Goal: Task Accomplishment & Management: Manage account settings

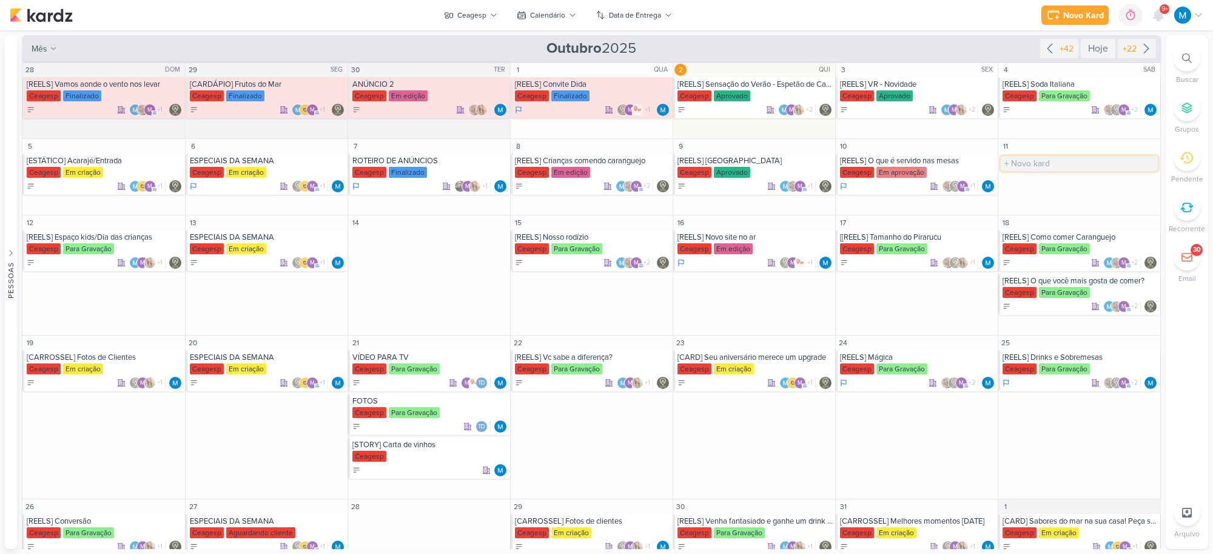
click at [1014, 166] on input "text" at bounding box center [1078, 163] width 157 height 15
type input "[REELS] Ostras"
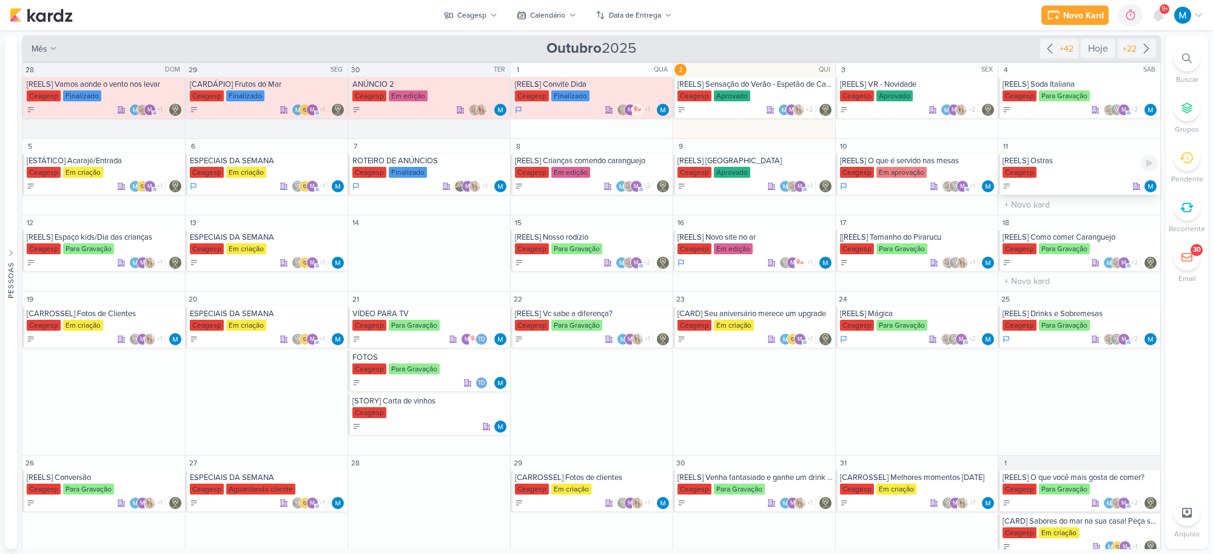
click at [1048, 164] on div "[REELS] Ostras" at bounding box center [1079, 161] width 155 height 10
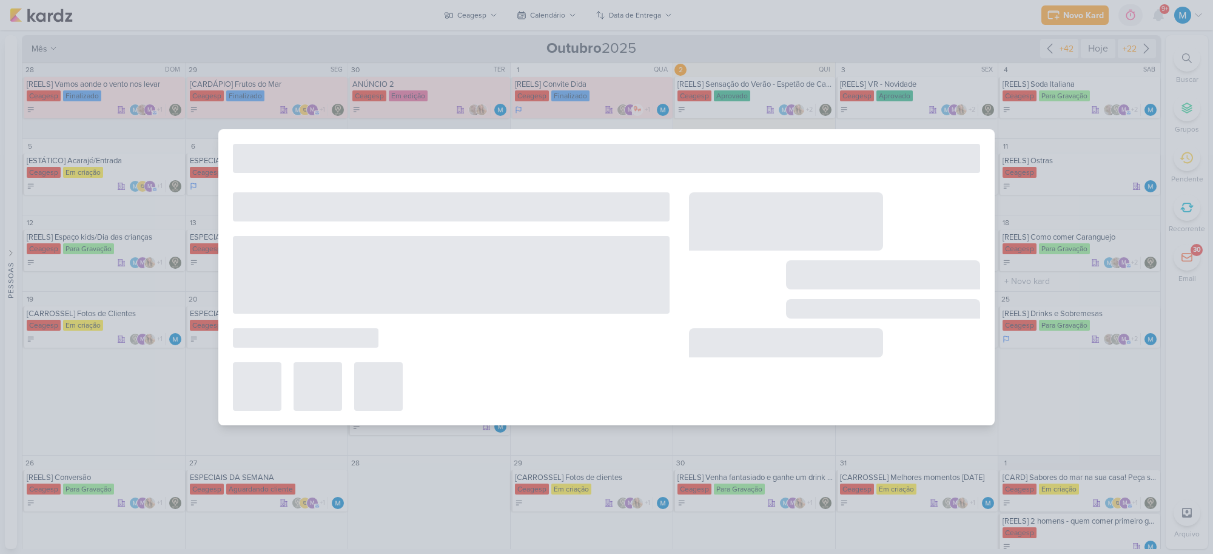
type input "[REELS] Ostras"
type input "[DATE] 23:59"
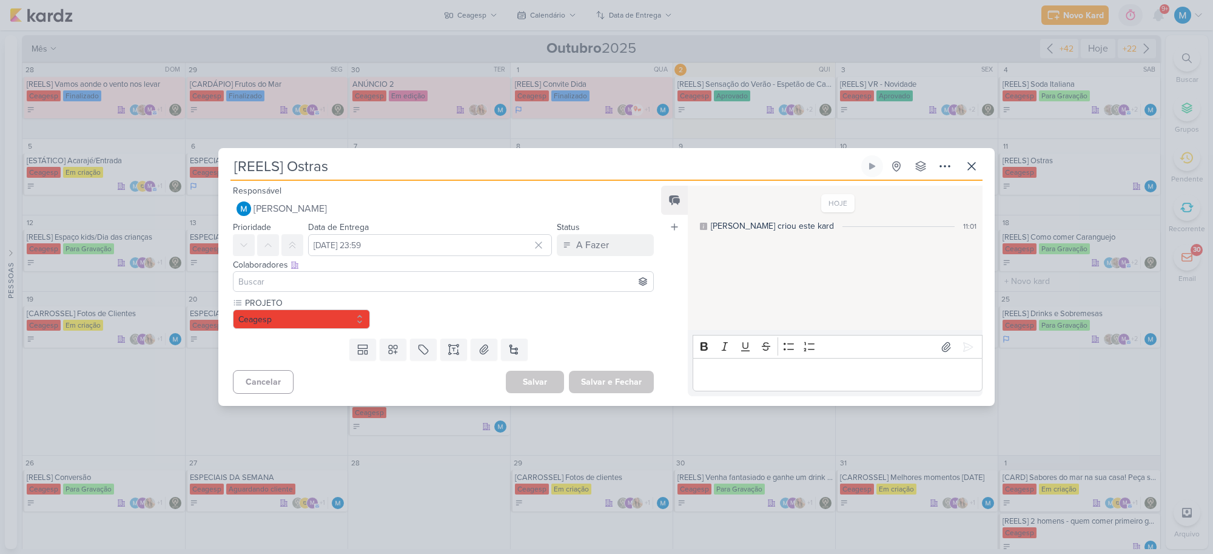
click at [282, 283] on input at bounding box center [443, 281] width 415 height 15
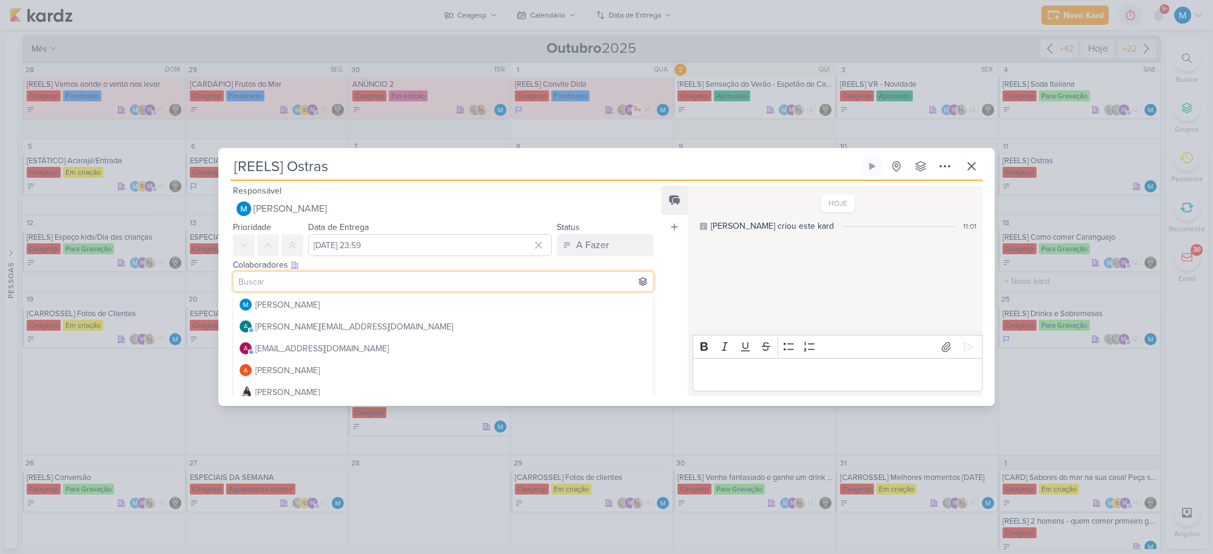
type input "l"
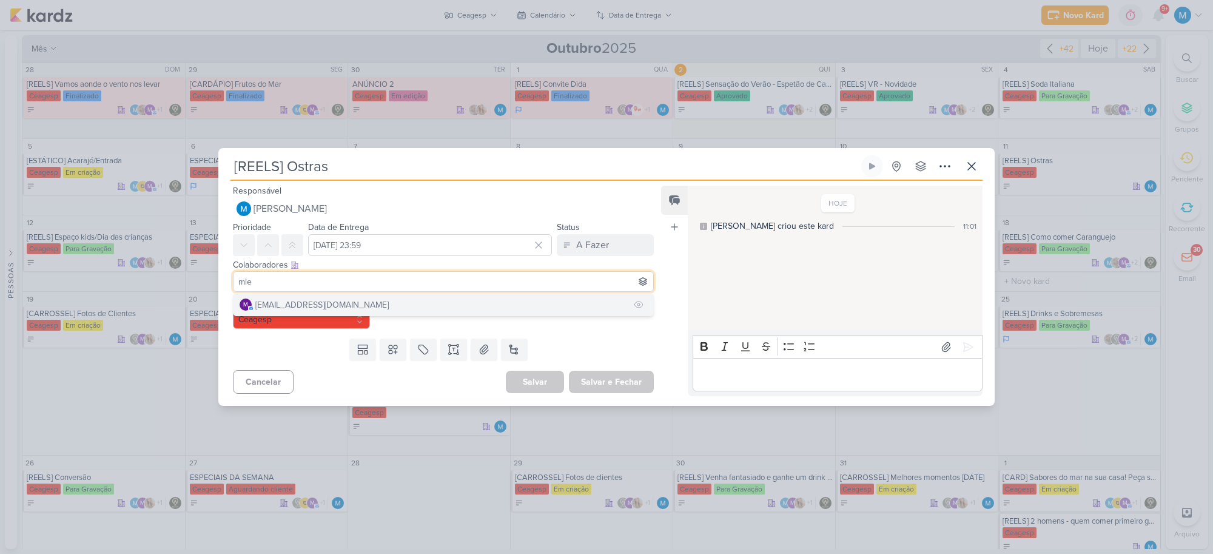
type input "mle"
click at [275, 304] on div "[EMAIL_ADDRESS][DOMAIN_NAME]" at bounding box center [321, 304] width 133 height 13
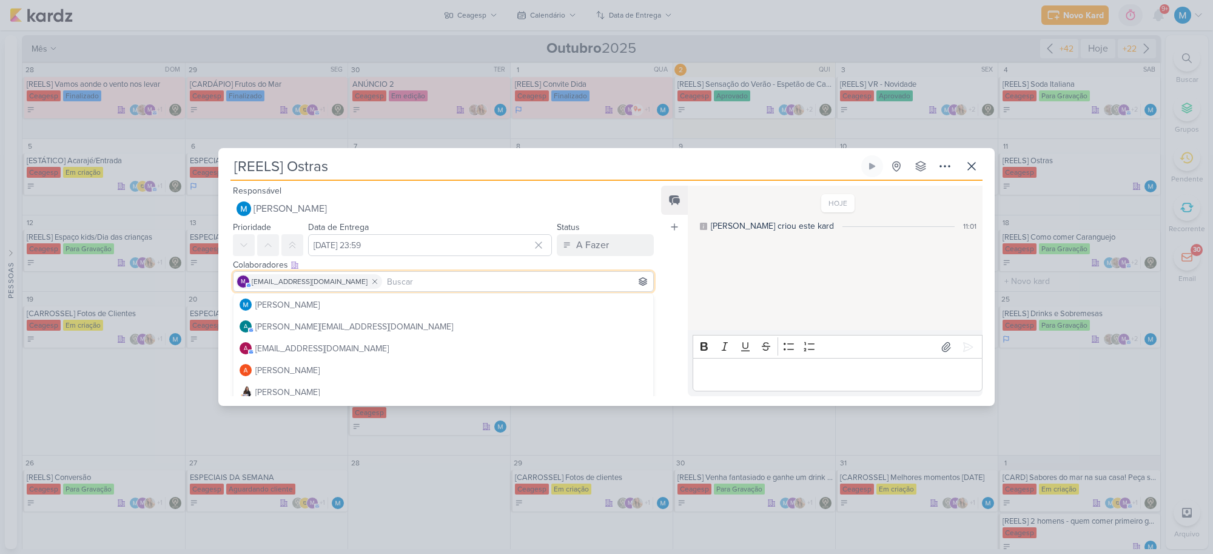
click at [384, 282] on input at bounding box center [517, 281] width 266 height 15
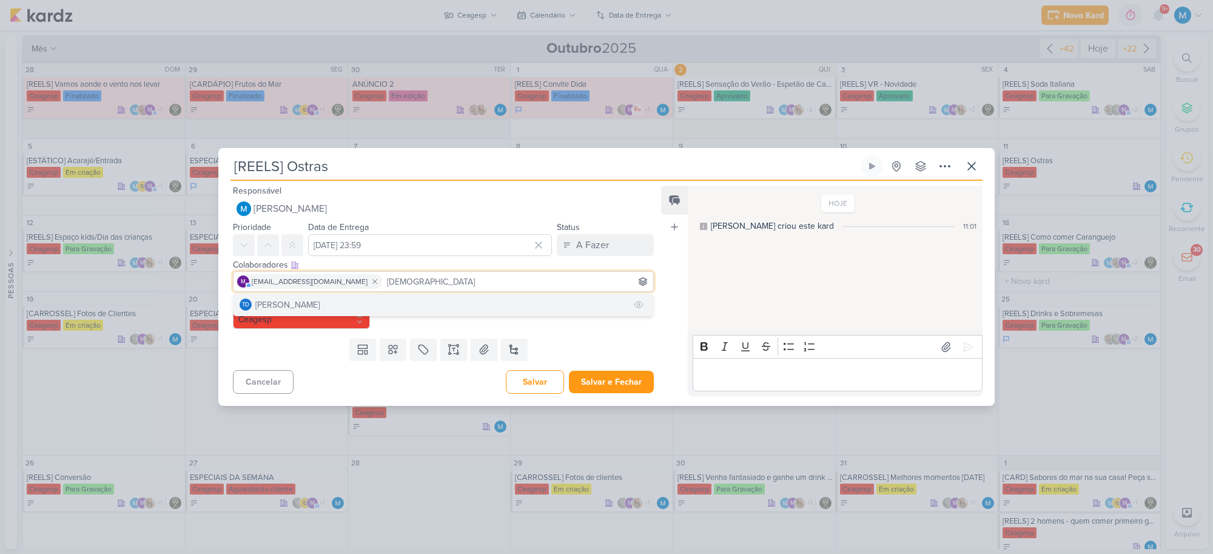
type input "thais"
click at [357, 305] on button "Td Thais de carvalho" at bounding box center [443, 304] width 420 height 22
type input "yas"
click at [472, 301] on button "[MEDICAL_DATA][PERSON_NAME]" at bounding box center [443, 304] width 420 height 22
type input "sarah"
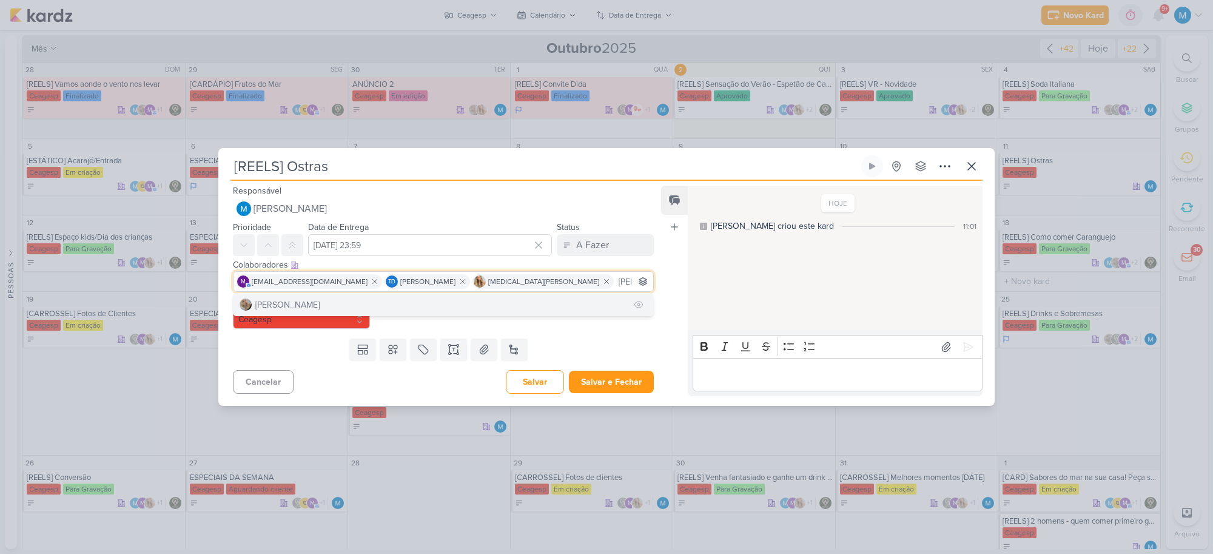
click at [398, 304] on button "[PERSON_NAME]" at bounding box center [443, 304] width 420 height 22
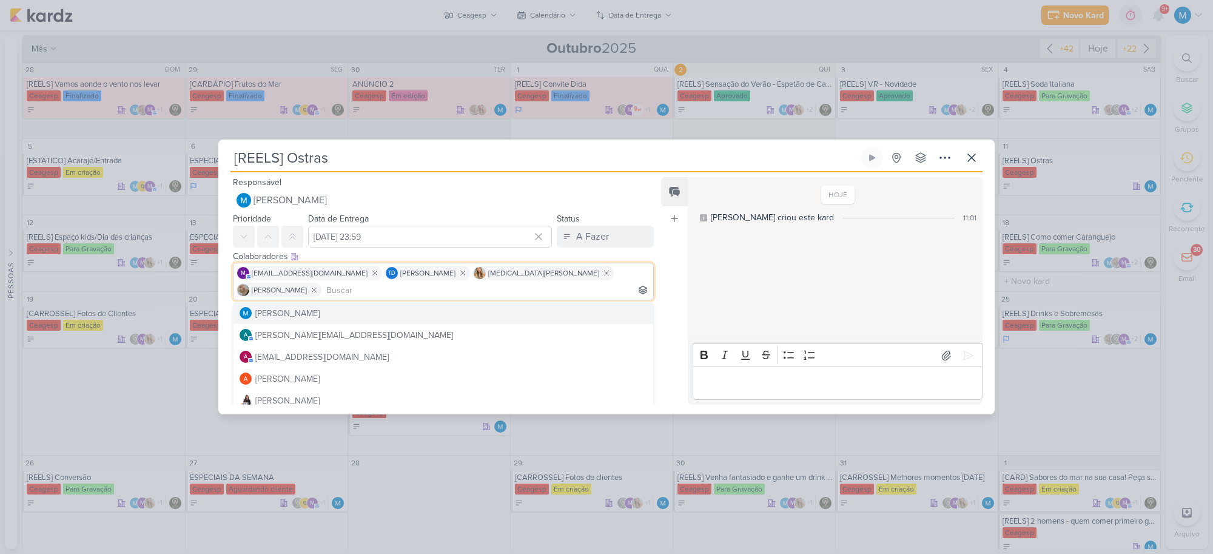
click at [674, 327] on div "Feed Atrelar email Solte o email para atrelar ao kard" at bounding box center [674, 290] width 27 height 227
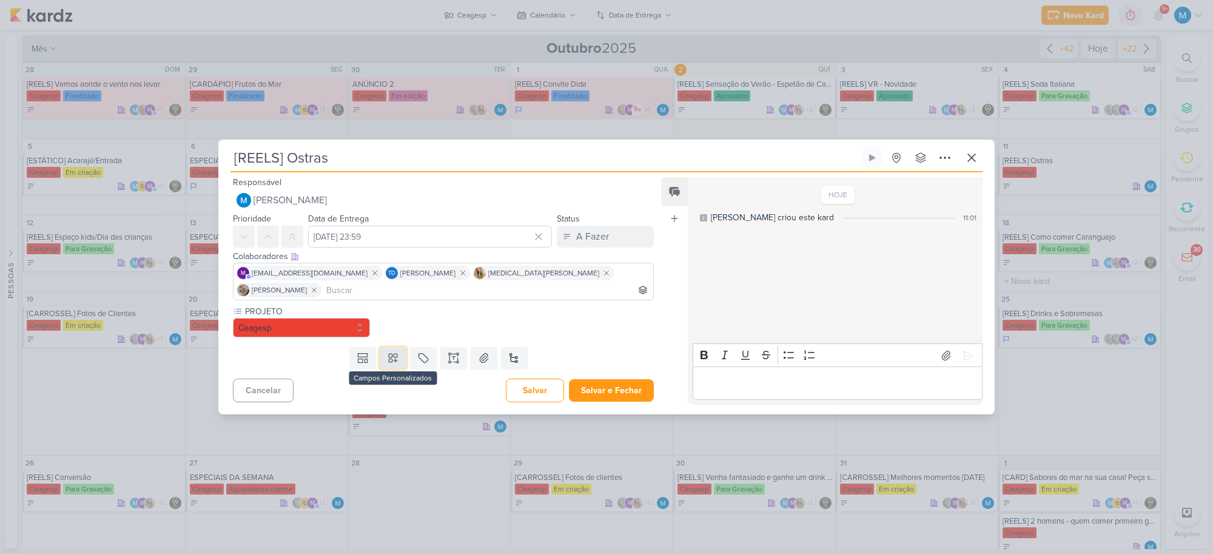
click at [389, 353] on icon at bounding box center [393, 357] width 8 height 8
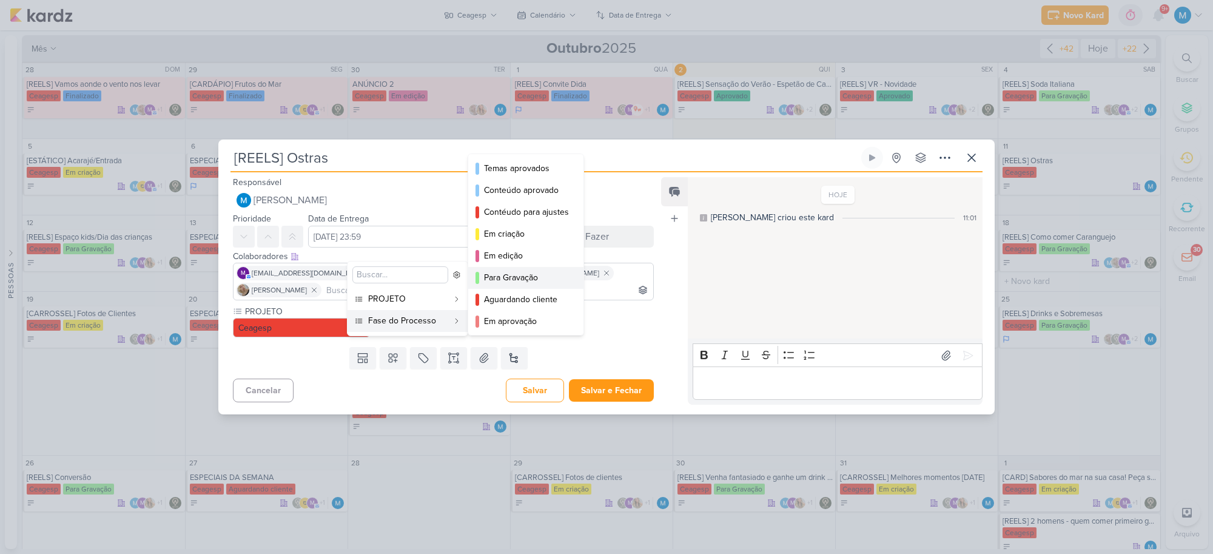
click at [529, 281] on div "Para Gravação" at bounding box center [526, 277] width 85 height 13
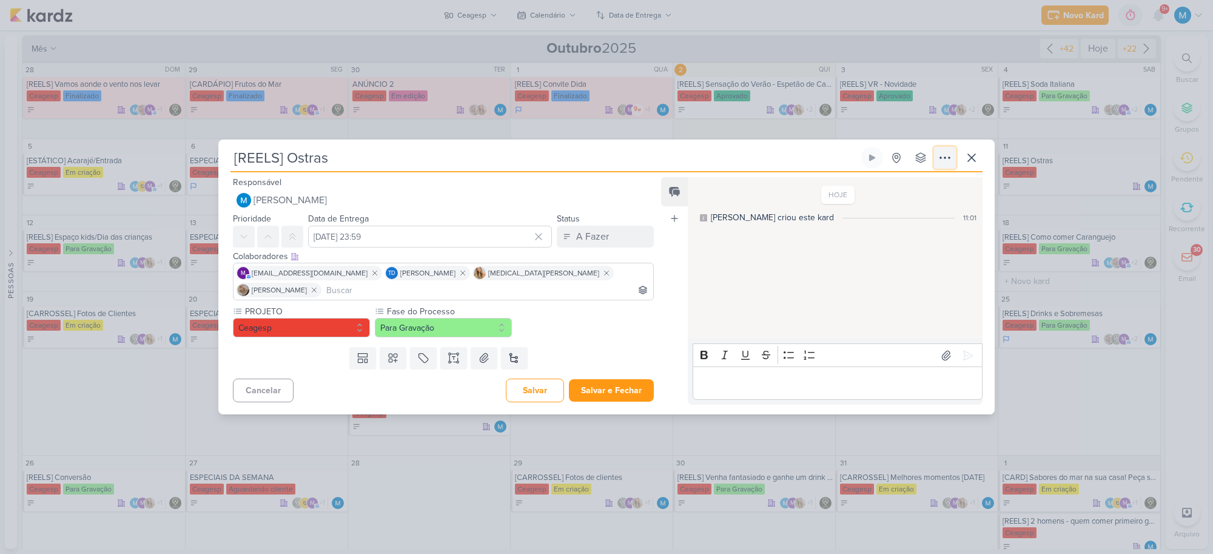
click at [950, 165] on icon at bounding box center [944, 157] width 15 height 15
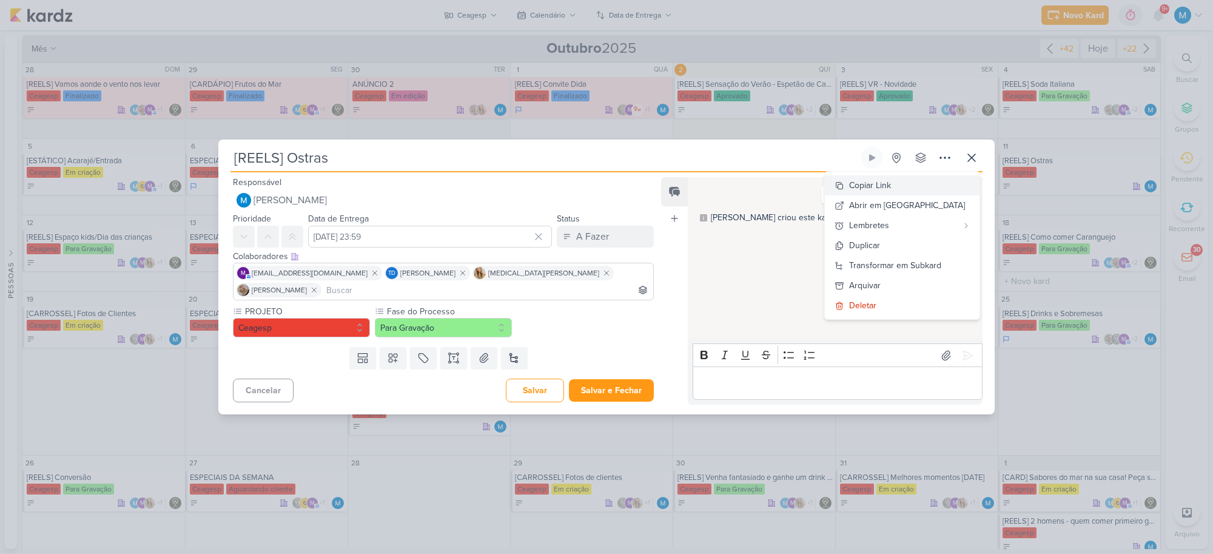
click at [891, 189] on div "Copiar Link" at bounding box center [870, 185] width 42 height 13
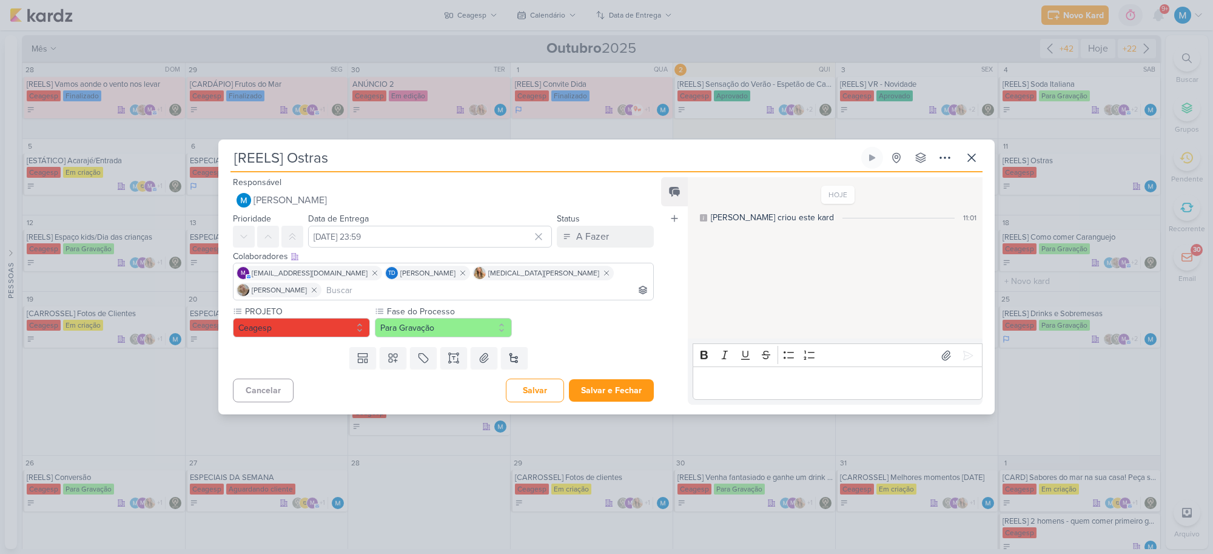
click at [596, 283] on input at bounding box center [487, 290] width 327 height 15
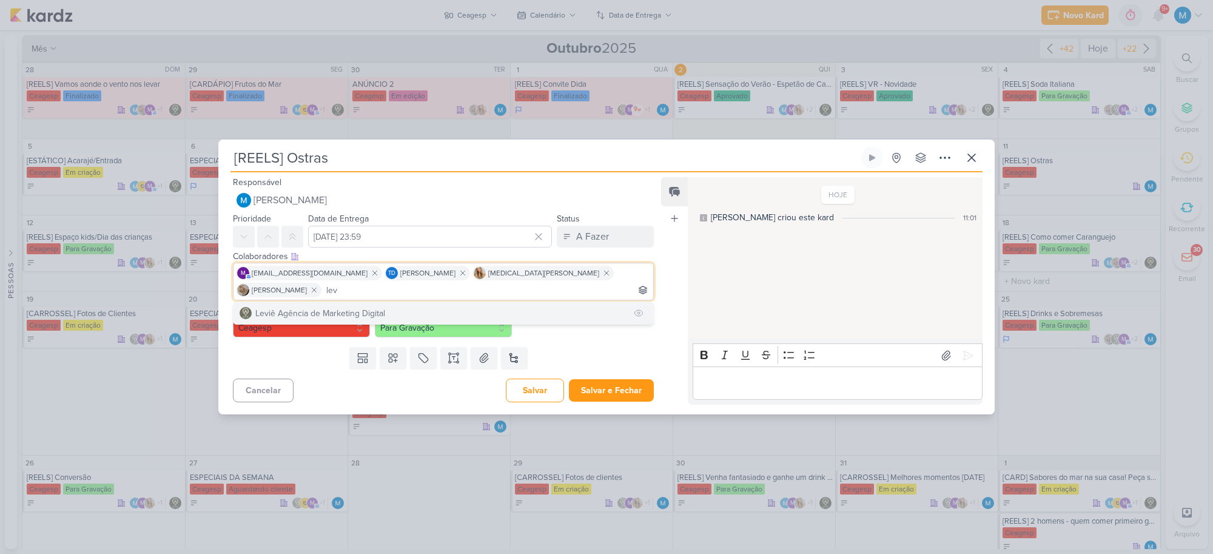
type input "lev"
click at [579, 304] on button "Leviê Agência de Marketing Digital" at bounding box center [443, 313] width 420 height 22
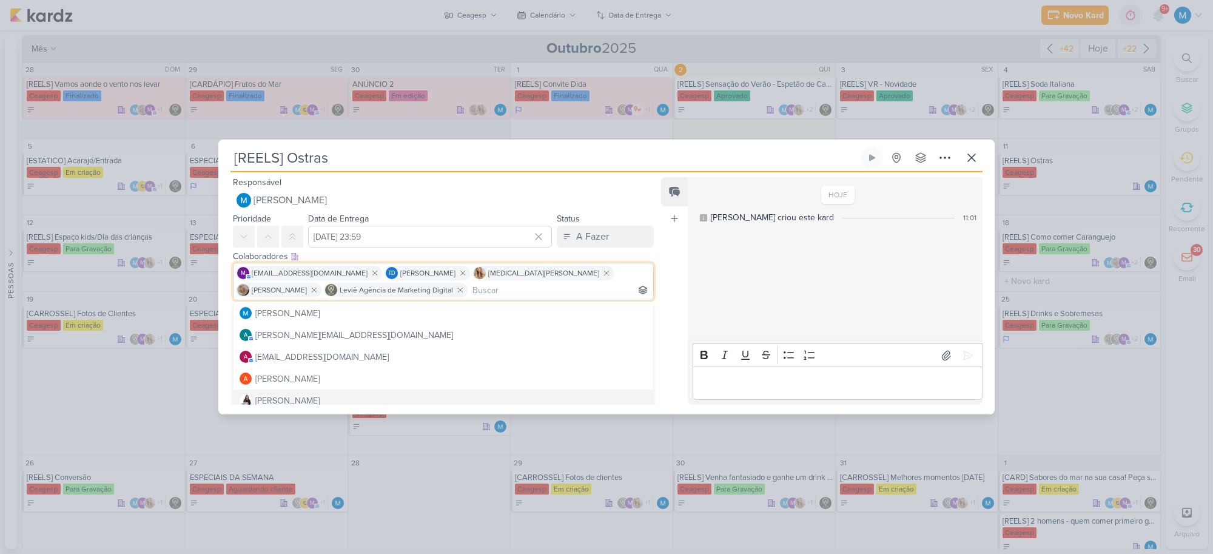
click at [672, 386] on div "Feed Atrelar email Solte o email para atrelar ao kard" at bounding box center [674, 290] width 27 height 227
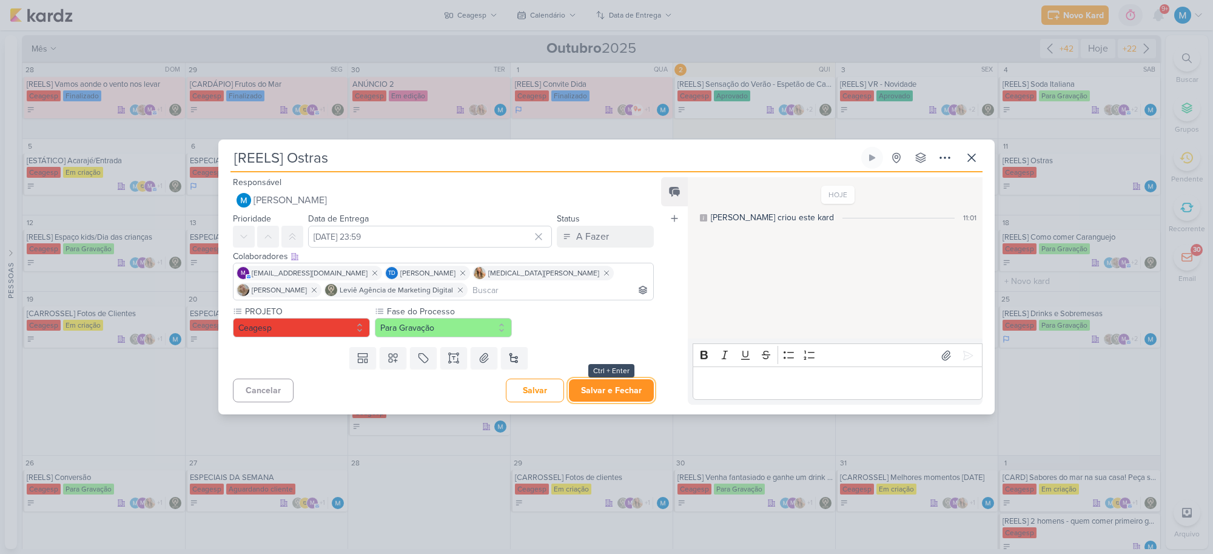
click at [609, 395] on button "Salvar e Fechar" at bounding box center [611, 390] width 85 height 22
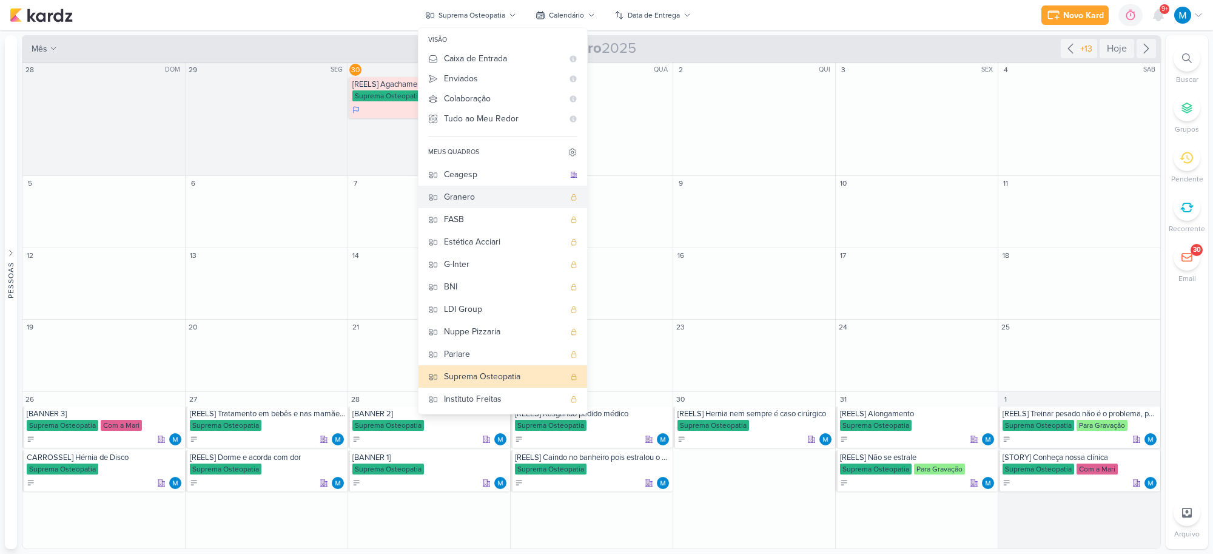
click at [477, 197] on div "Granero" at bounding box center [504, 196] width 120 height 13
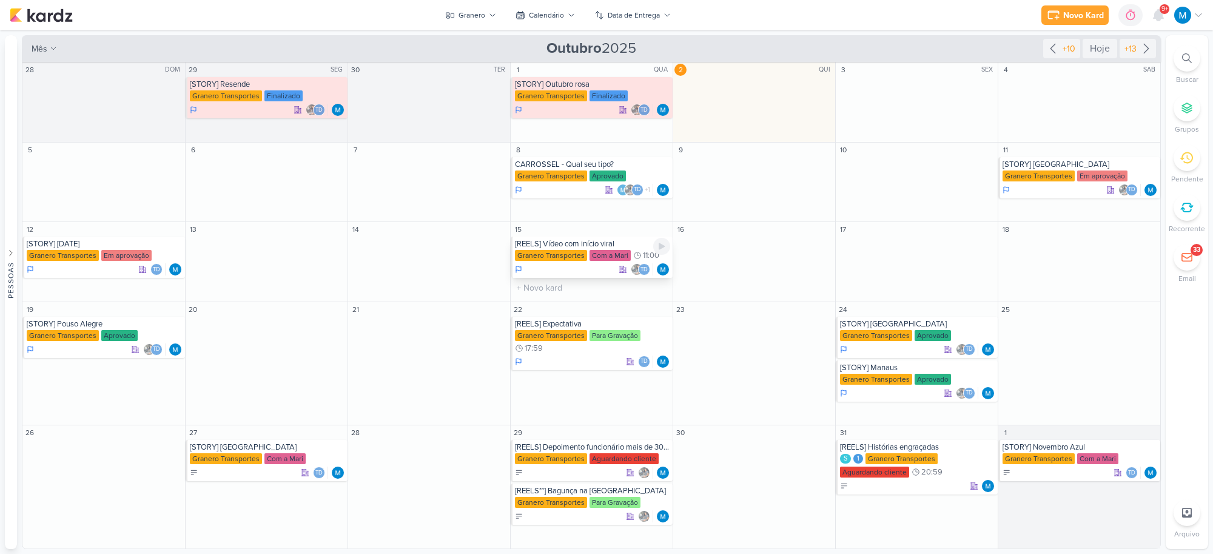
click at [603, 244] on div "[REELS] Vídeo com início viral" at bounding box center [592, 244] width 155 height 10
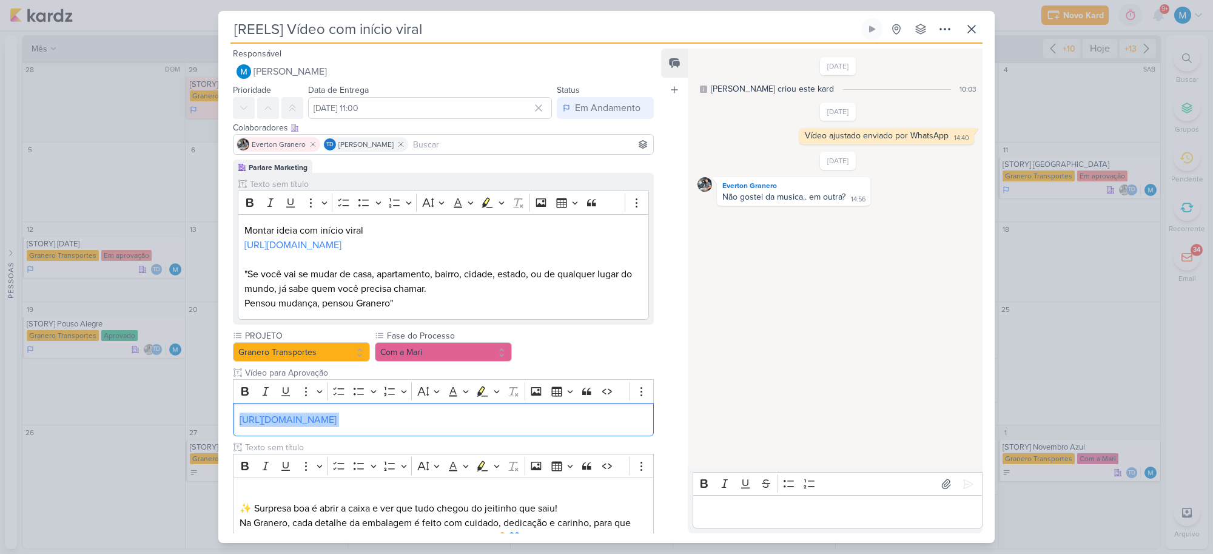
drag, startPoint x: 574, startPoint y: 422, endPoint x: 226, endPoint y: 415, distance: 347.5
click at [226, 415] on div "Parlare Marketing Clique para tornar o item visível à colaboradores externos Ri…" at bounding box center [438, 438] width 440 height 559
click at [454, 353] on button "Com a Mari" at bounding box center [443, 351] width 137 height 19
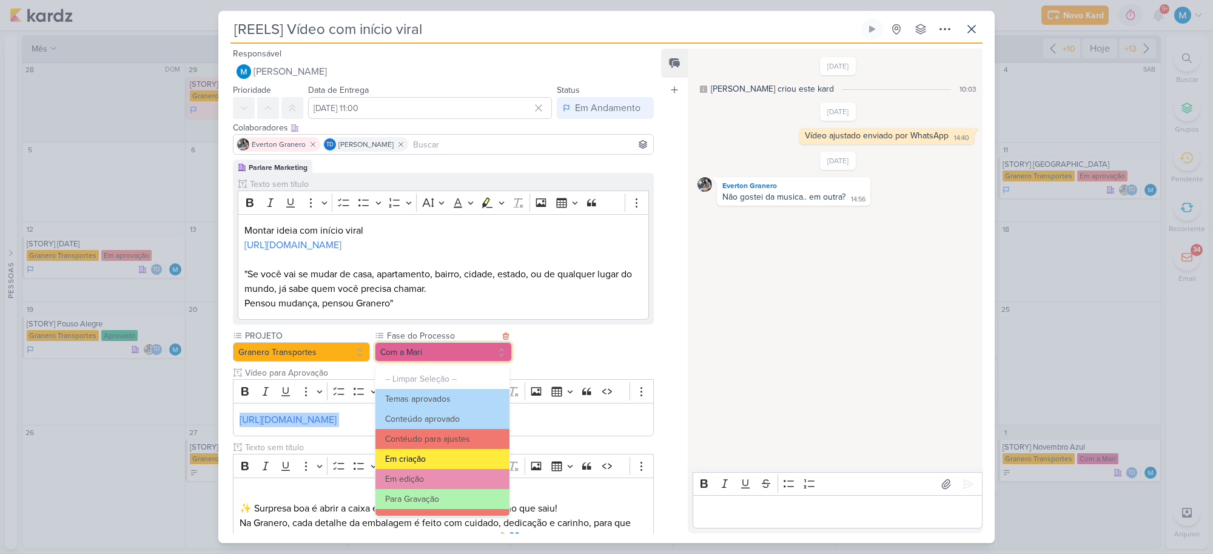
scroll to position [76, 0]
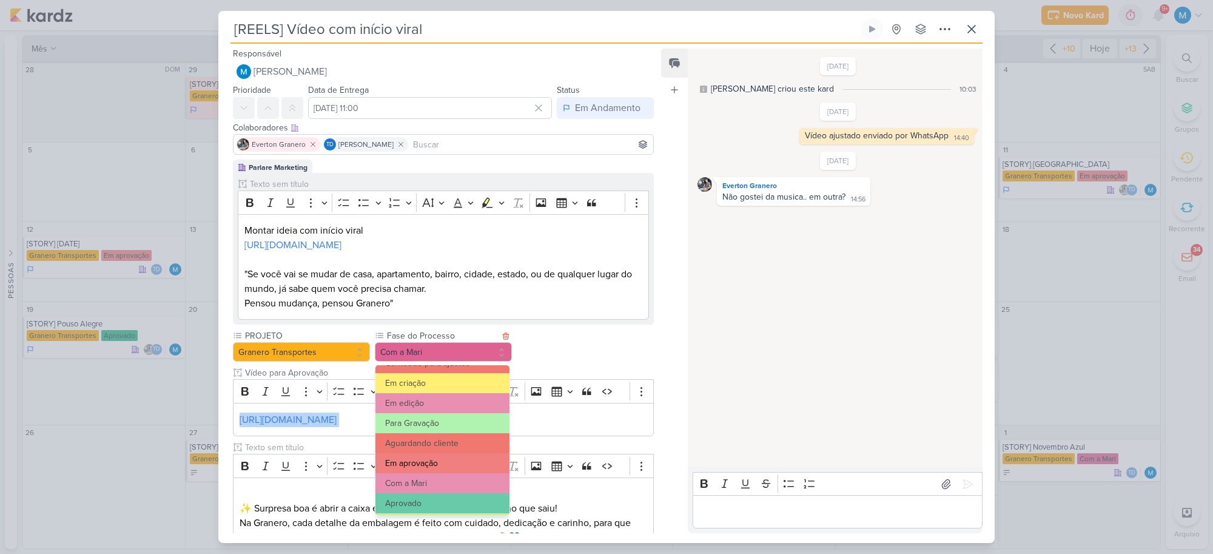
click at [424, 465] on button "Em aprovação" at bounding box center [442, 463] width 134 height 20
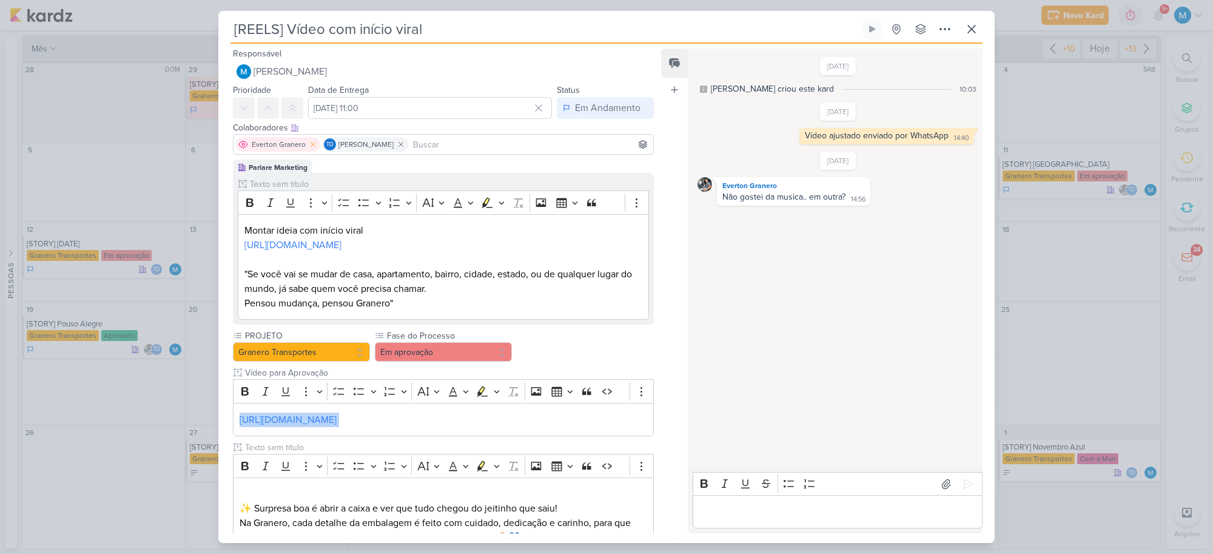
click at [310, 144] on icon at bounding box center [313, 144] width 8 height 8
click at [410, 147] on input at bounding box center [487, 144] width 327 height 15
type input "rafa"
click at [383, 167] on button "[PERSON_NAME]" at bounding box center [443, 167] width 420 height 22
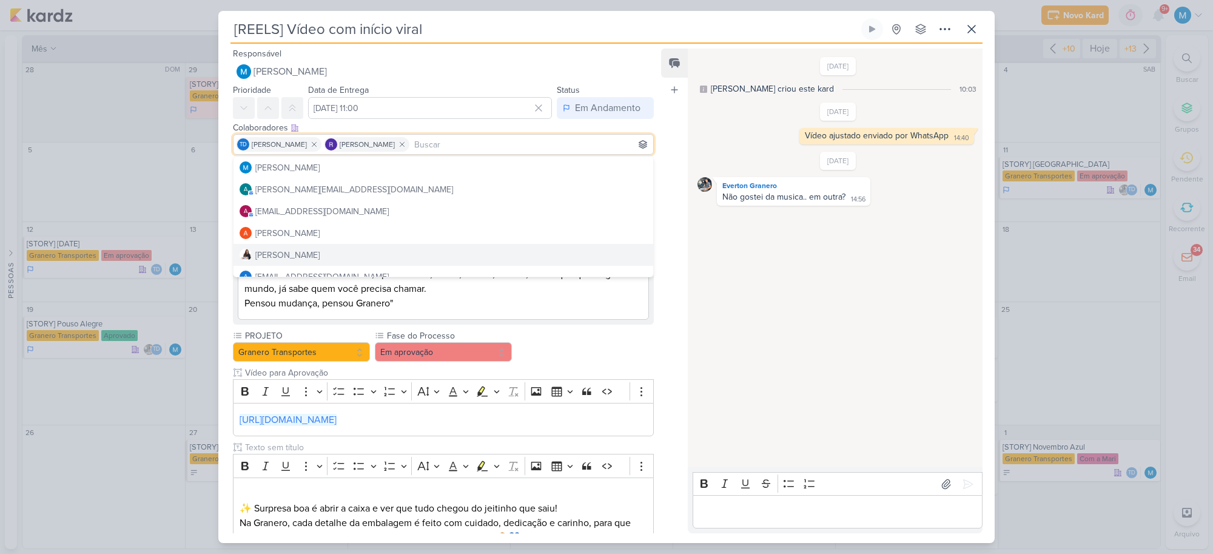
click at [674, 273] on div "Feed Atrelar email Solte o email para atrelar ao kard" at bounding box center [674, 291] width 27 height 484
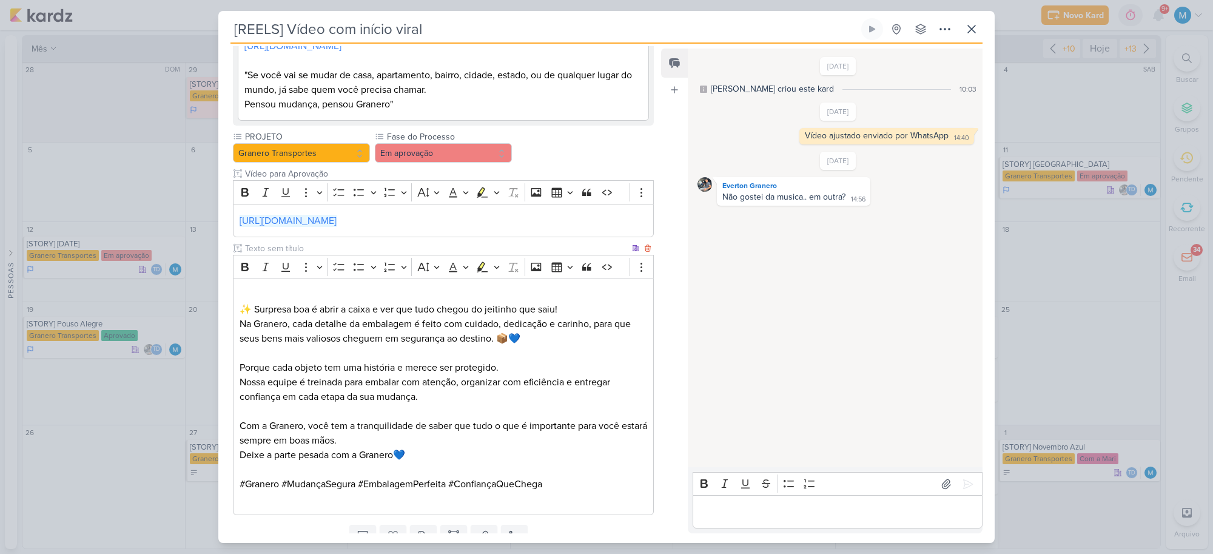
scroll to position [249, 0]
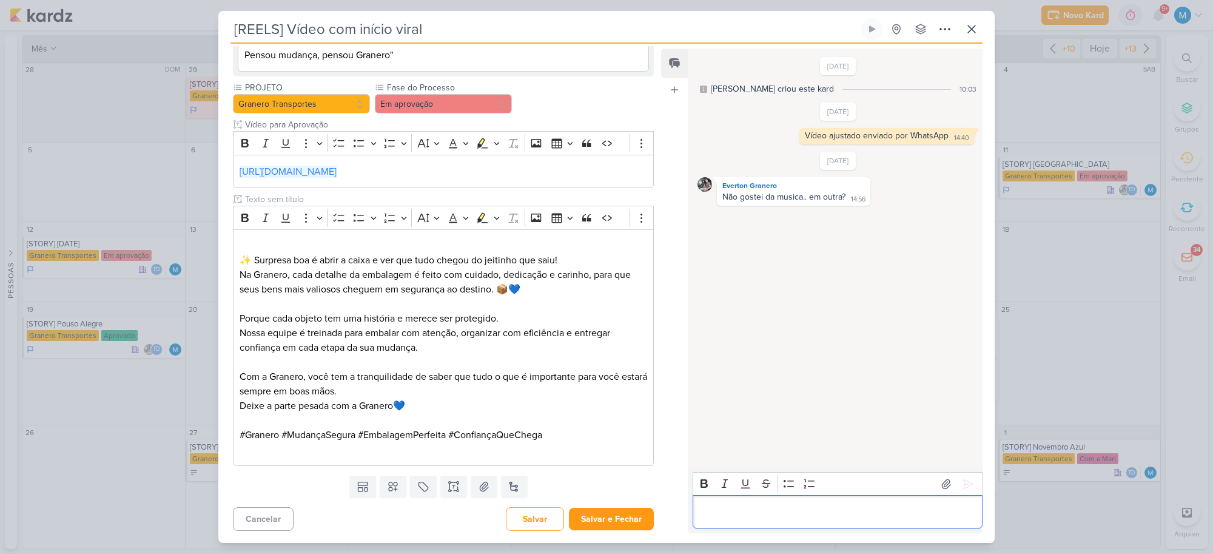
click at [753, 515] on p "Editor editing area: main" at bounding box center [836, 511] width 277 height 15
click at [624, 507] on button "Salvar e Fechar" at bounding box center [611, 518] width 85 height 22
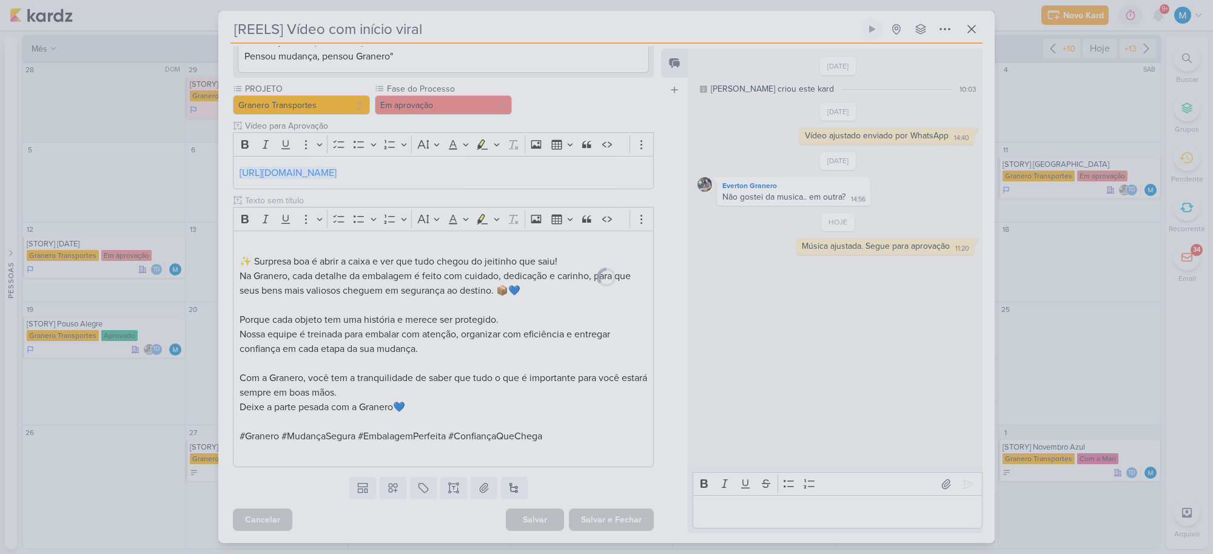
scroll to position [247, 0]
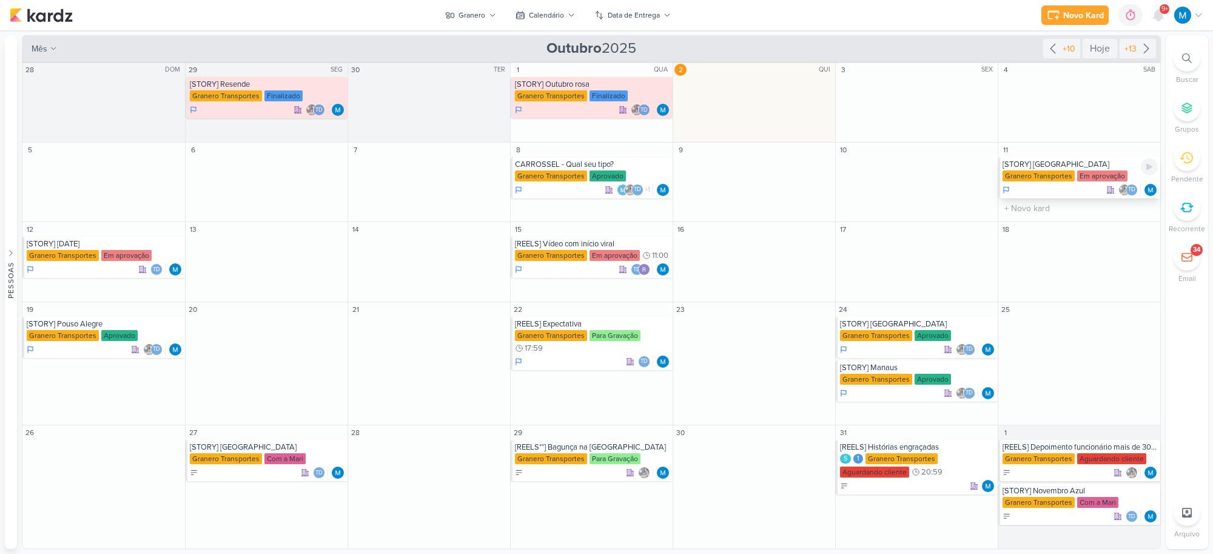
click at [1065, 162] on div "[STORY] [GEOGRAPHIC_DATA]" at bounding box center [1079, 164] width 155 height 10
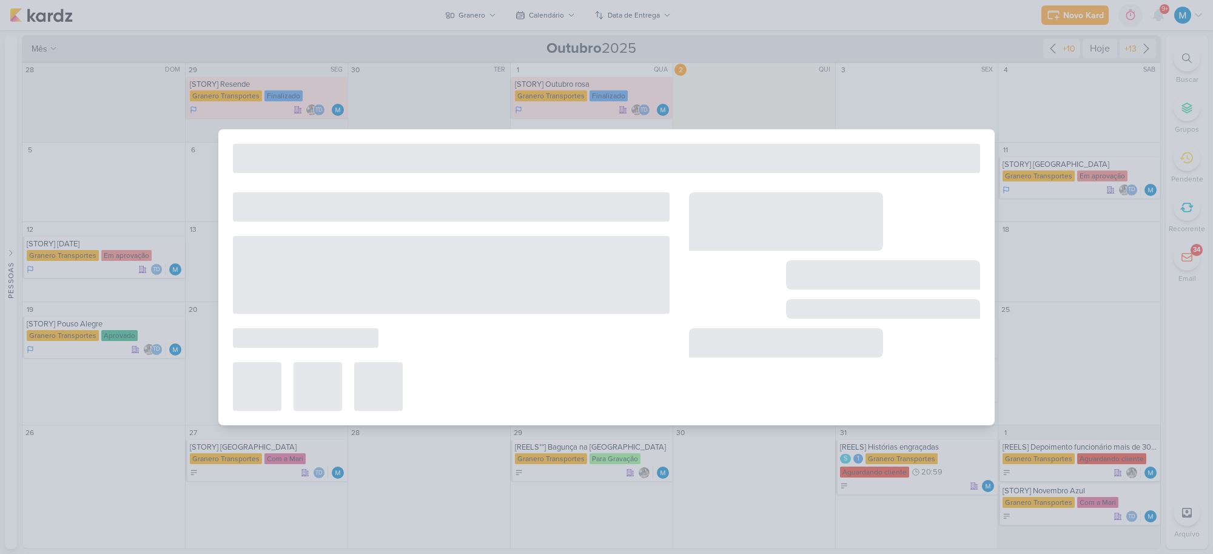
type input "[STORY] [GEOGRAPHIC_DATA]"
type input "[DATE] 23:59"
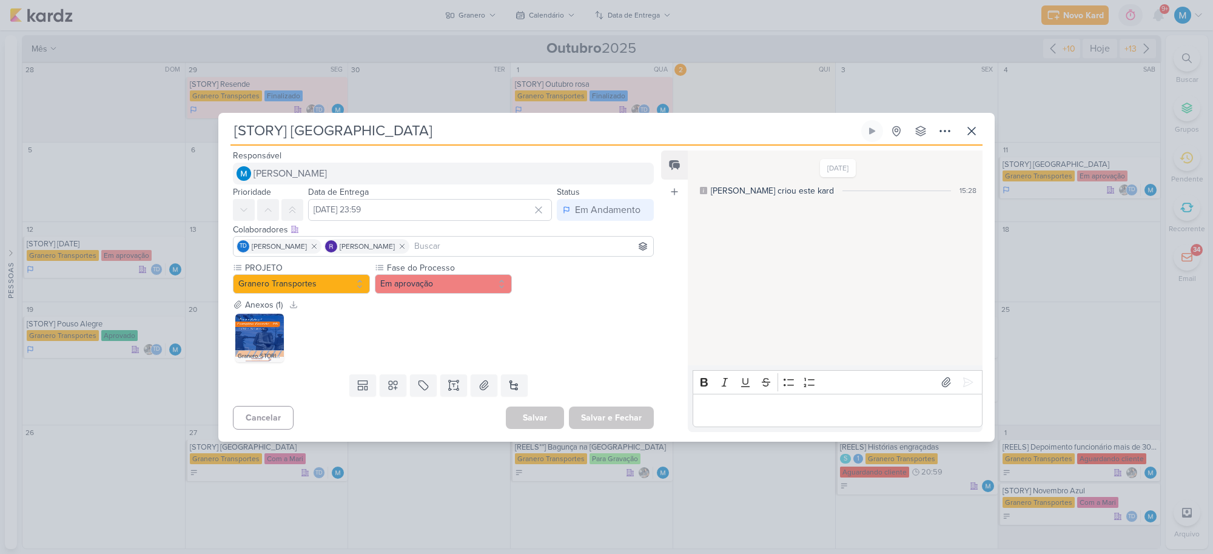
scroll to position [0, 0]
click at [244, 341] on img at bounding box center [259, 337] width 49 height 49
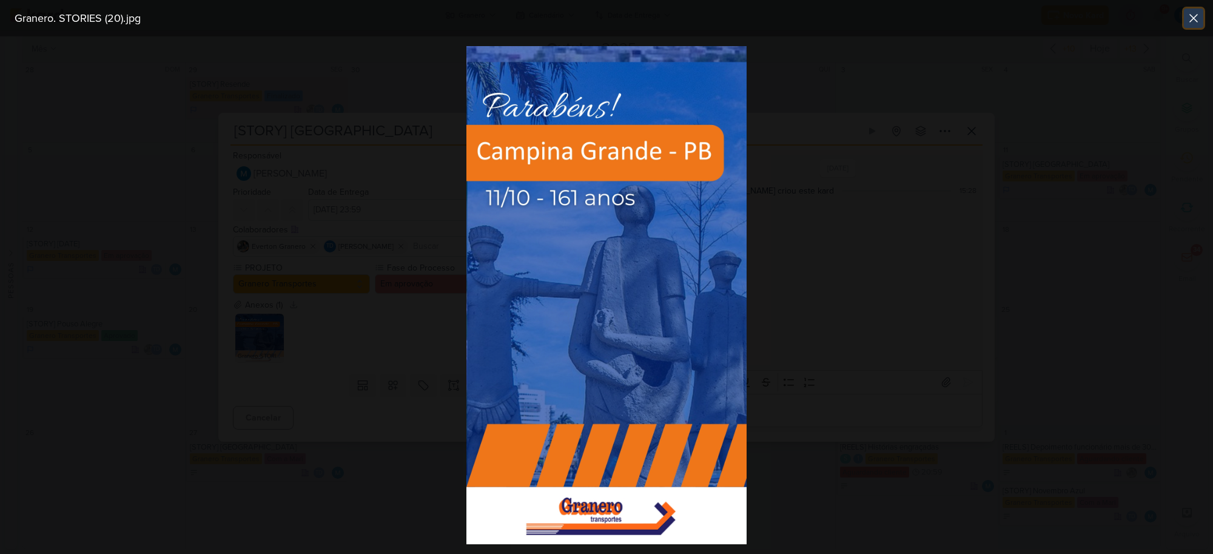
click at [1190, 19] on icon at bounding box center [1193, 18] width 15 height 15
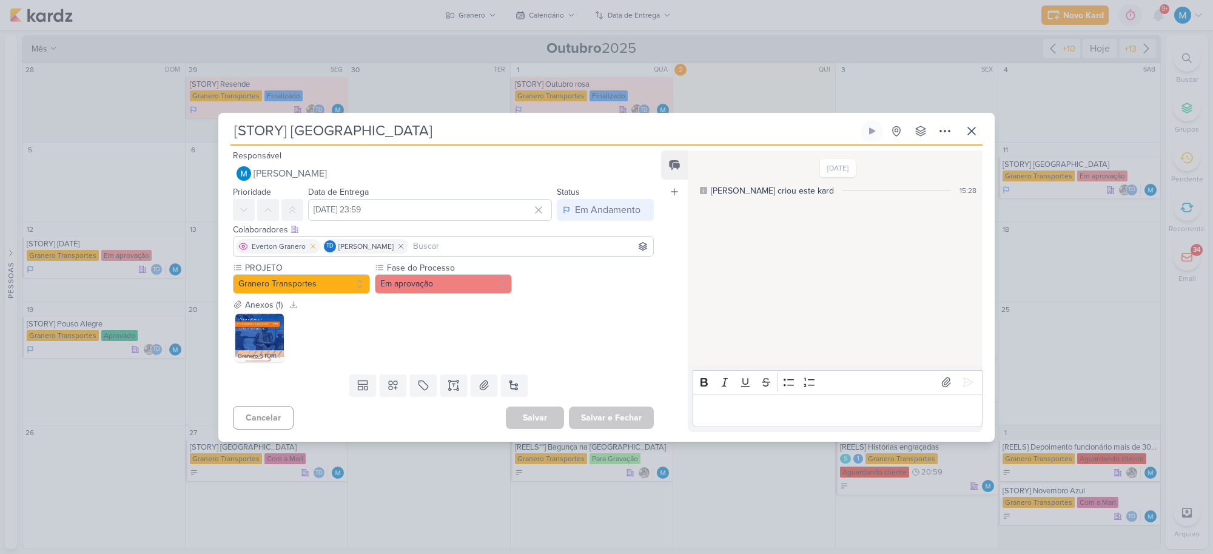
click at [309, 246] on icon at bounding box center [313, 246] width 8 height 8
click at [370, 246] on input at bounding box center [487, 246] width 327 height 15
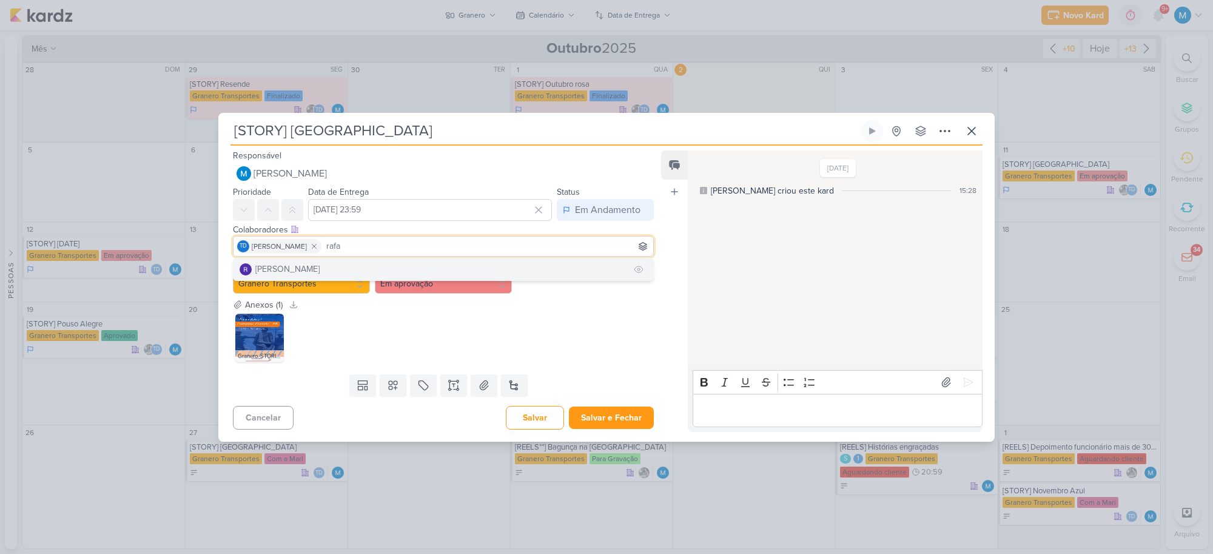
type input "rafa"
click at [344, 261] on button "[PERSON_NAME]" at bounding box center [443, 269] width 420 height 22
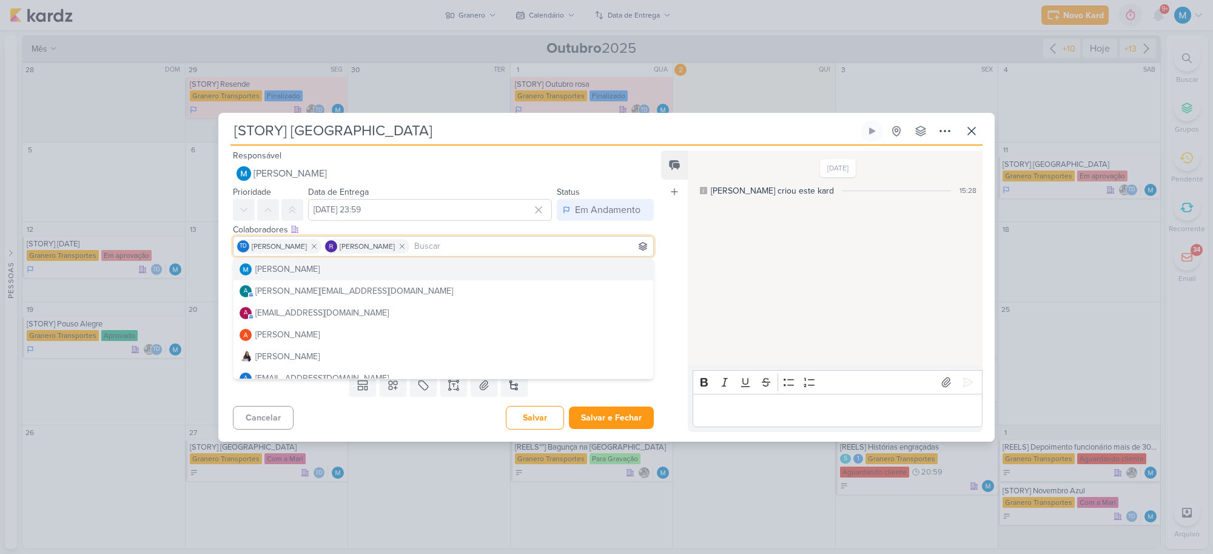
click at [663, 262] on div "Feed Atrelar email Solte o email para atrelar ao kard" at bounding box center [674, 290] width 27 height 281
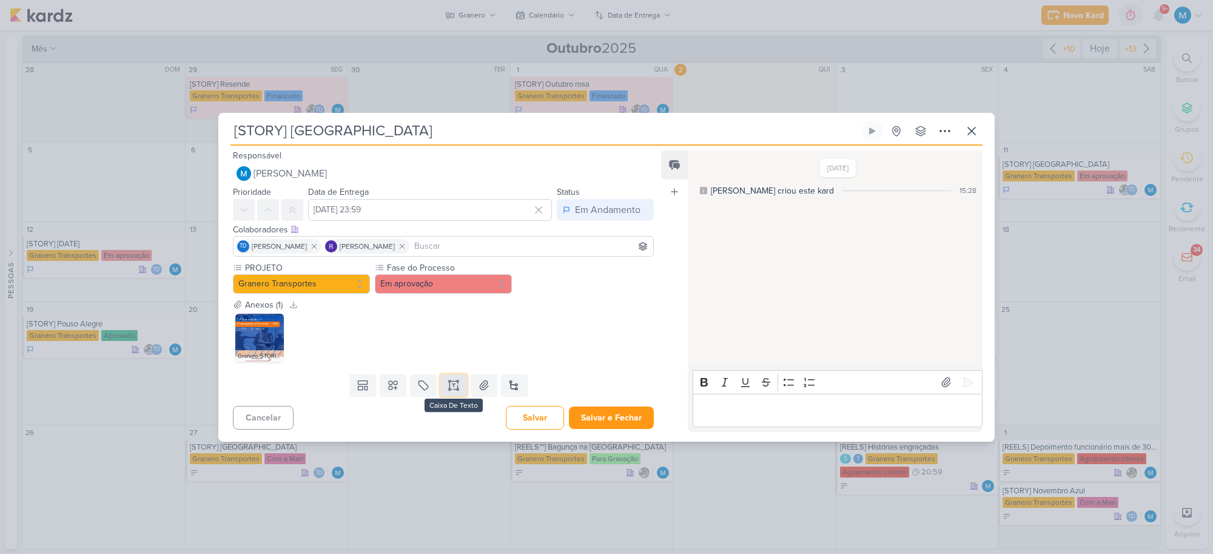
click at [452, 391] on button at bounding box center [453, 385] width 27 height 22
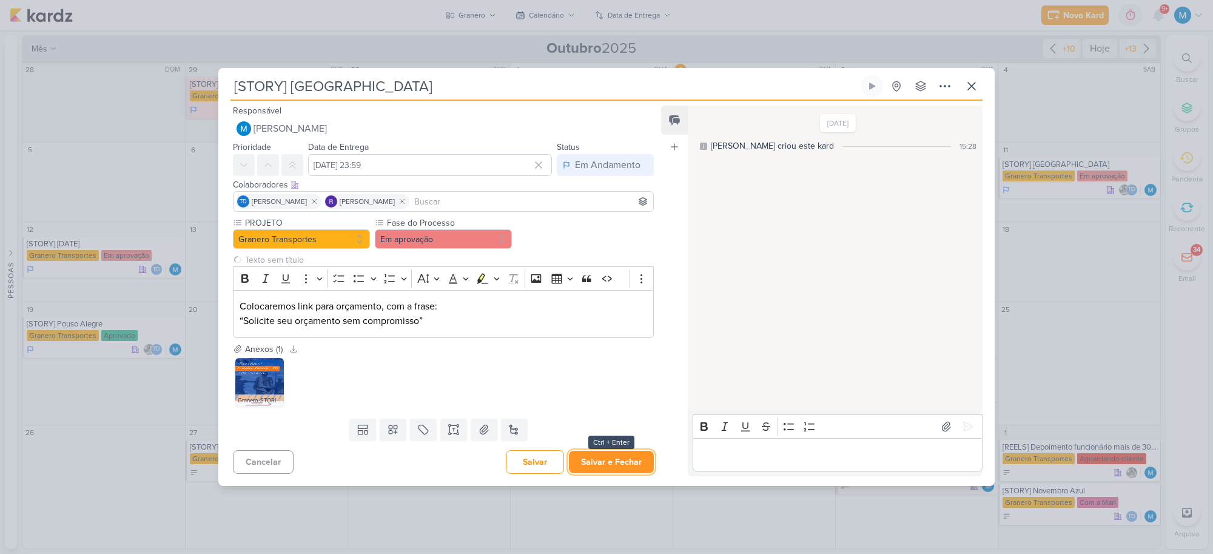
click at [635, 461] on button "Salvar e Fechar" at bounding box center [611, 461] width 85 height 22
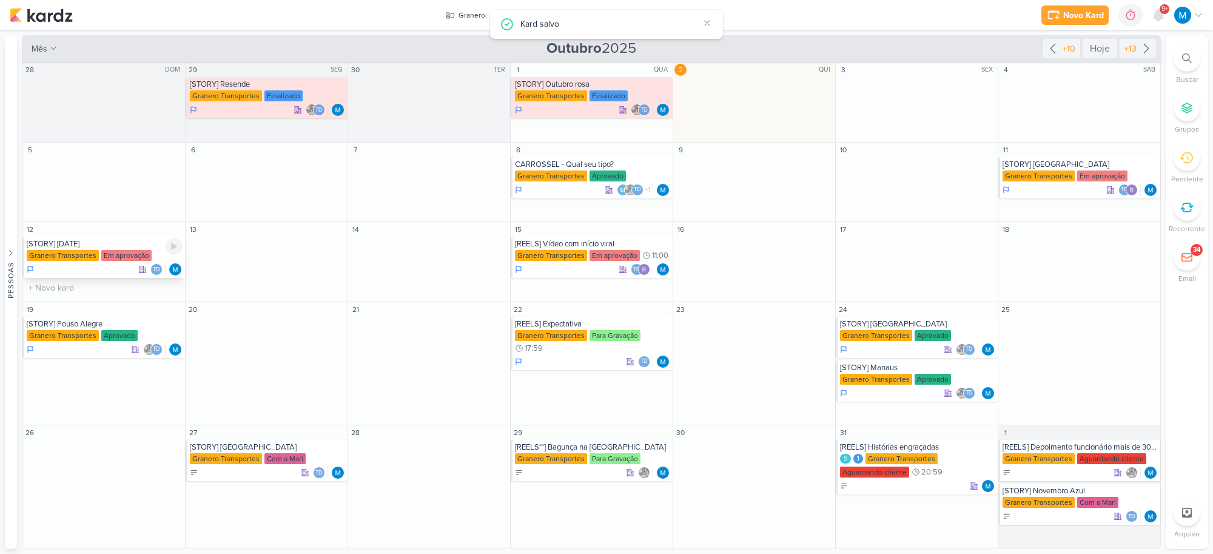
click at [101, 243] on div "[STORY] [DATE]" at bounding box center [105, 244] width 156 height 10
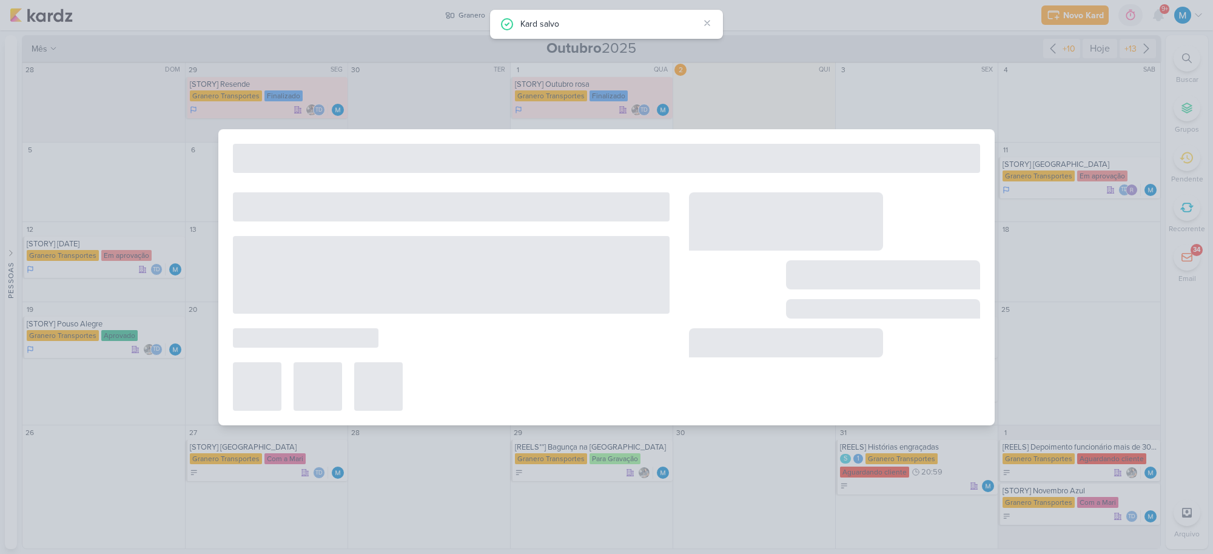
type input "[STORY] [DATE]"
type input "[DATE] 23:59"
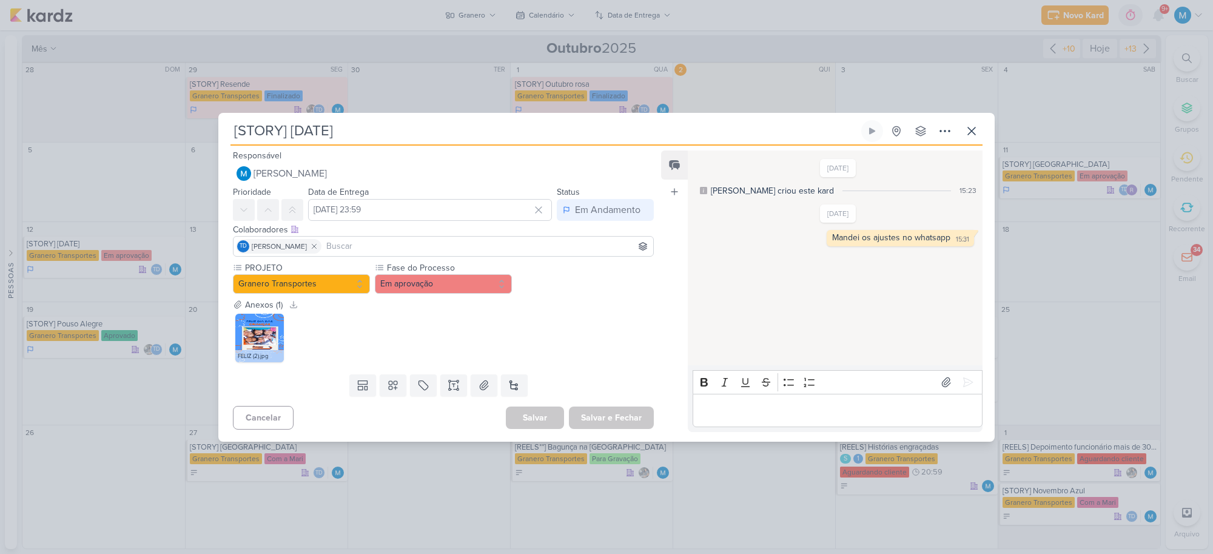
click at [415, 243] on input at bounding box center [487, 246] width 327 height 15
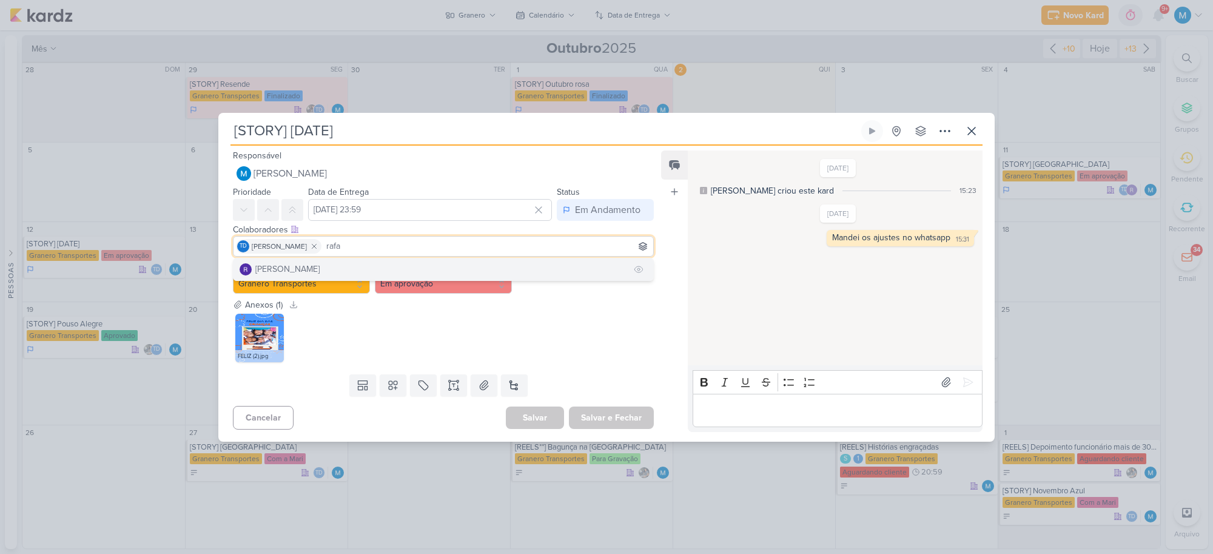
type input "rafa"
click at [288, 270] on div "[PERSON_NAME]" at bounding box center [287, 269] width 64 height 13
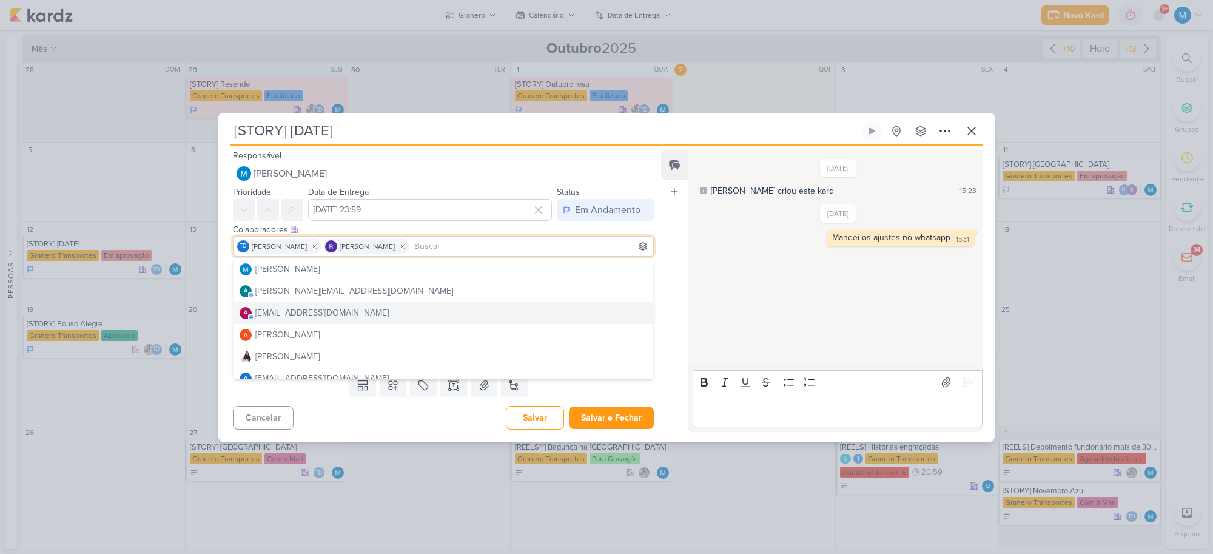
click at [658, 312] on div "Responsável [PERSON_NAME] Nenhum contato encontrado create new contact Novo Con…" at bounding box center [606, 294] width 776 height 296
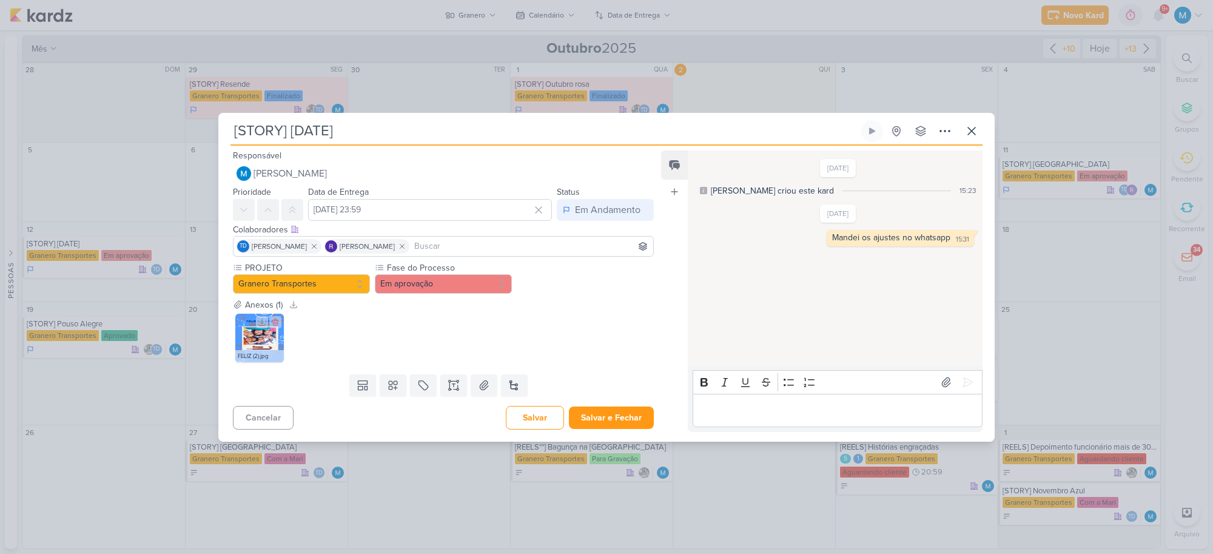
click at [246, 336] on img at bounding box center [259, 337] width 49 height 49
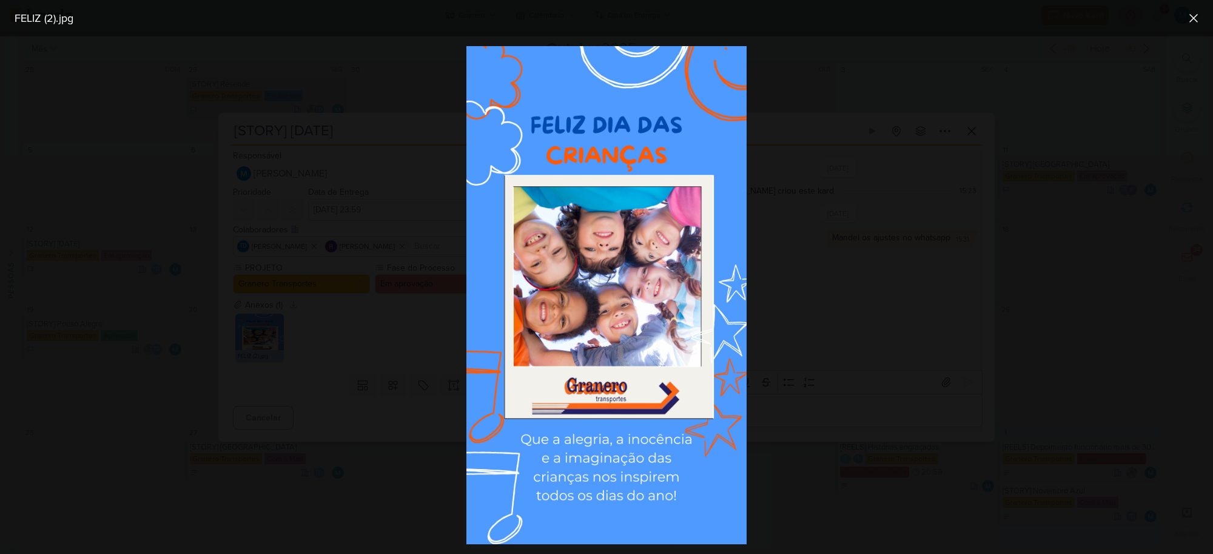
click at [877, 277] on div at bounding box center [606, 294] width 1213 height 517
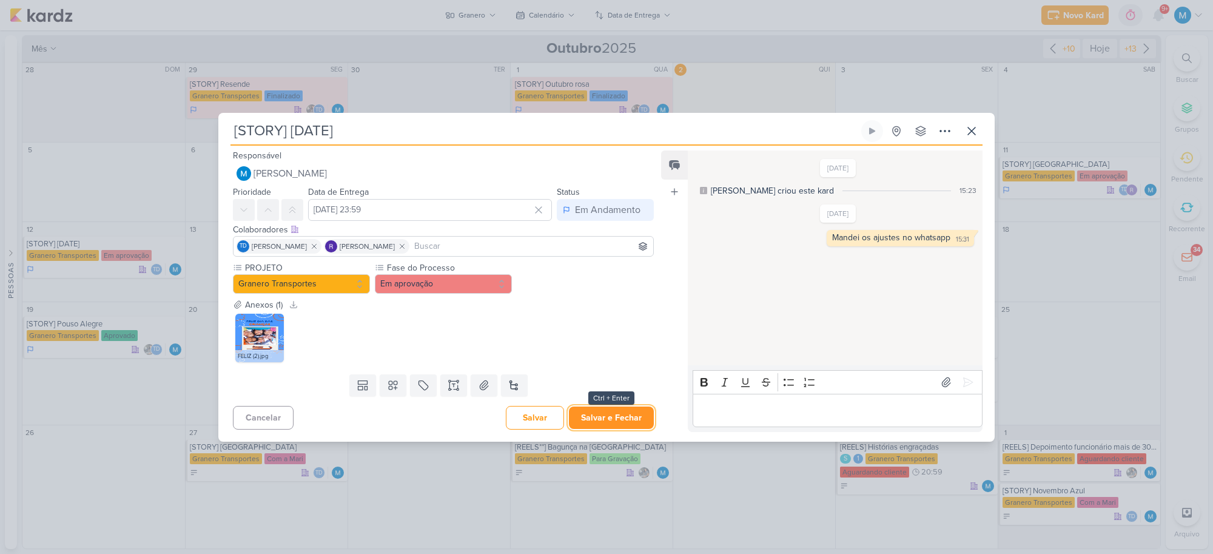
click at [603, 415] on button "Salvar e Fechar" at bounding box center [611, 417] width 85 height 22
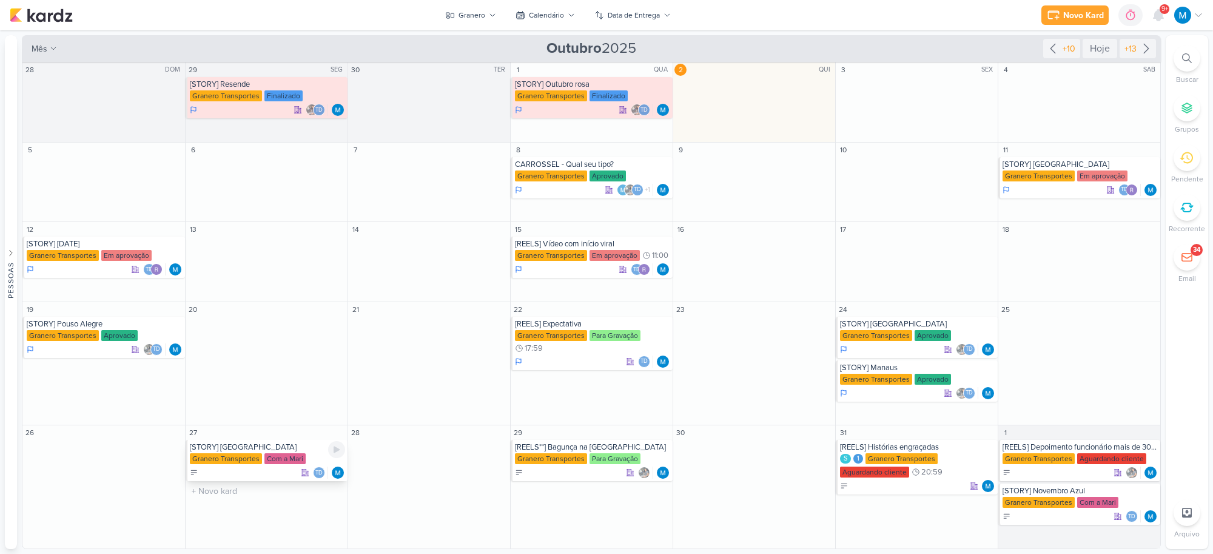
click at [244, 450] on div "[STORY] [GEOGRAPHIC_DATA]" at bounding box center [267, 447] width 155 height 10
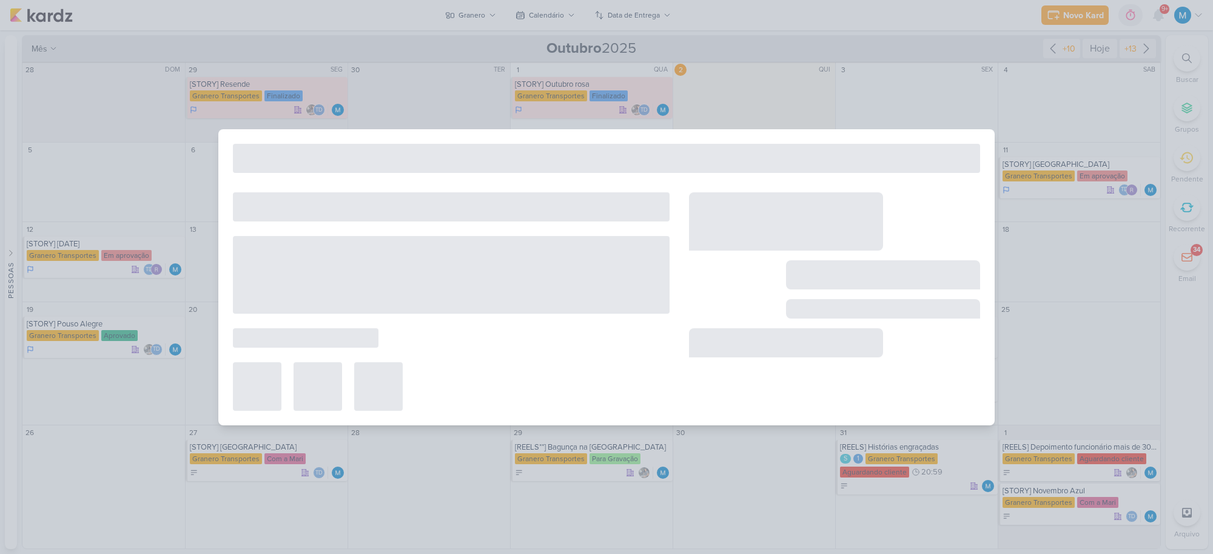
type input "[STORY] [GEOGRAPHIC_DATA]"
type input "[DATE] 23:59"
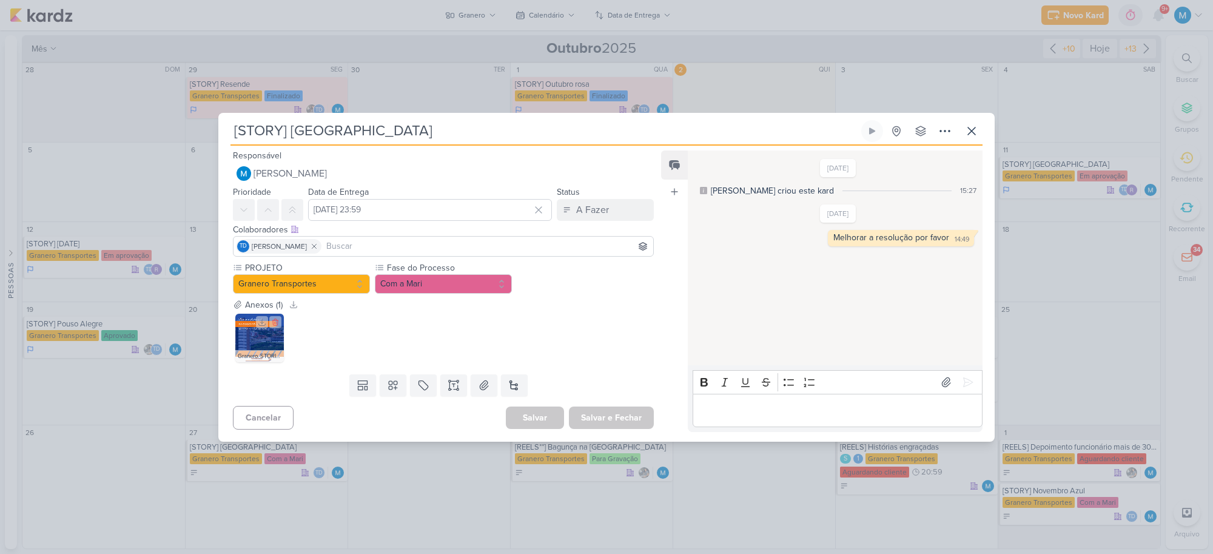
click at [249, 335] on img at bounding box center [259, 337] width 49 height 49
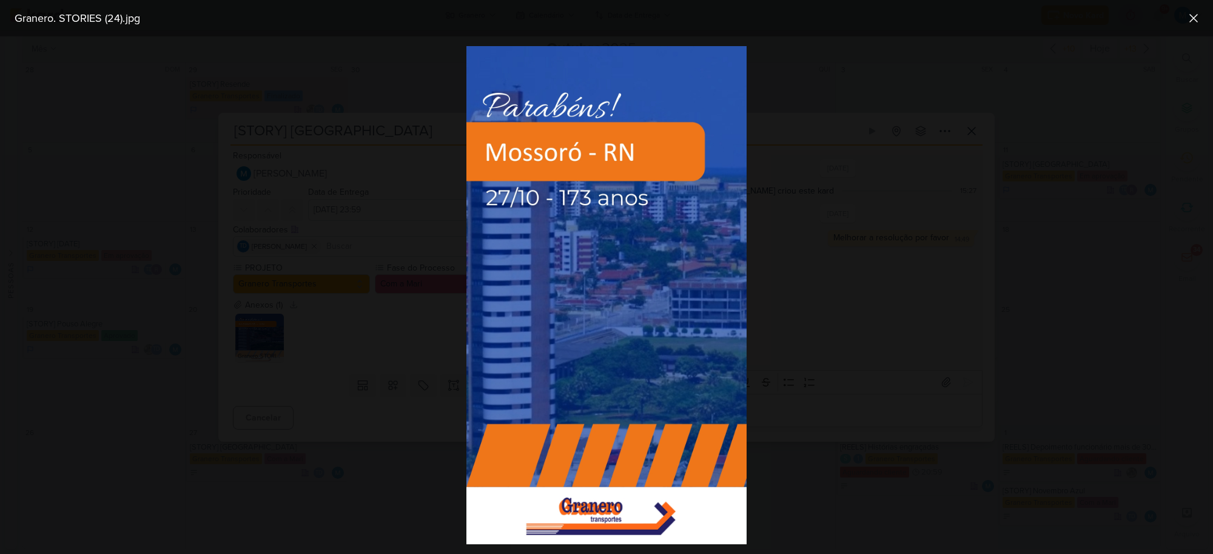
click at [871, 277] on div at bounding box center [606, 294] width 1213 height 517
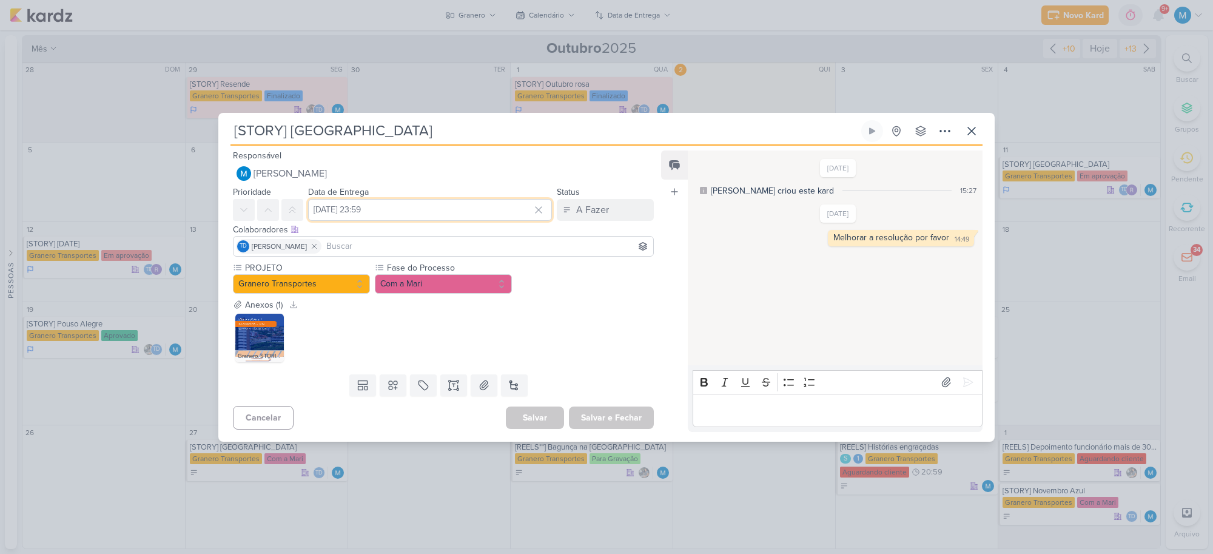
click at [380, 207] on input "[DATE] 23:59" at bounding box center [430, 210] width 244 height 22
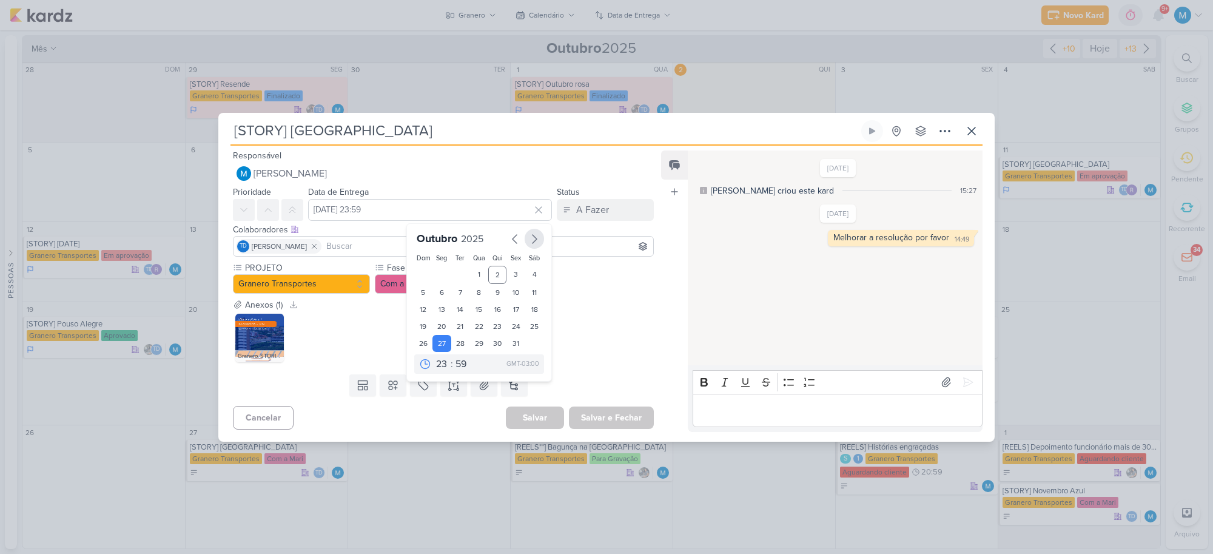
click at [528, 238] on icon "button" at bounding box center [534, 239] width 15 height 15
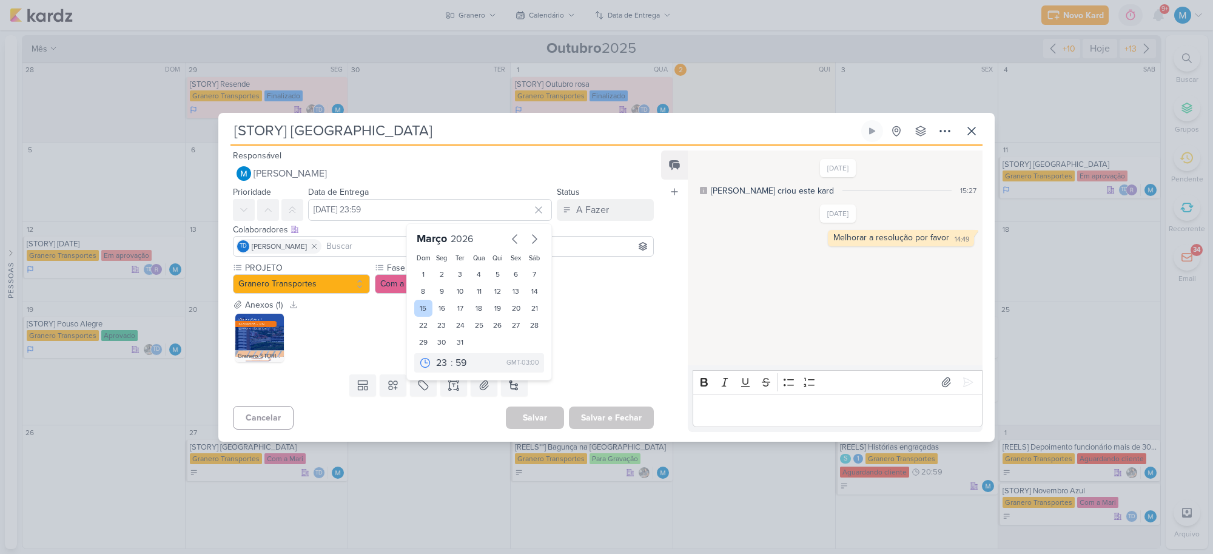
click at [417, 301] on div "15" at bounding box center [423, 308] width 19 height 17
type input "[DATE] 23:59"
click at [629, 417] on button "Salvar e Fechar" at bounding box center [611, 417] width 85 height 22
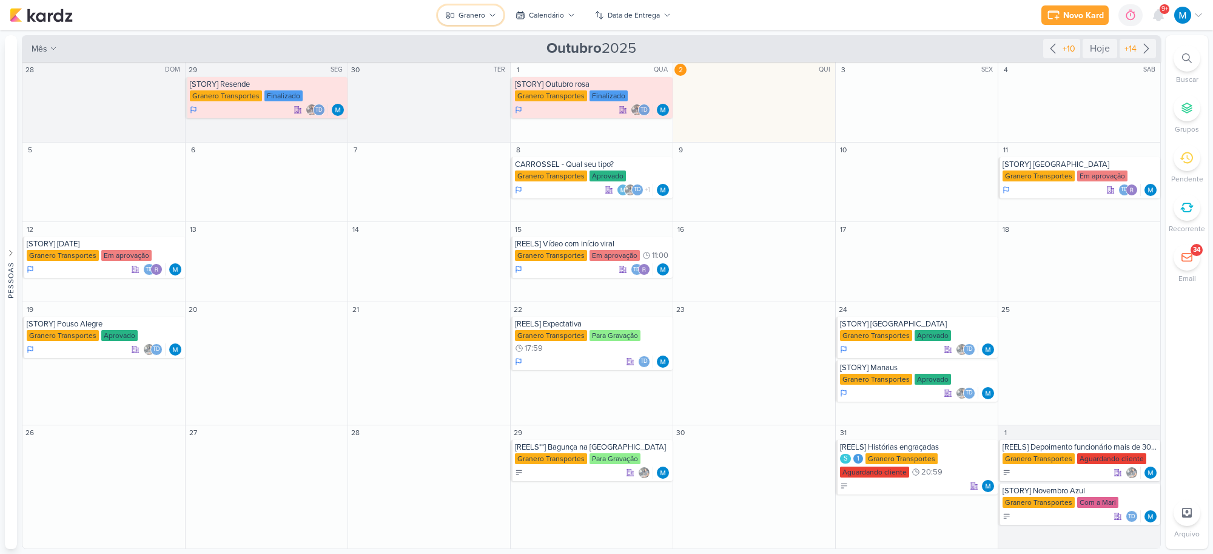
click at [495, 13] on icon at bounding box center [492, 15] width 7 height 7
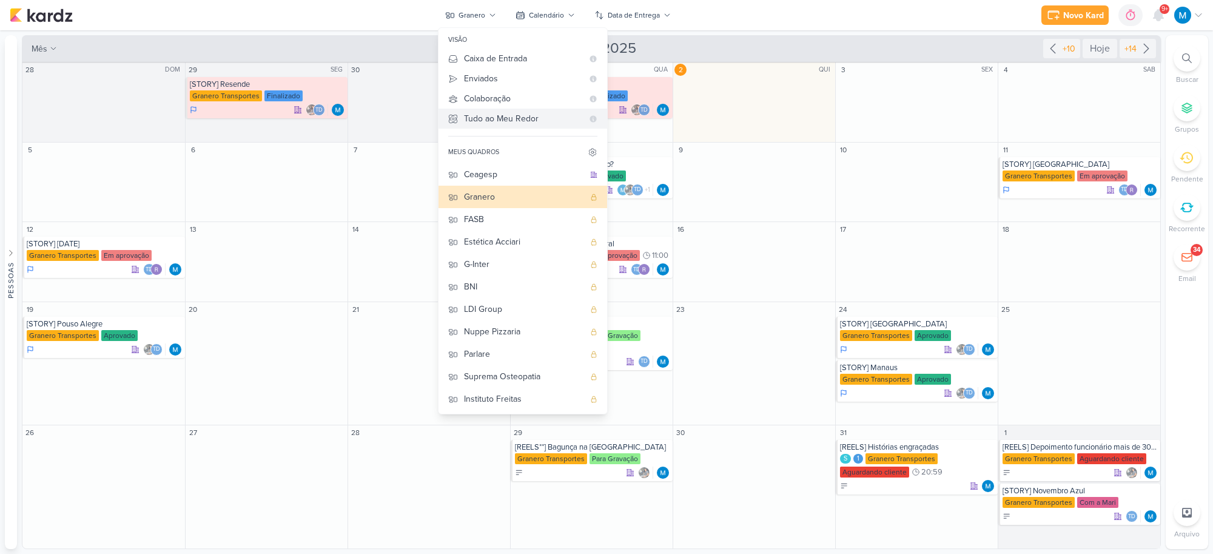
click at [492, 118] on div "Tudo ao Meu Redor" at bounding box center [523, 118] width 119 height 13
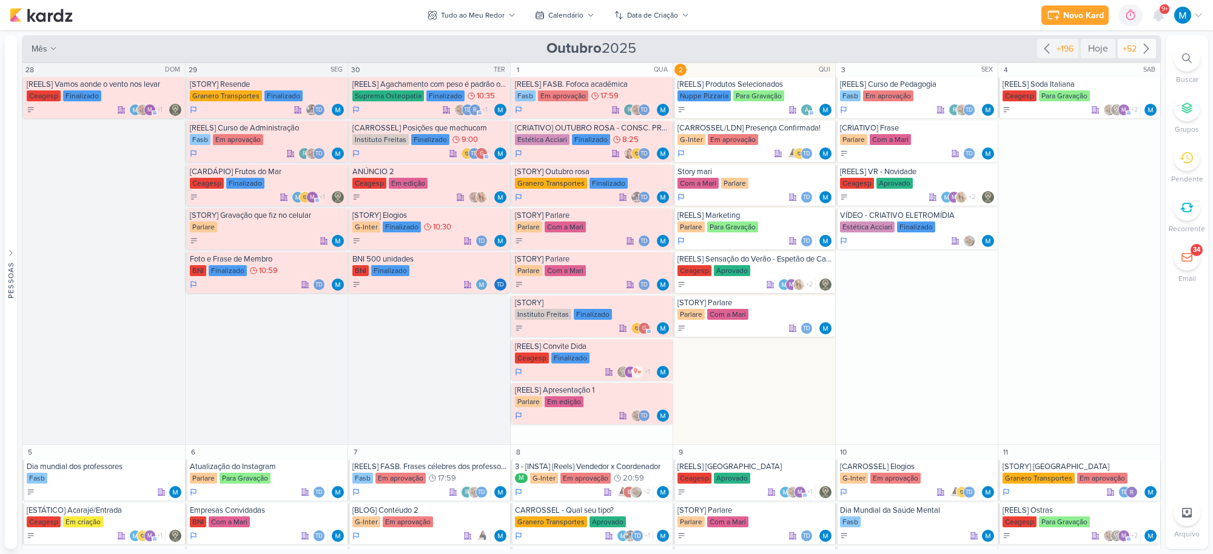
click at [1144, 49] on icon at bounding box center [1146, 48] width 15 height 15
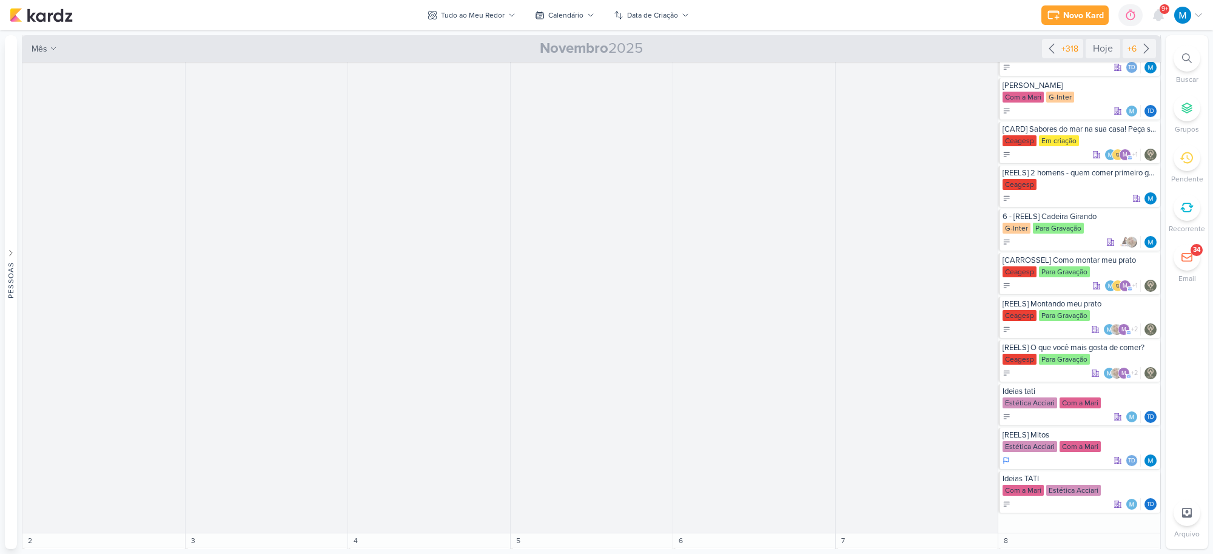
scroll to position [303, 0]
click at [489, 12] on div "Tudo ao Meu Redor" at bounding box center [473, 15] width 64 height 11
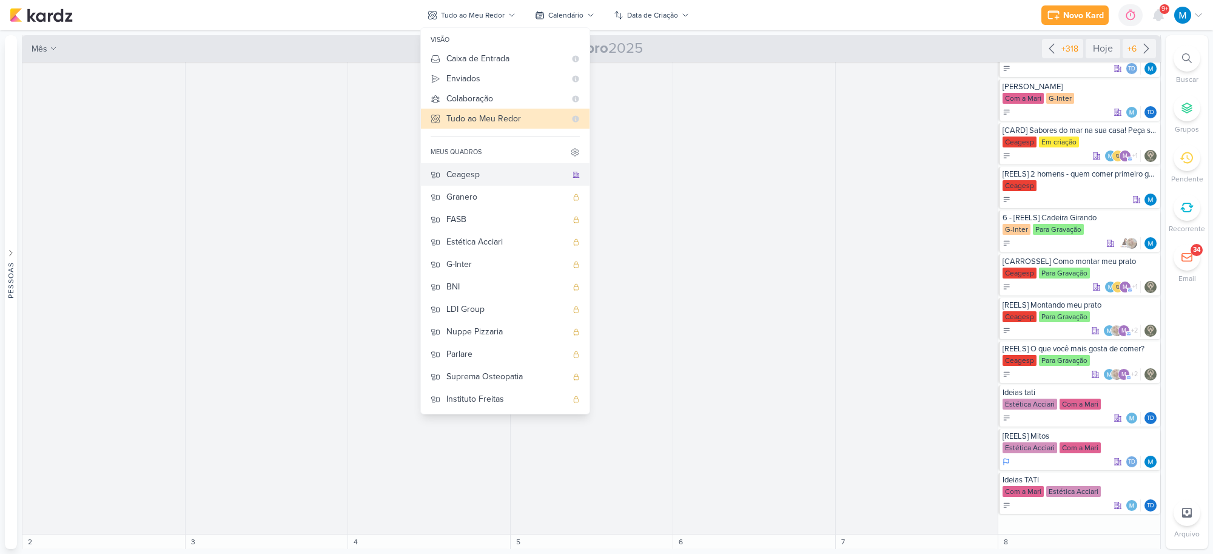
click at [480, 177] on div "Ceagesp" at bounding box center [506, 174] width 120 height 13
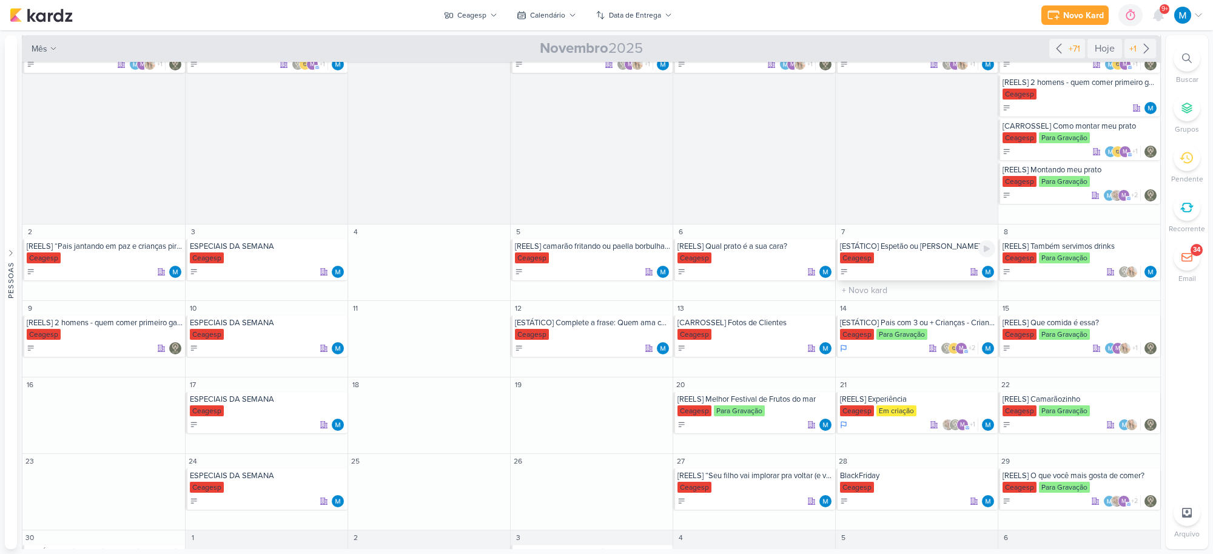
scroll to position [0, 0]
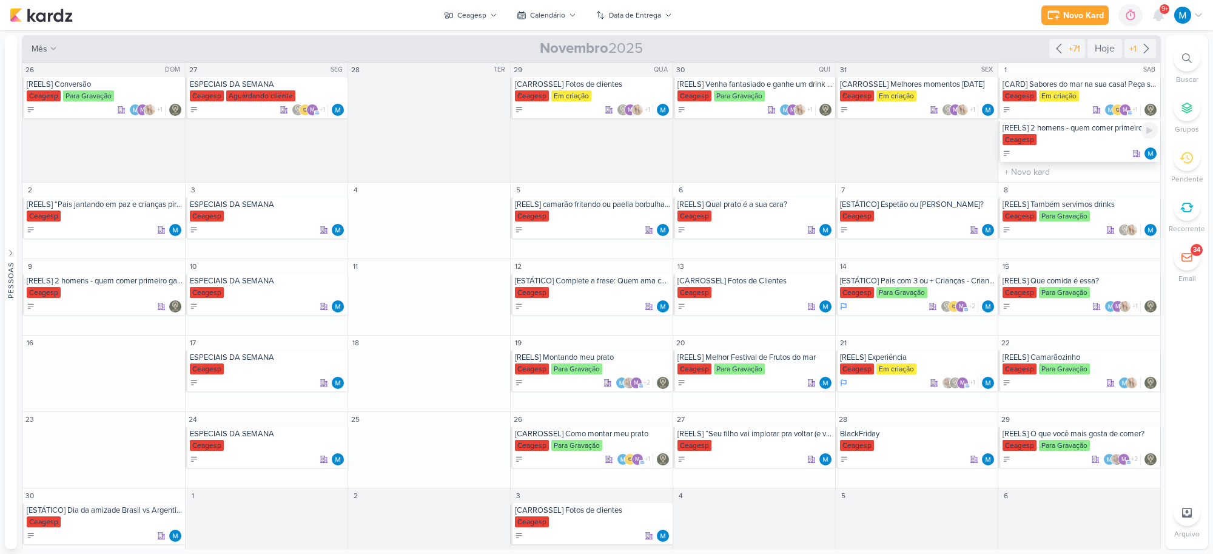
click at [1077, 129] on div "[REELS] 2 homens - quem comer primeiro ganha o rodízio do casal" at bounding box center [1079, 128] width 155 height 10
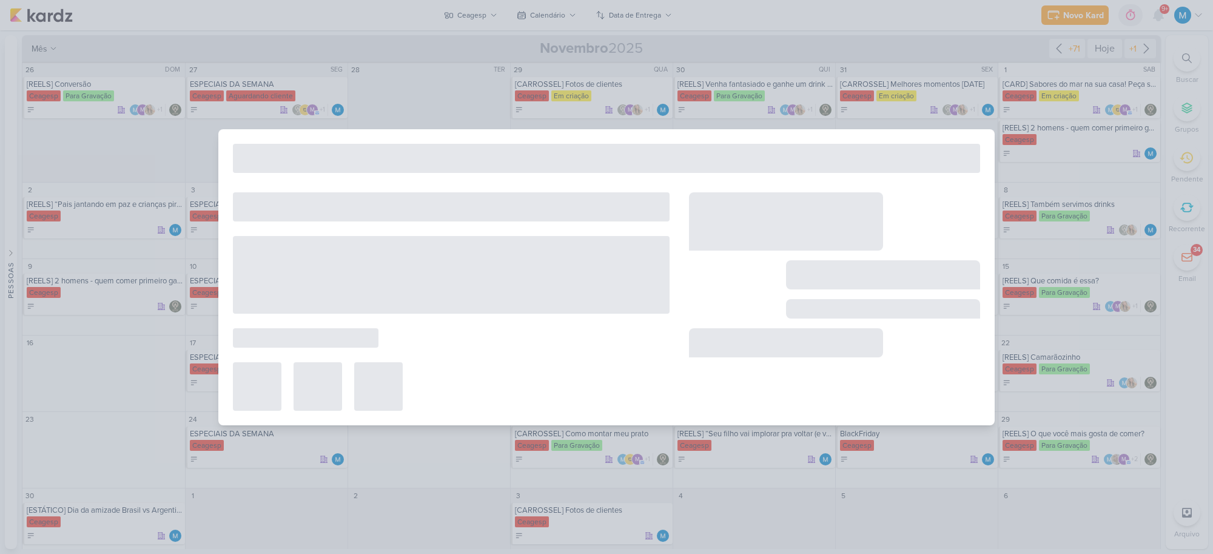
type input "[REELS] 2 homens - quem comer primeiro ganha o rodízio do casal"
type input "[DATE] 23:59"
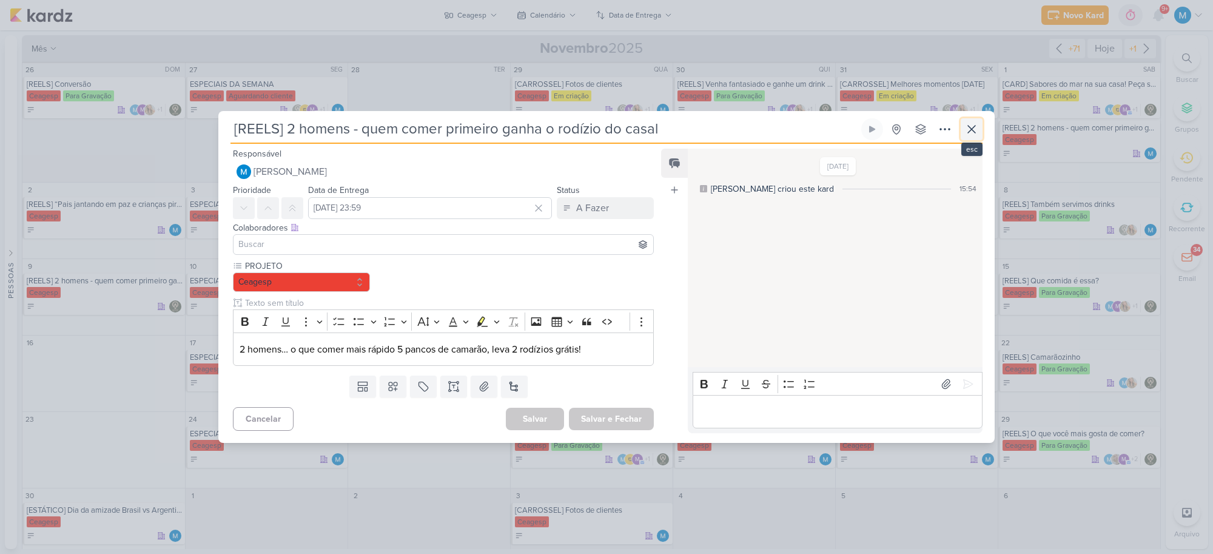
click at [971, 129] on icon at bounding box center [971, 129] width 7 height 7
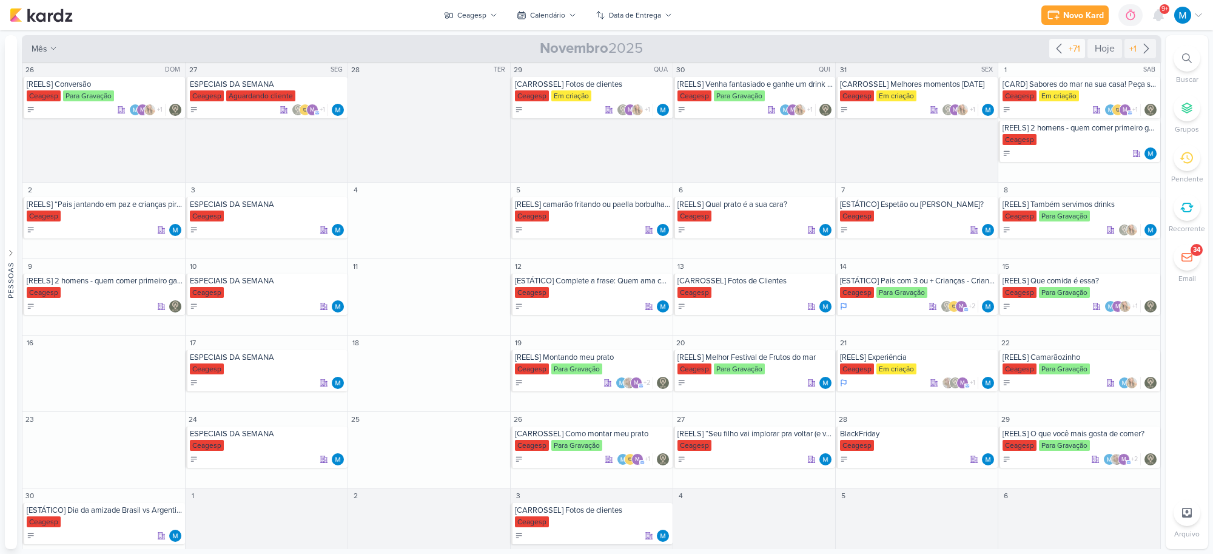
click at [1054, 49] on icon at bounding box center [1058, 48] width 15 height 15
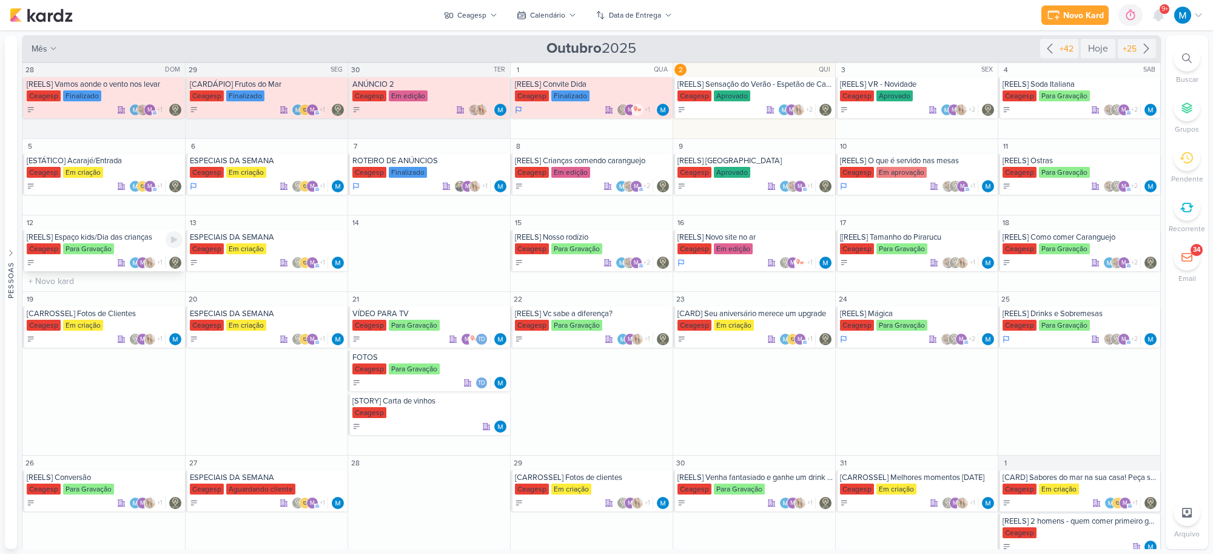
click at [108, 237] on div "[REELS] Espaço kids/Dia das crianças" at bounding box center [105, 237] width 156 height 10
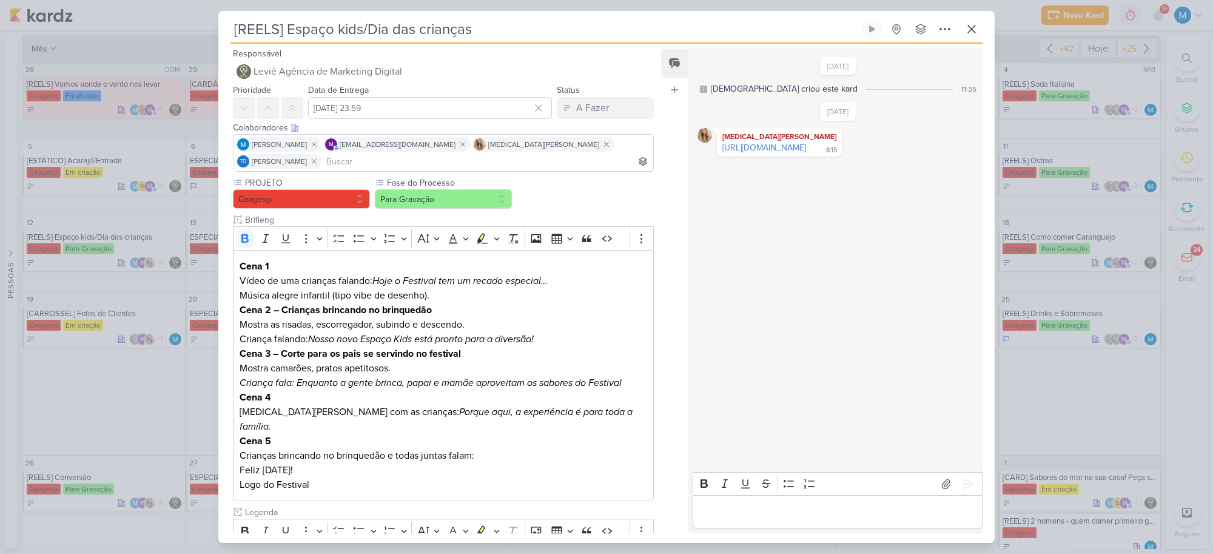
click at [625, 154] on input at bounding box center [487, 161] width 327 height 15
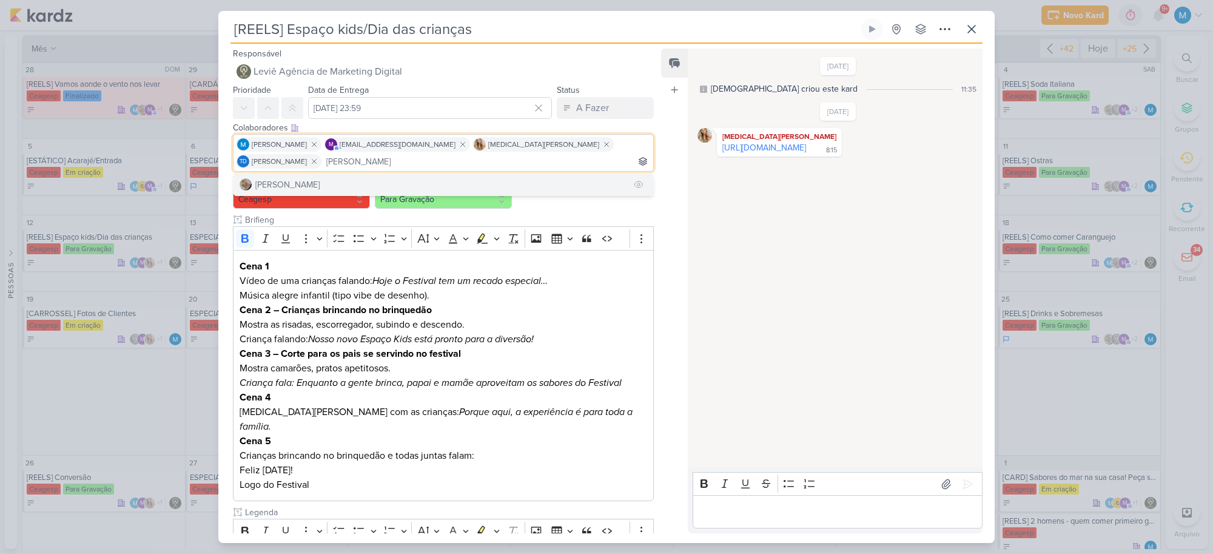
type input "[PERSON_NAME]"
click at [435, 173] on button "[PERSON_NAME]" at bounding box center [443, 184] width 420 height 22
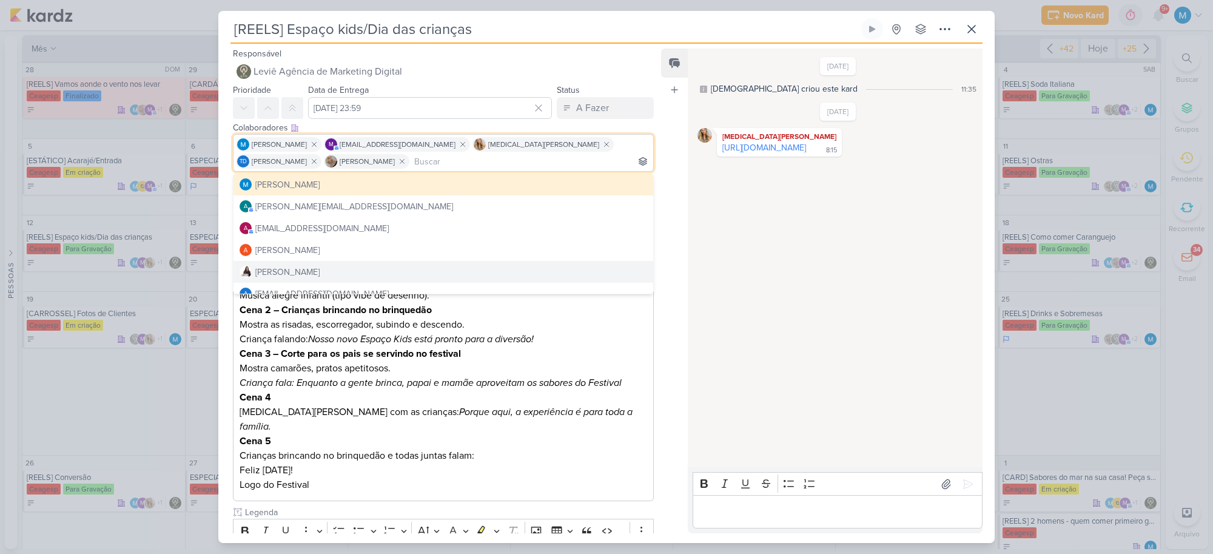
click at [537, 365] on p "Cena 3 – Corte para os pais se servindo no festival Mostra camarões, pratos ape…" at bounding box center [442, 368] width 407 height 44
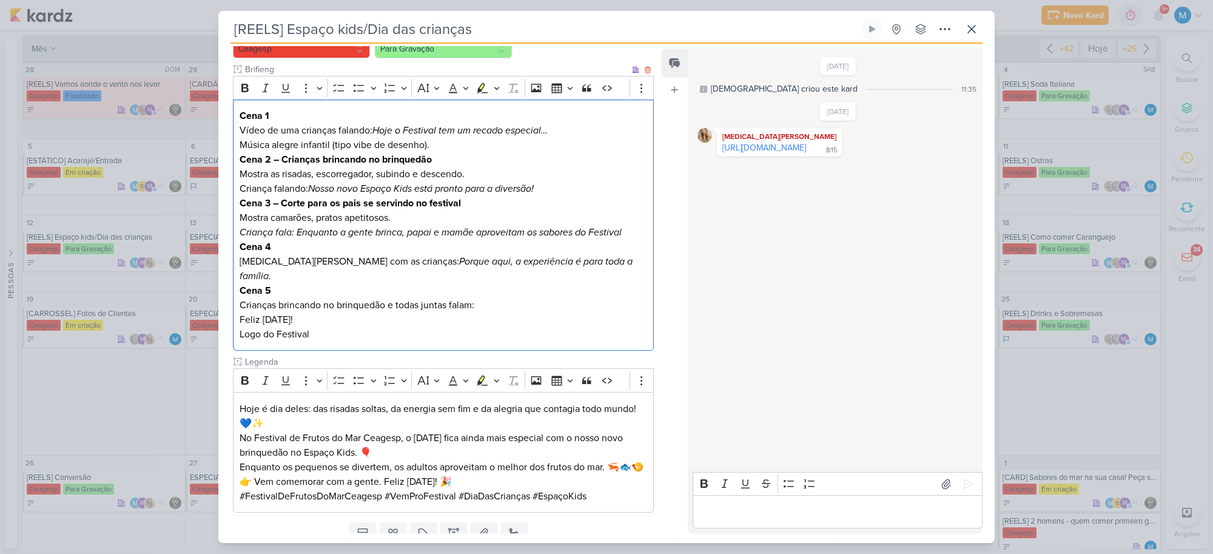
scroll to position [198, 0]
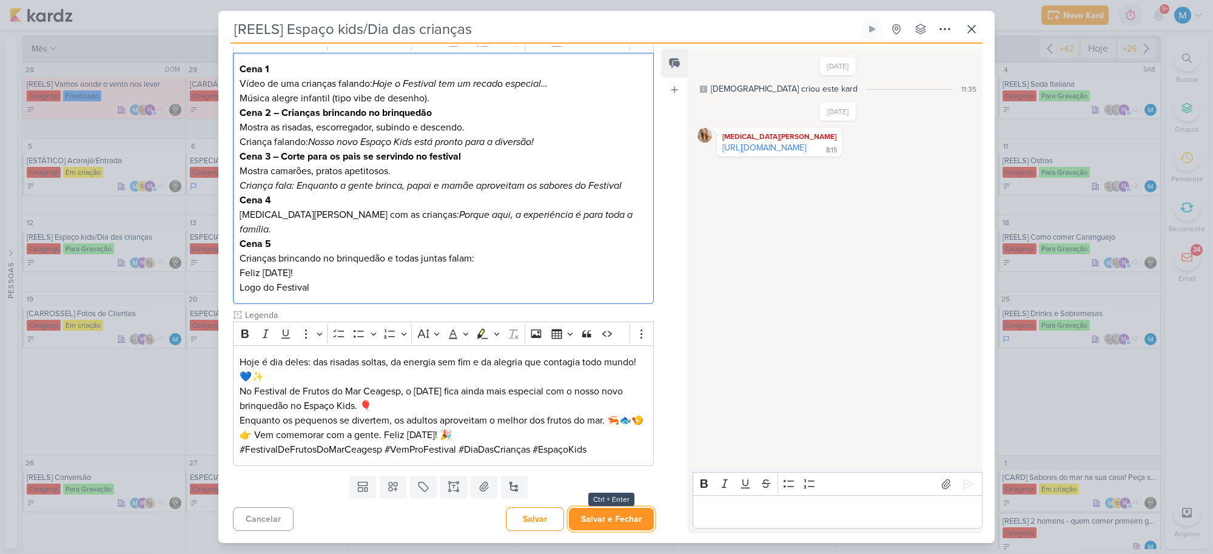
click at [622, 517] on button "Salvar e Fechar" at bounding box center [611, 518] width 85 height 22
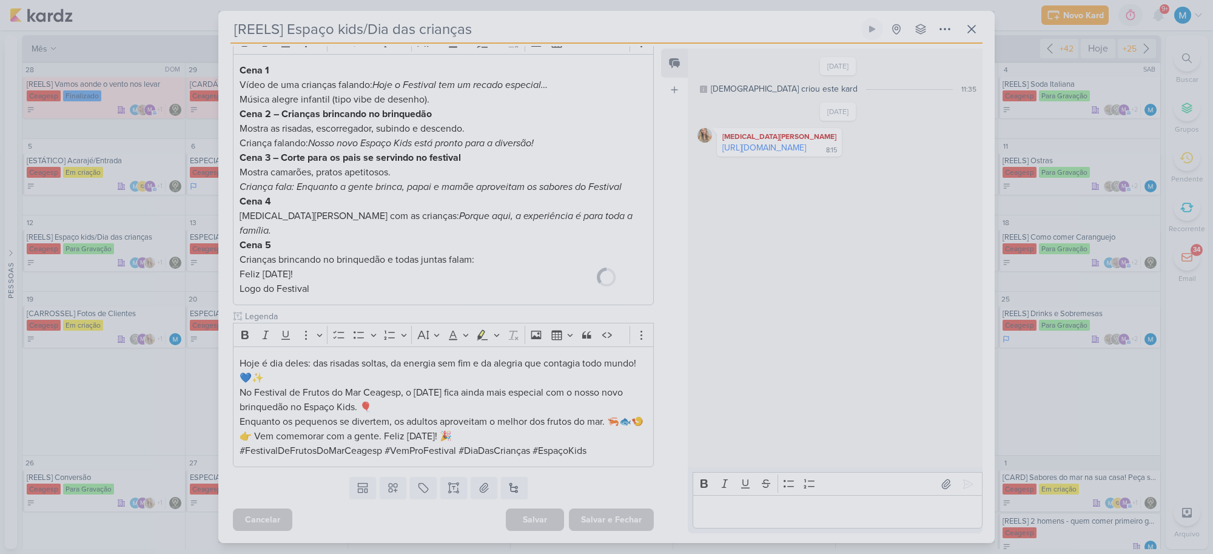
scroll to position [196, 0]
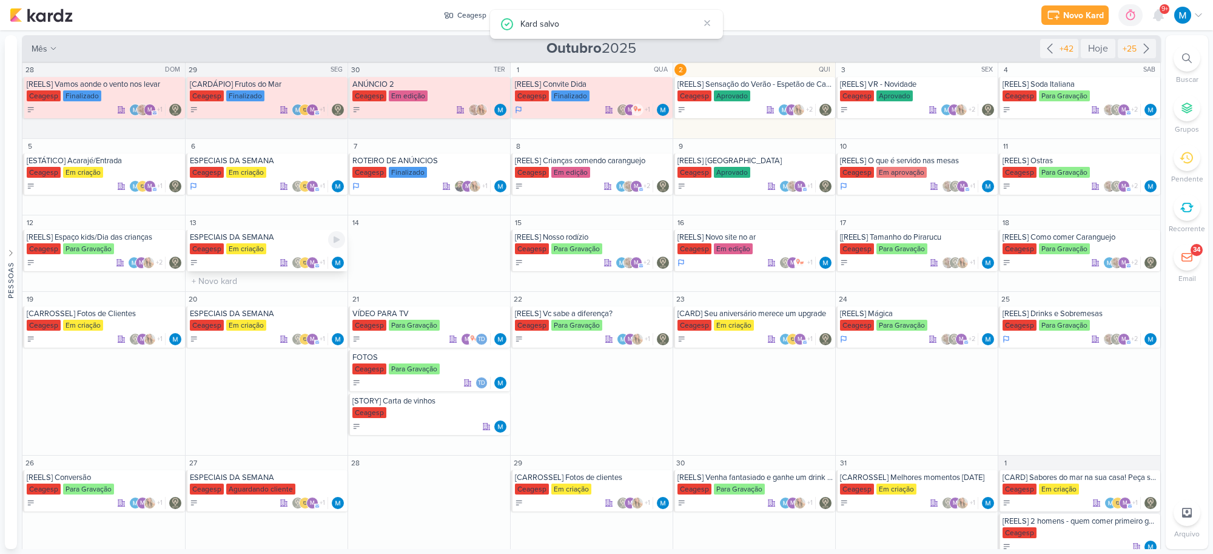
click at [259, 239] on div "ESPECIAIS DA SEMANA" at bounding box center [267, 237] width 155 height 10
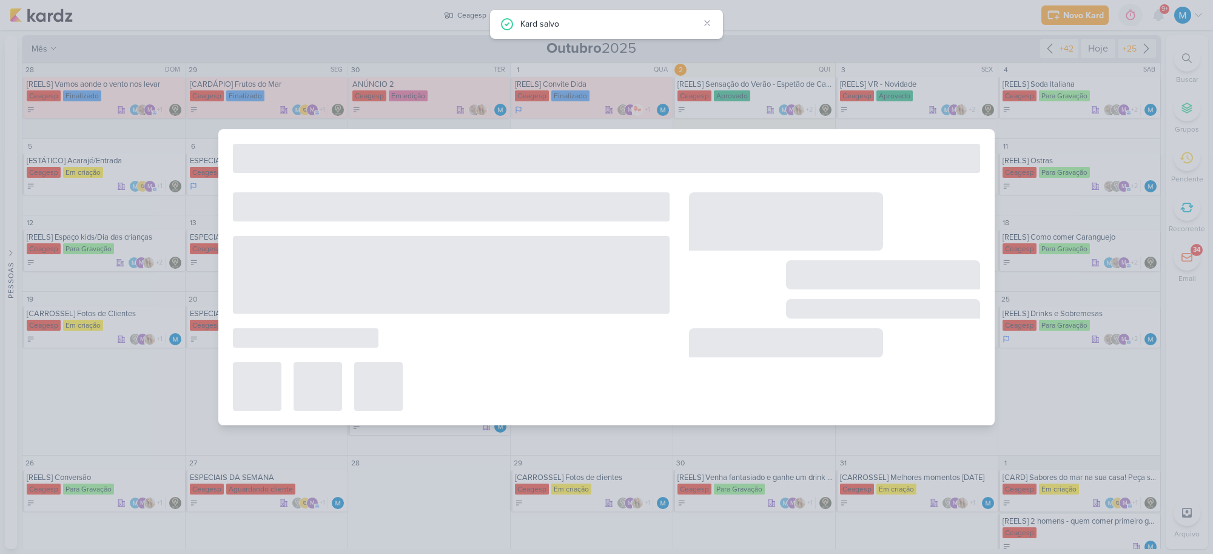
type input "ESPECIAIS DA SEMANA"
type input "[DATE] 23:59"
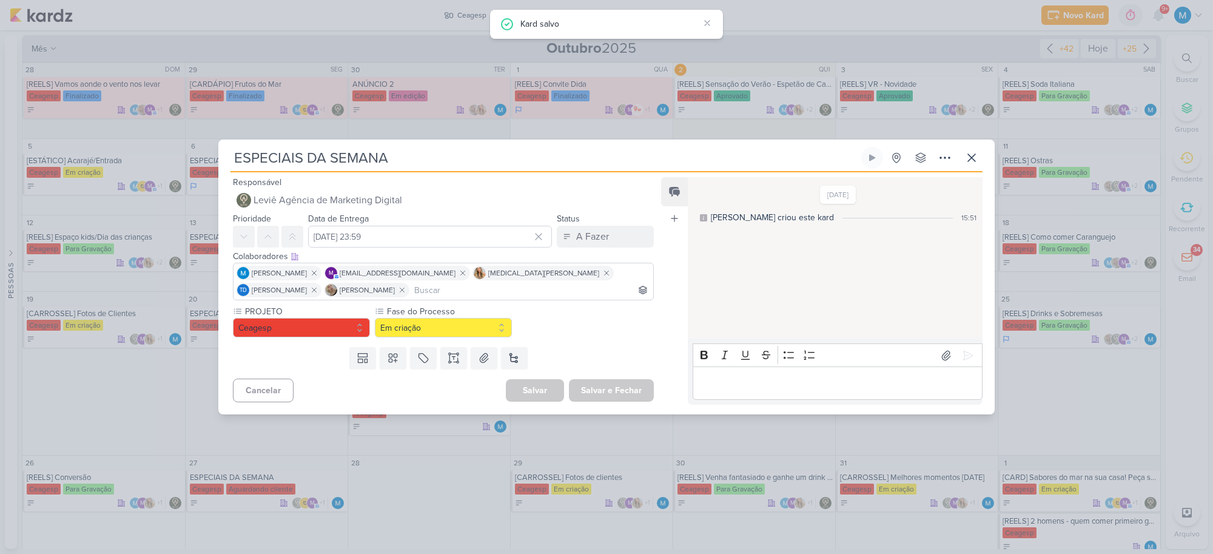
scroll to position [0, 0]
click at [137, 368] on div "ESPECIAIS DA SEMANA Criado por mim" at bounding box center [606, 277] width 1213 height 554
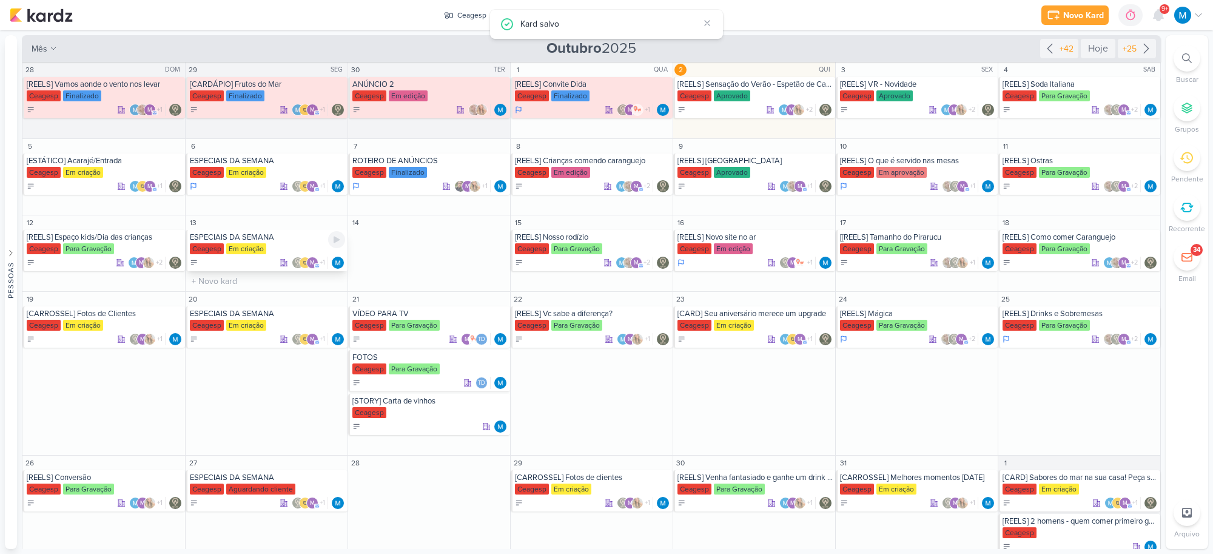
click at [235, 236] on div "ESPECIAIS DA SEMANA" at bounding box center [267, 237] width 155 height 10
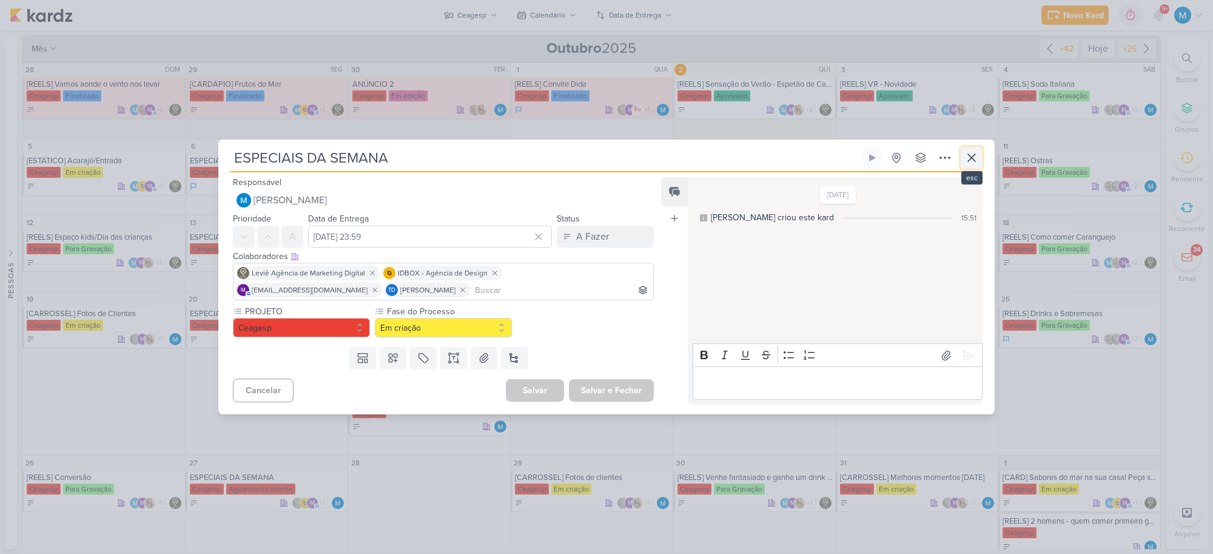
click at [968, 158] on icon at bounding box center [971, 157] width 15 height 15
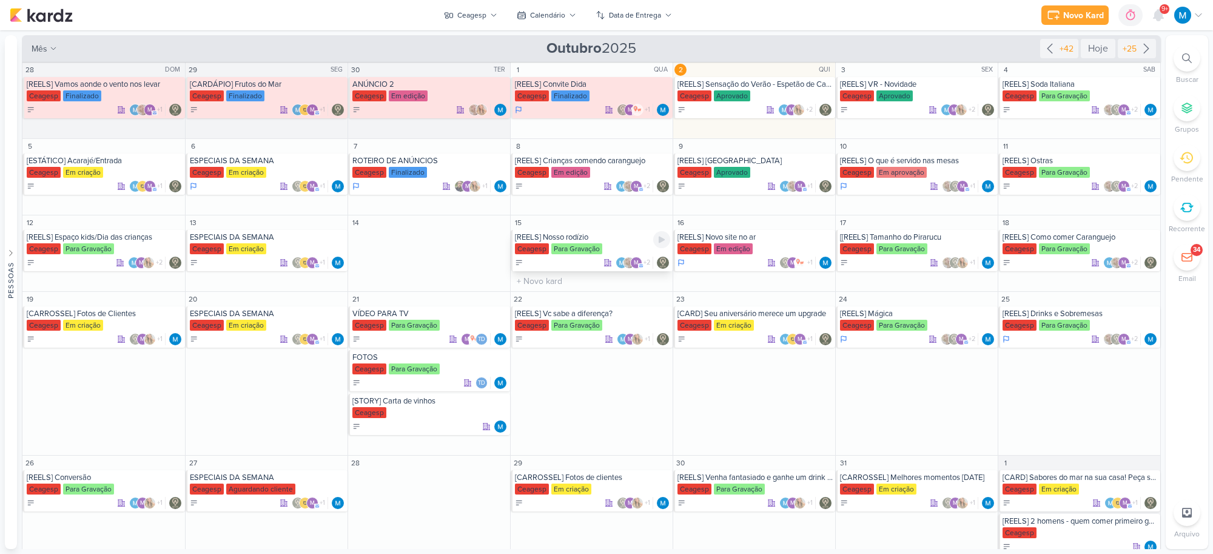
click at [564, 238] on div "[REELS] Nosso rodízio" at bounding box center [592, 237] width 155 height 10
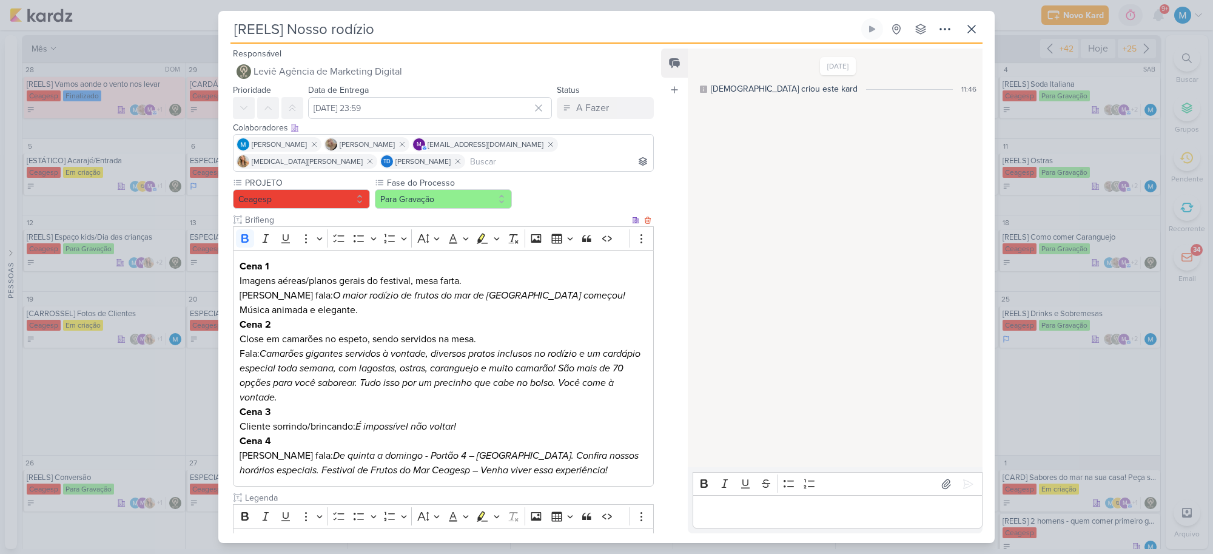
scroll to position [256, 0]
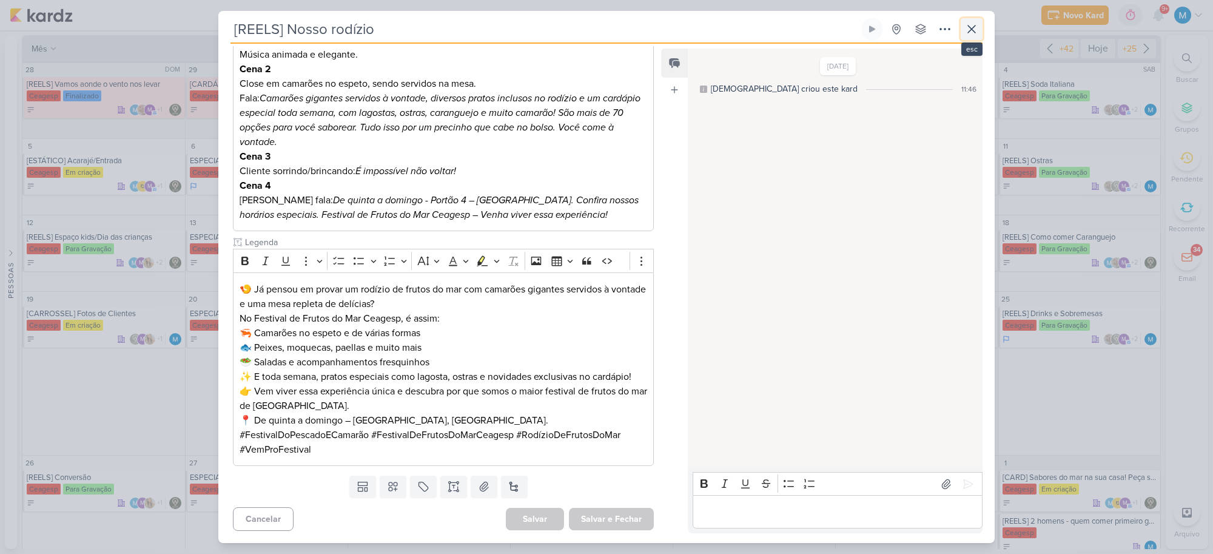
click at [970, 26] on icon at bounding box center [971, 29] width 15 height 15
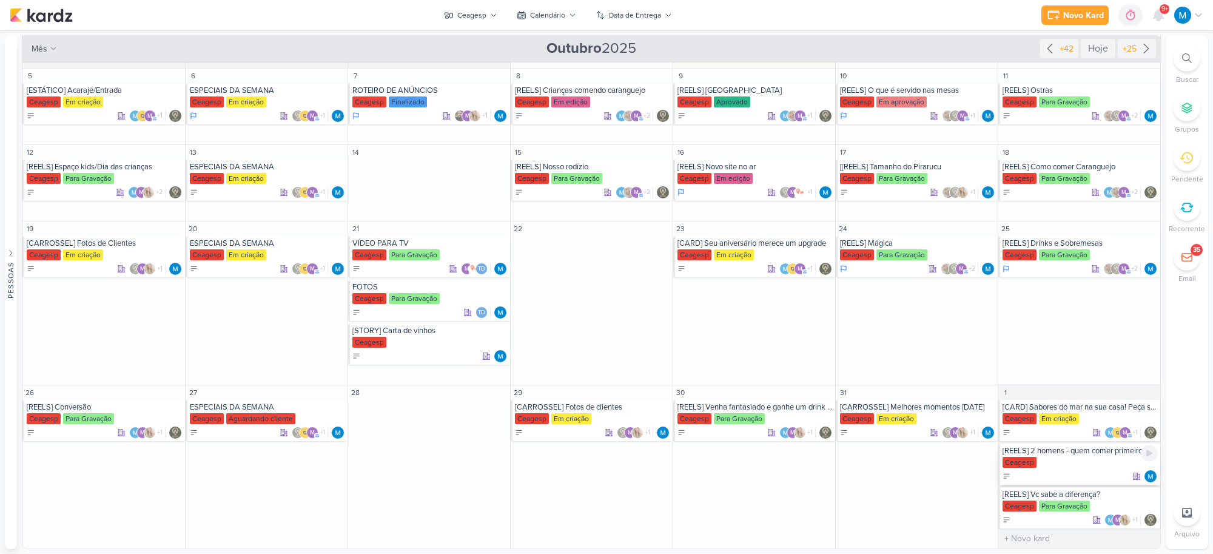
scroll to position [0, 0]
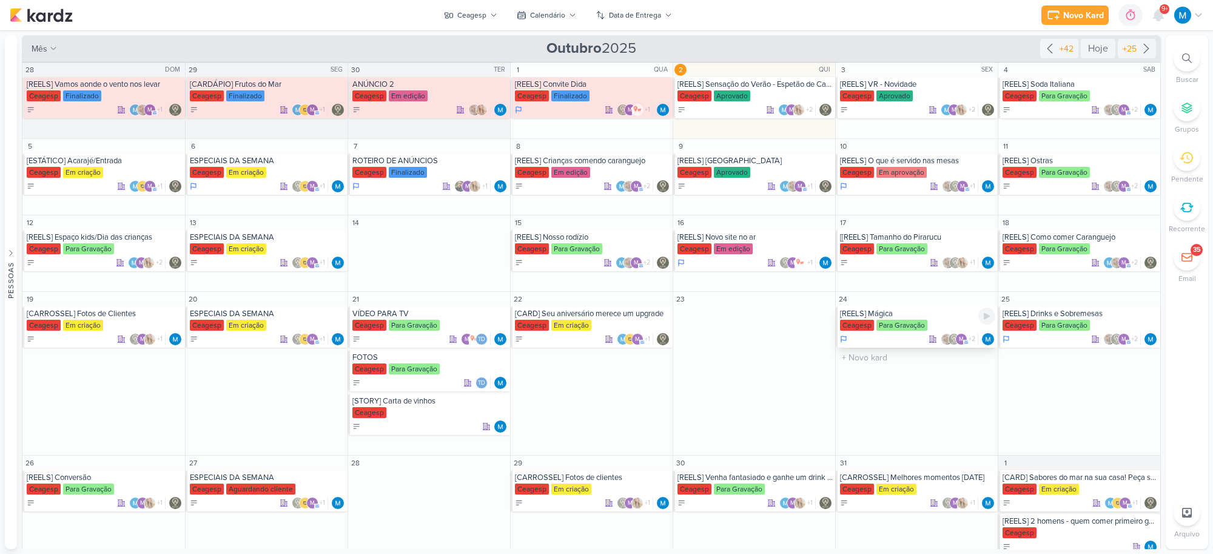
click at [899, 315] on div "[REELS] Mágica" at bounding box center [917, 314] width 155 height 10
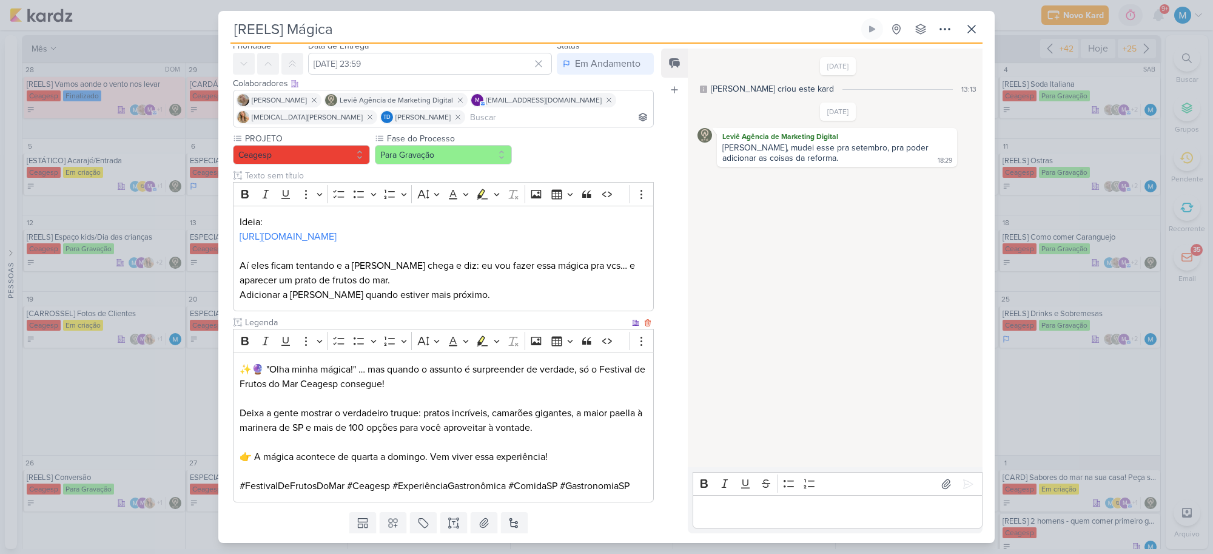
scroll to position [81, 0]
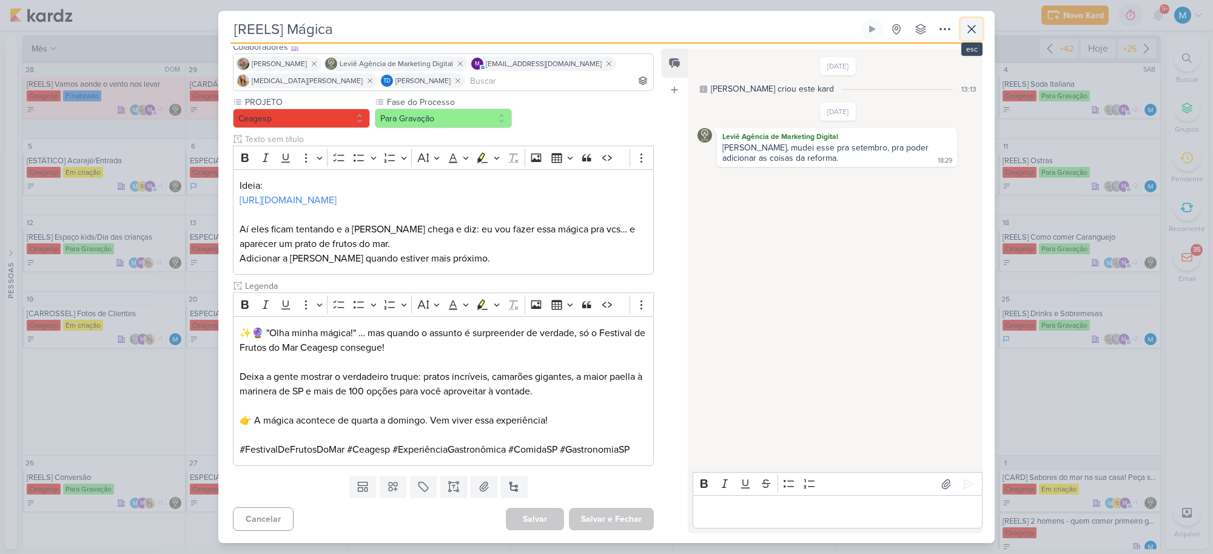
click at [973, 22] on icon at bounding box center [971, 29] width 15 height 15
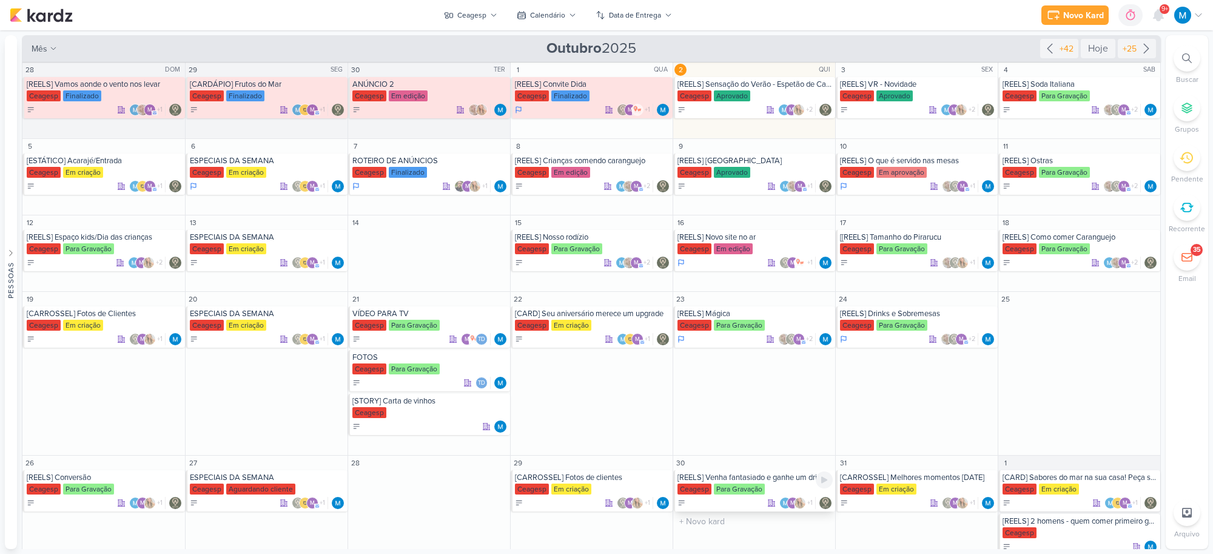
click at [726, 478] on div "[REELS] Venha fantasiado e ganhe um drink especial" at bounding box center [754, 477] width 155 height 10
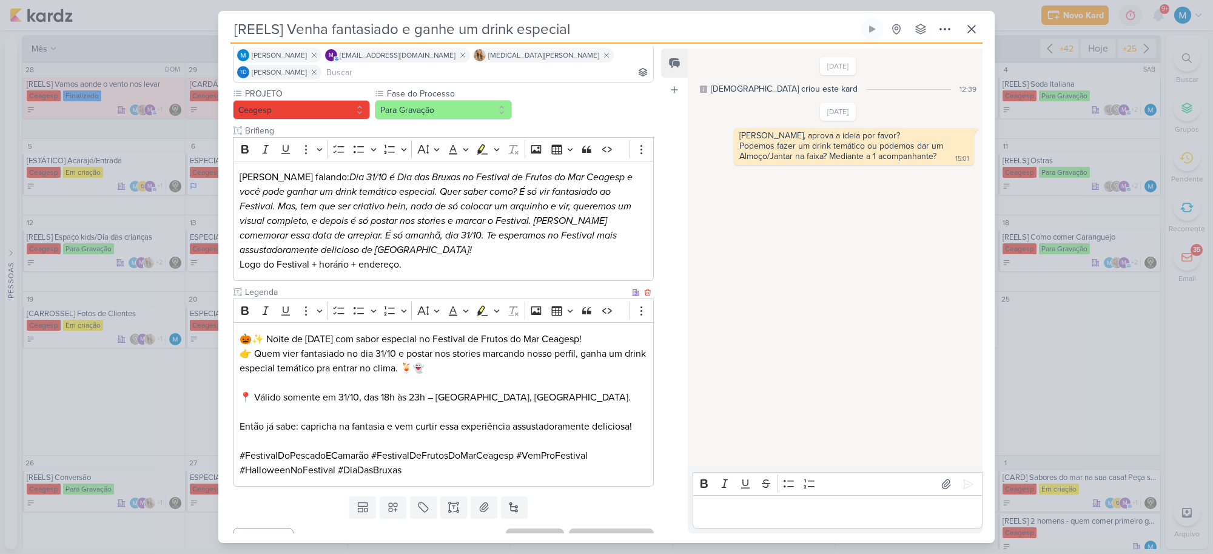
scroll to position [93, 0]
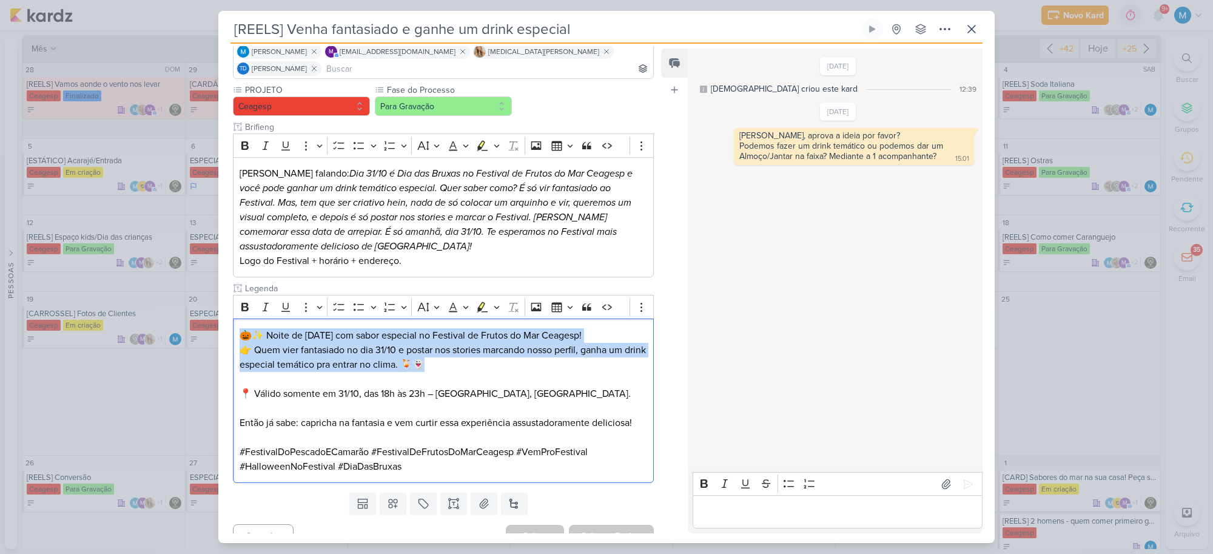
drag, startPoint x: 473, startPoint y: 343, endPoint x: 199, endPoint y: 294, distance: 278.4
click at [199, 294] on div "[REELS] Venha fantasiado e ganhe um drink especial" at bounding box center [606, 277] width 1213 height 554
copy div "🎃✨ Noite de [DATE] com sabor especial no Festival de Frutos do Mar Ceagesp! 👉 Q…"
click at [975, 25] on icon at bounding box center [971, 29] width 15 height 15
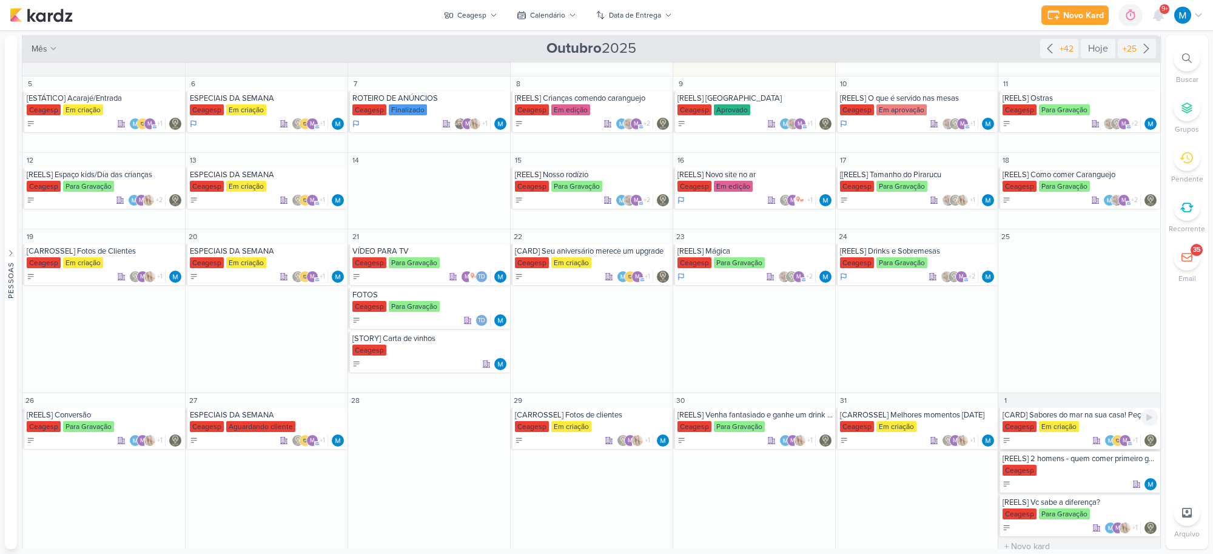
scroll to position [71, 0]
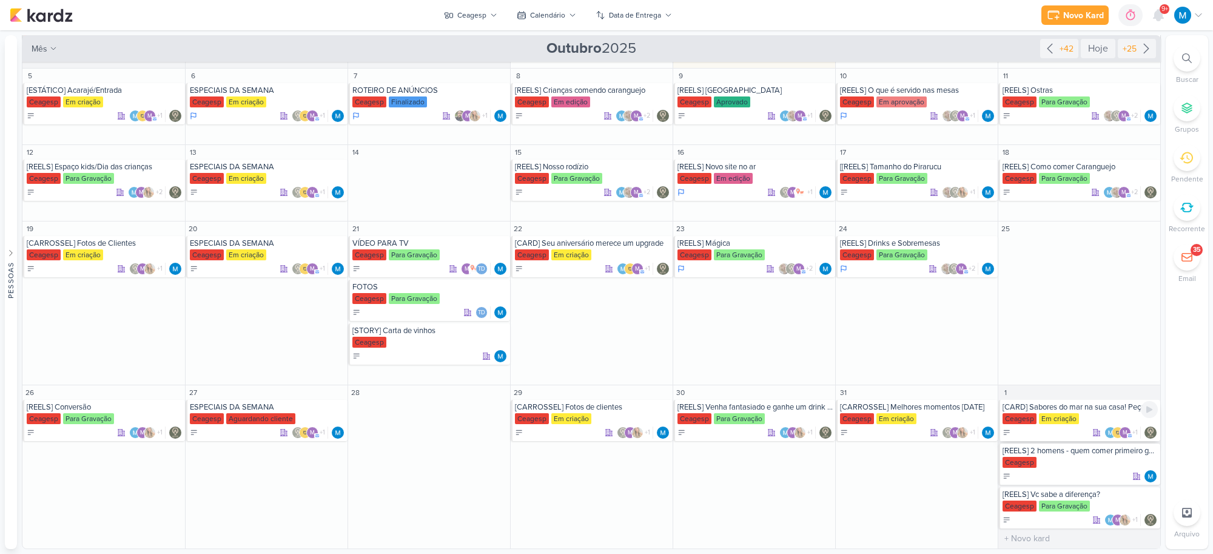
click at [1084, 406] on div "[CARD] Sabores do mar na sua casa! Peça seu delivery no Festival de Frutos do M…" at bounding box center [1079, 407] width 155 height 10
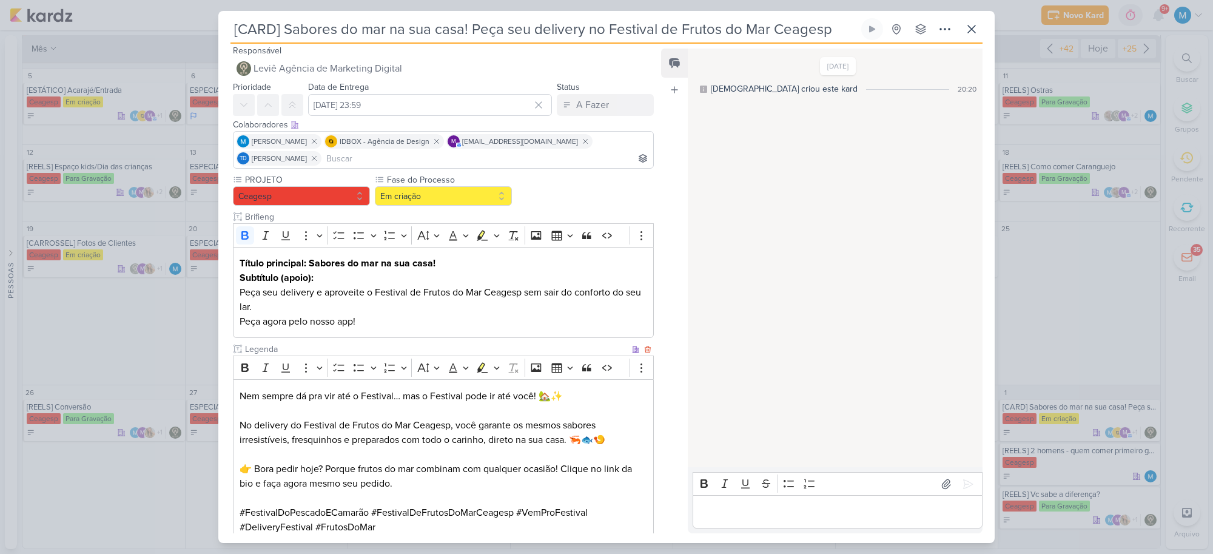
scroll to position [0, 0]
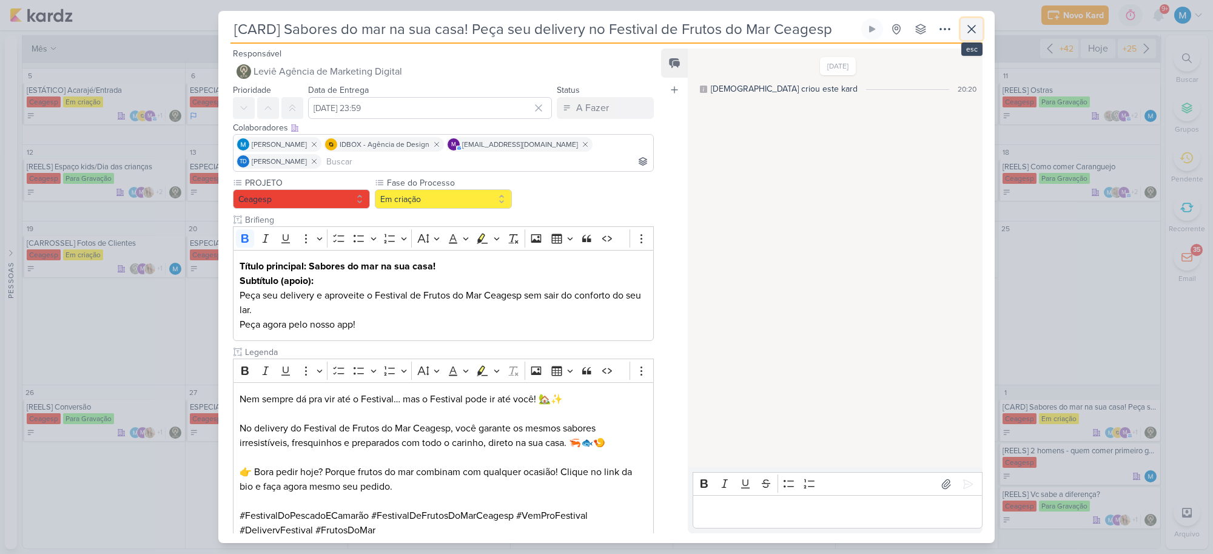
click at [971, 29] on icon at bounding box center [971, 28] width 7 height 7
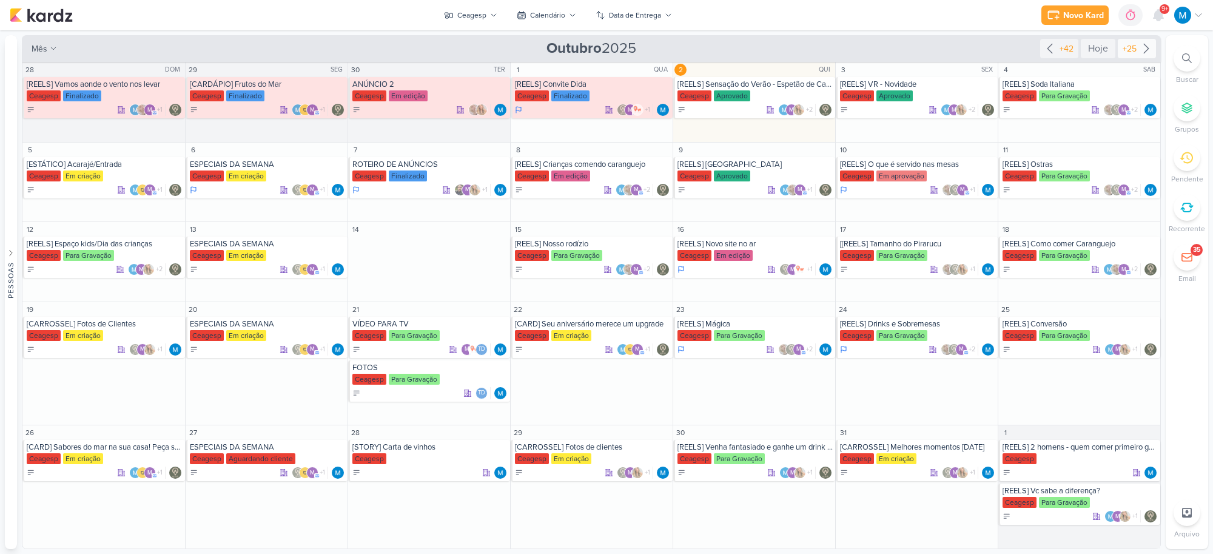
click at [1153, 47] on icon at bounding box center [1146, 48] width 15 height 15
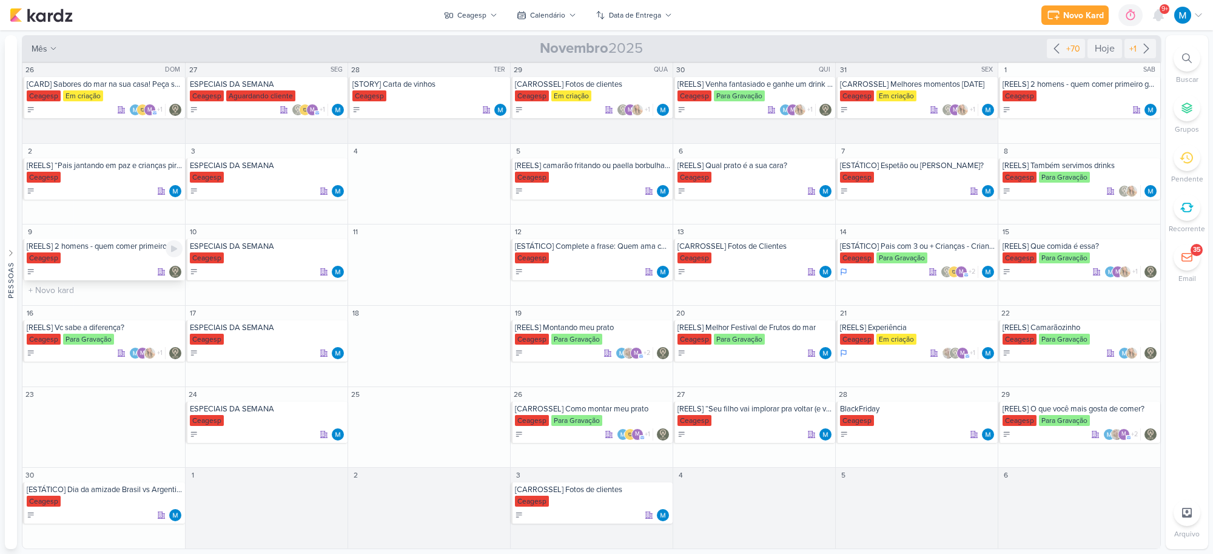
click at [123, 252] on div "[REELS] 2 homens - quem comer primeiro ganha um rodízio de casal [GEOGRAPHIC_DA…" at bounding box center [103, 259] width 162 height 41
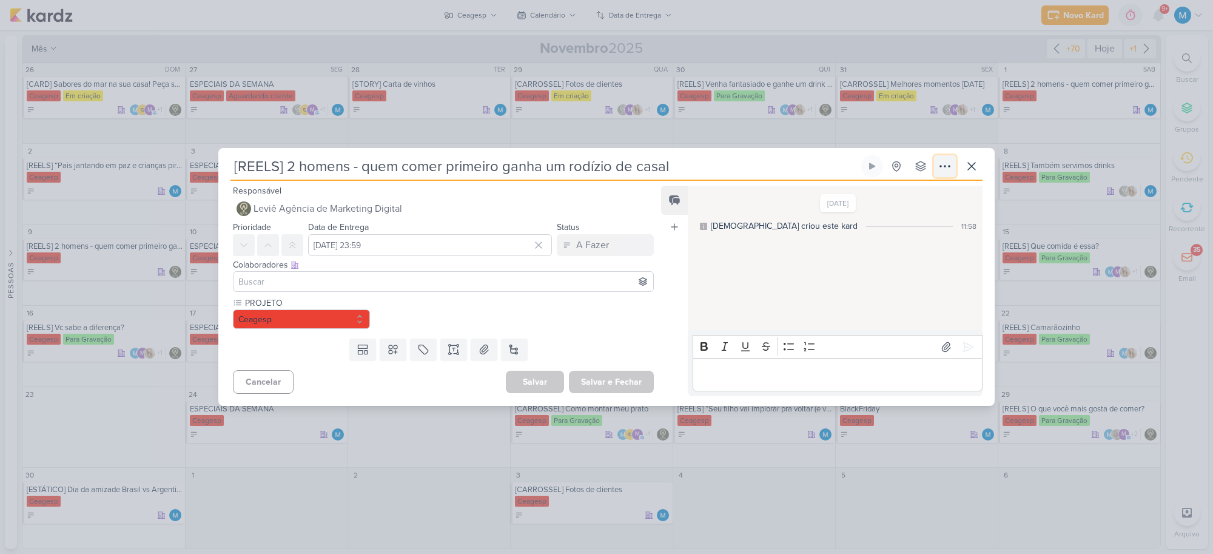
click at [941, 168] on icon at bounding box center [944, 166] width 15 height 15
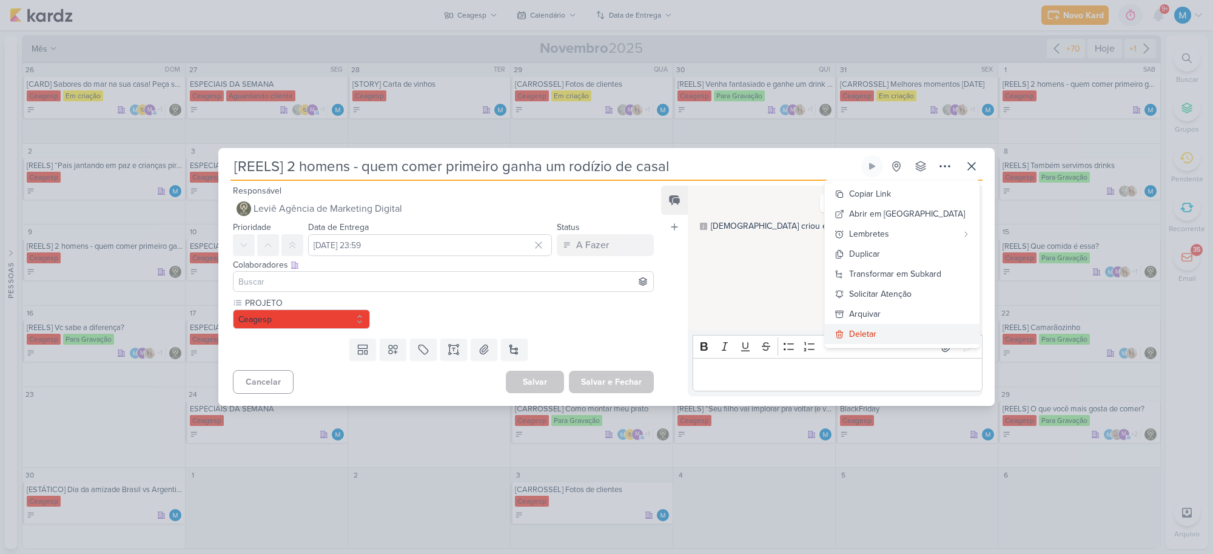
click at [876, 329] on div "Deletar" at bounding box center [862, 333] width 27 height 13
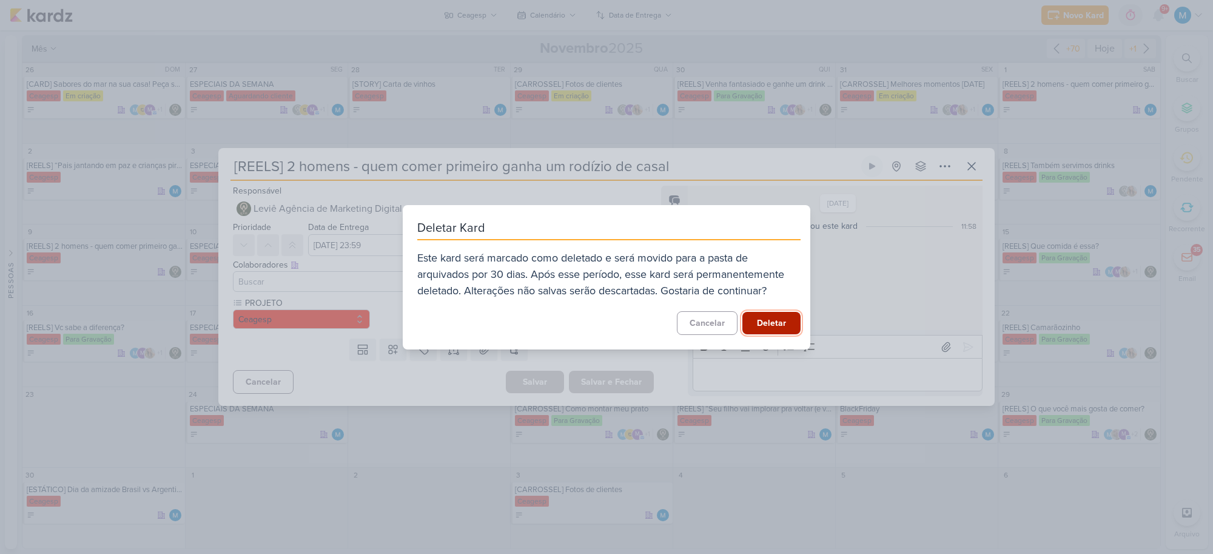
click at [775, 316] on button "Deletar" at bounding box center [771, 323] width 58 height 22
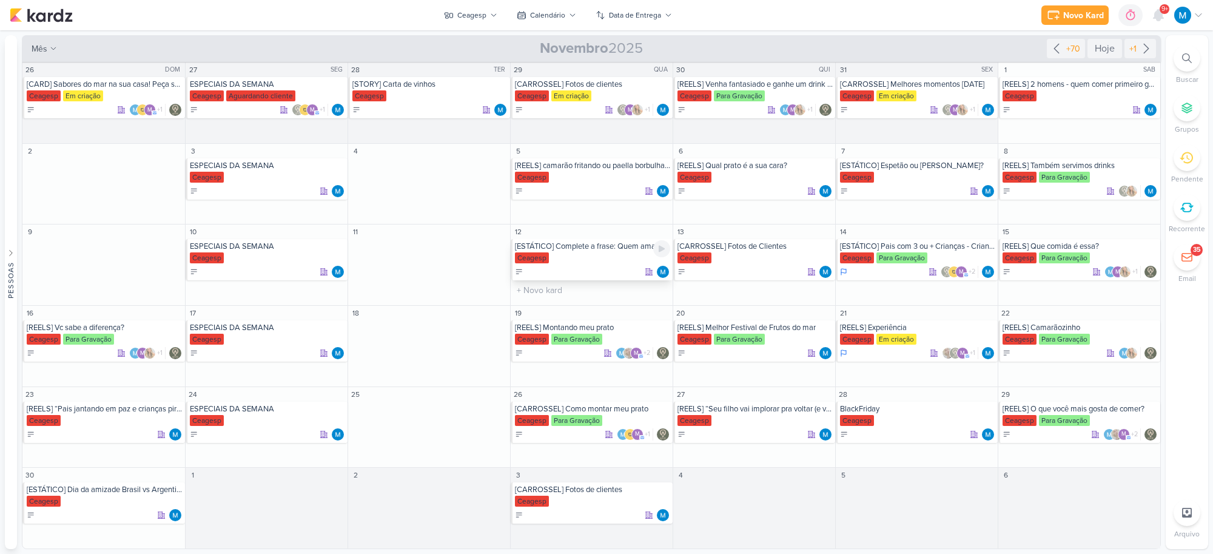
click at [584, 249] on div "[ESTÁTICO] Complete a frase: Quem ama camarão." at bounding box center [592, 246] width 155 height 10
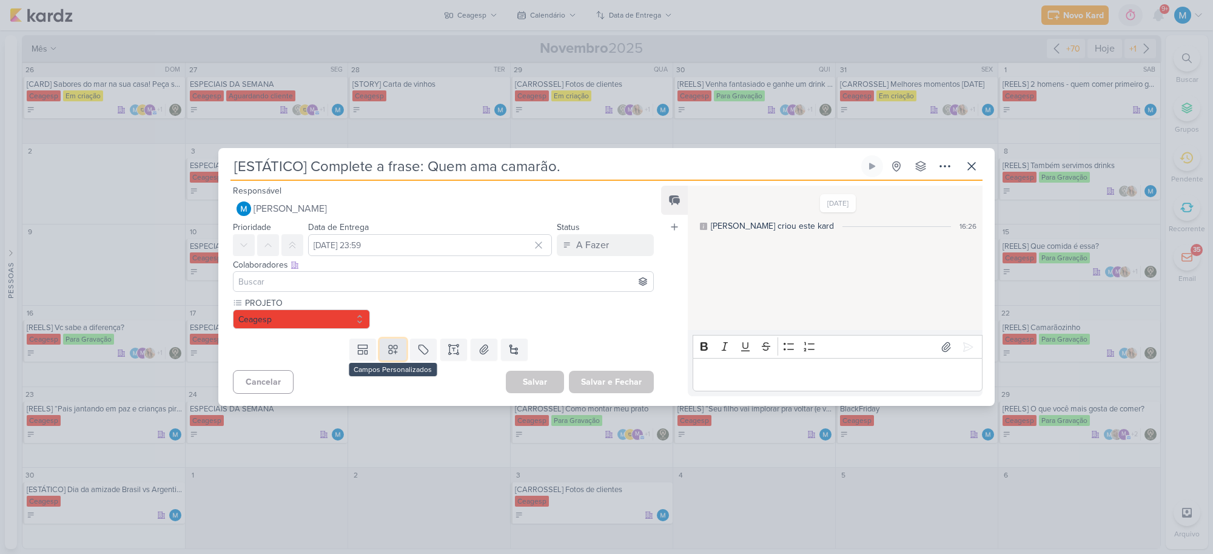
click at [392, 352] on icon at bounding box center [393, 349] width 8 height 8
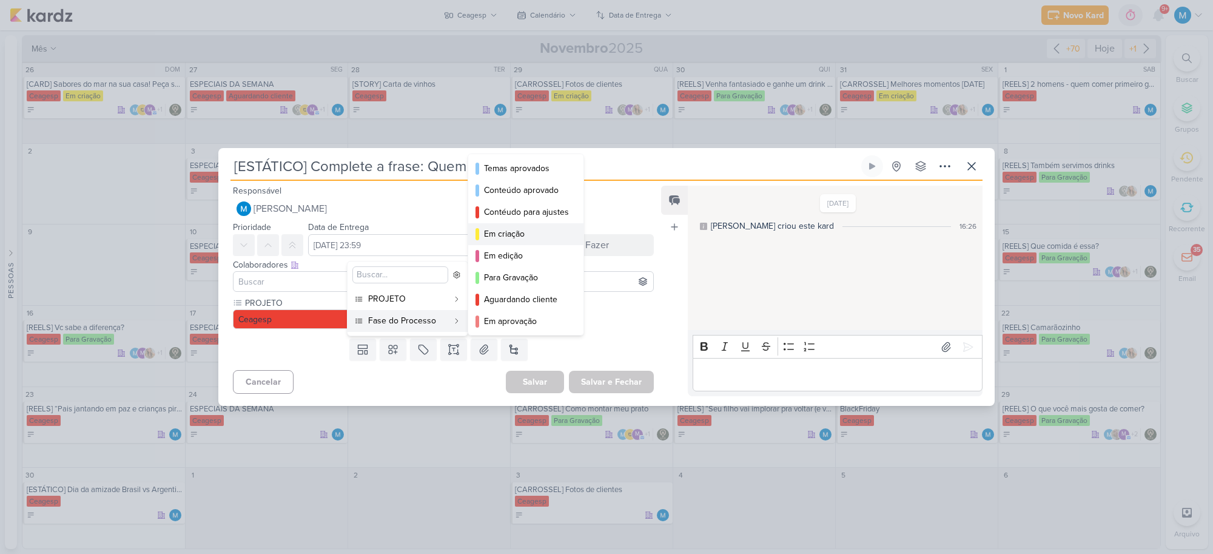
click at [522, 237] on div "Em criação" at bounding box center [526, 233] width 85 height 13
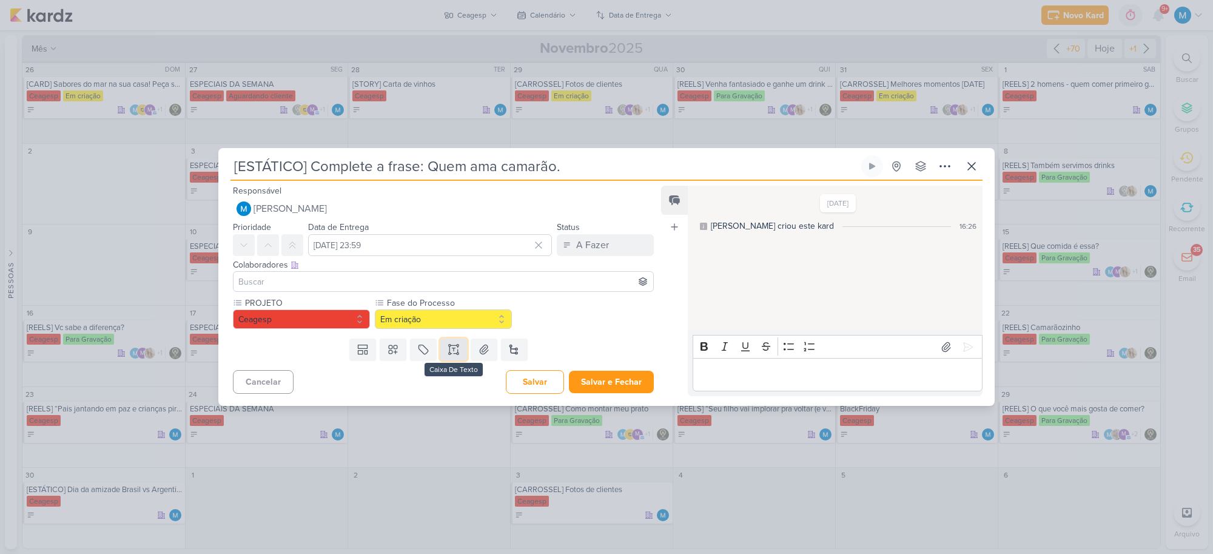
click at [449, 349] on icon at bounding box center [453, 349] width 12 height 12
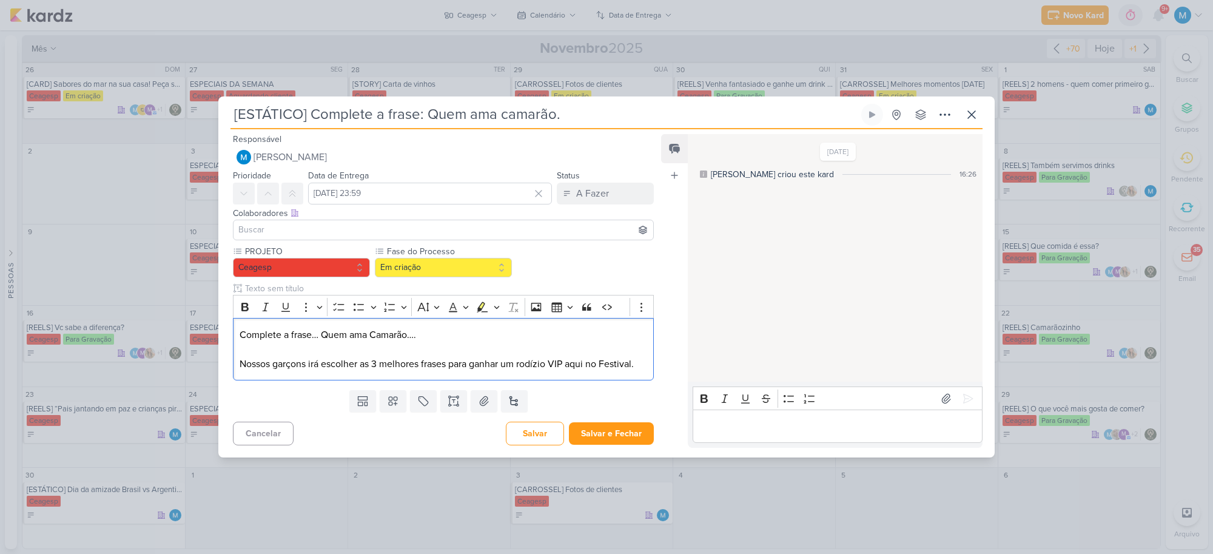
click at [341, 229] on input at bounding box center [443, 230] width 415 height 15
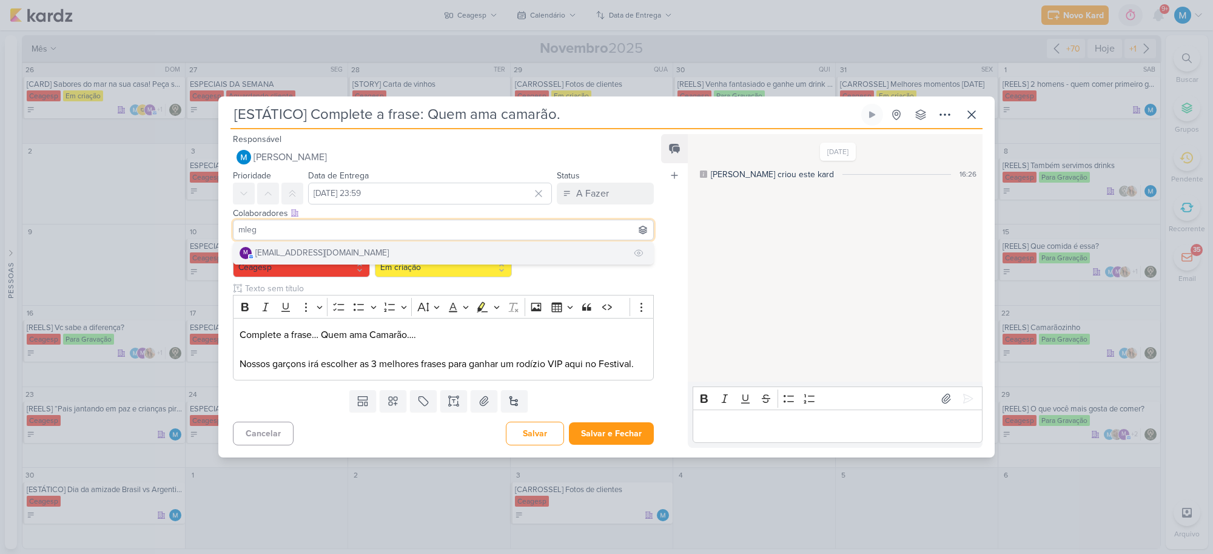
type input "mleg"
click at [341, 255] on button "m [EMAIL_ADDRESS][DOMAIN_NAME]" at bounding box center [443, 253] width 420 height 22
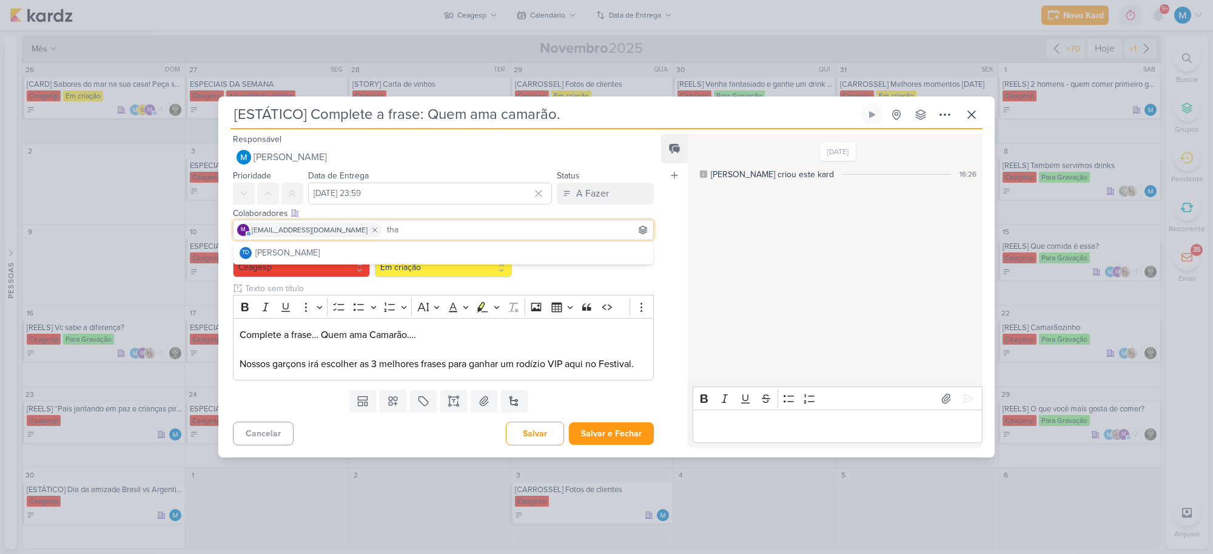
type input "tha"
click at [340, 255] on button "Td Thais de carvalho" at bounding box center [443, 253] width 420 height 22
type input "y"
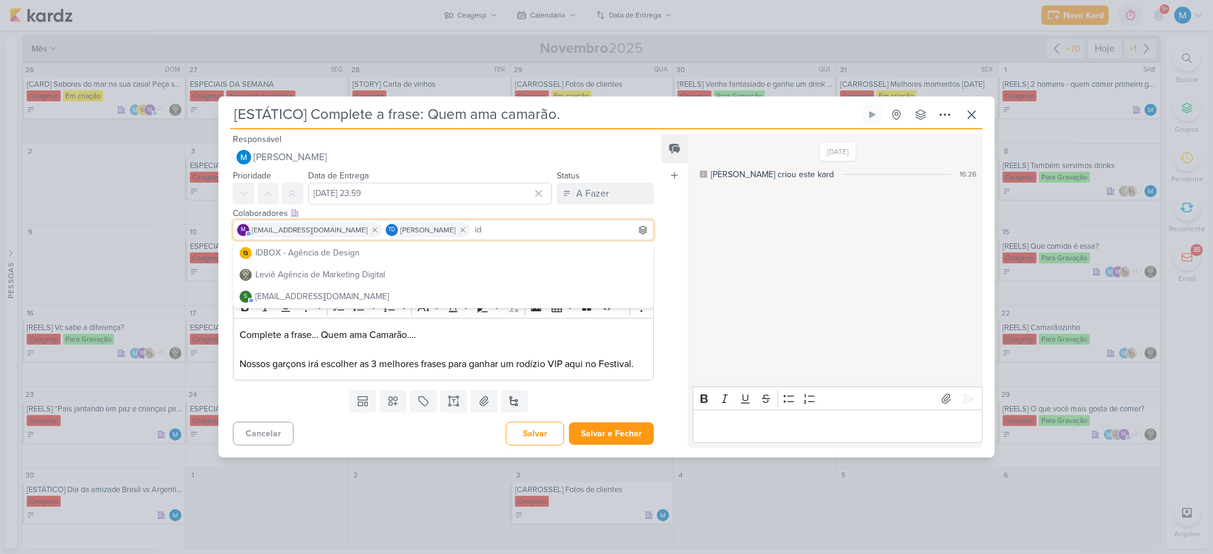
type input "id"
click at [340, 255] on div "IDBOX - Agência de Design" at bounding box center [307, 252] width 104 height 13
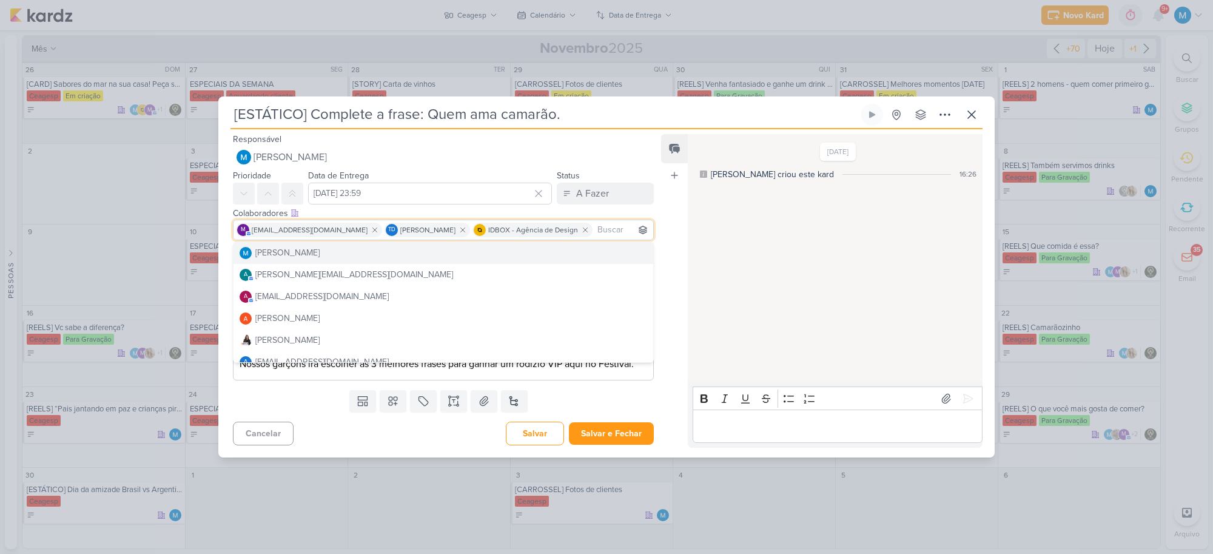
click at [675, 294] on div "Feed Atrelar email Solte o email para atrelar ao kard" at bounding box center [674, 290] width 27 height 313
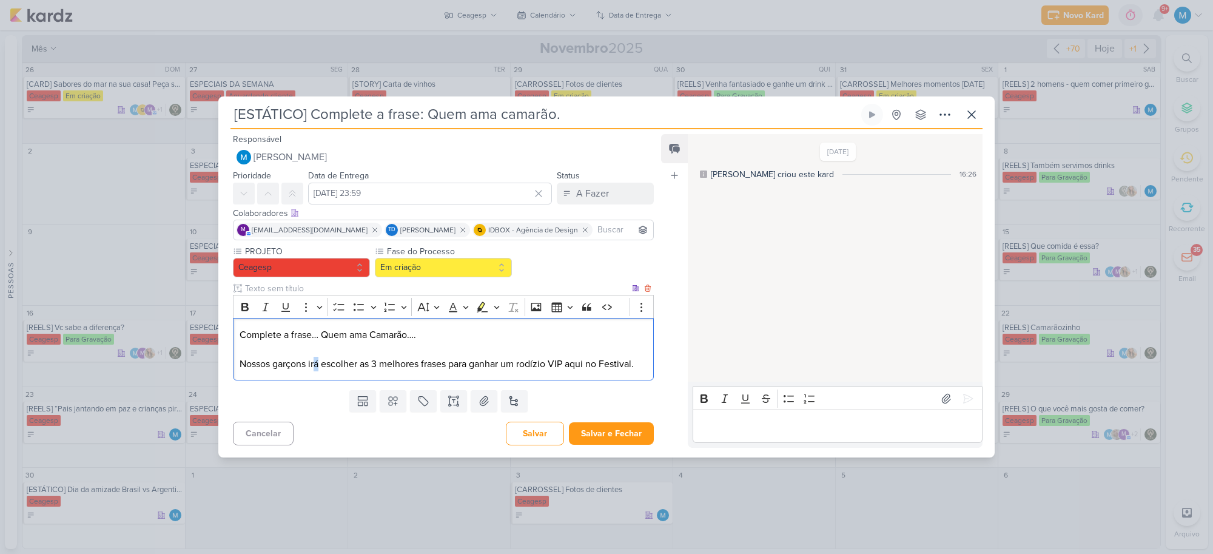
click at [313, 363] on p "Nossos garçons irá escolher as 3 melhores frases para ganhar um rodízio VIP aqu…" at bounding box center [442, 364] width 407 height 15
click at [323, 371] on p "Nossos garçons irão escolher as 3 melhores frases para ganhar um rodízio VIP aq…" at bounding box center [442, 364] width 407 height 15
click at [595, 223] on input at bounding box center [623, 230] width 56 height 15
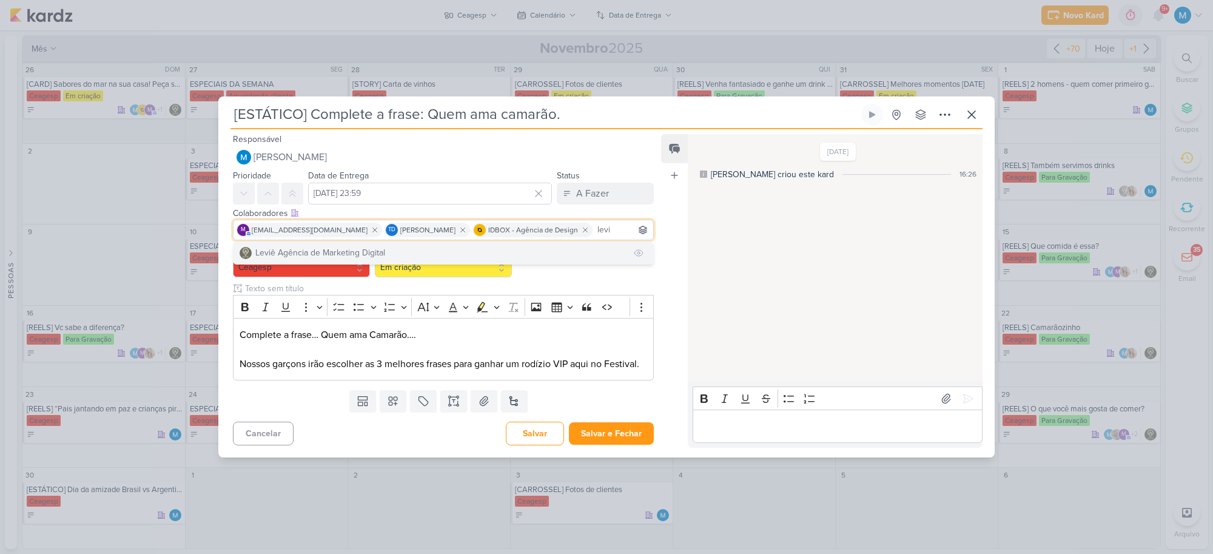
type input "levi"
click at [567, 247] on button "Leviê Agência de Marketing Digital" at bounding box center [443, 253] width 420 height 22
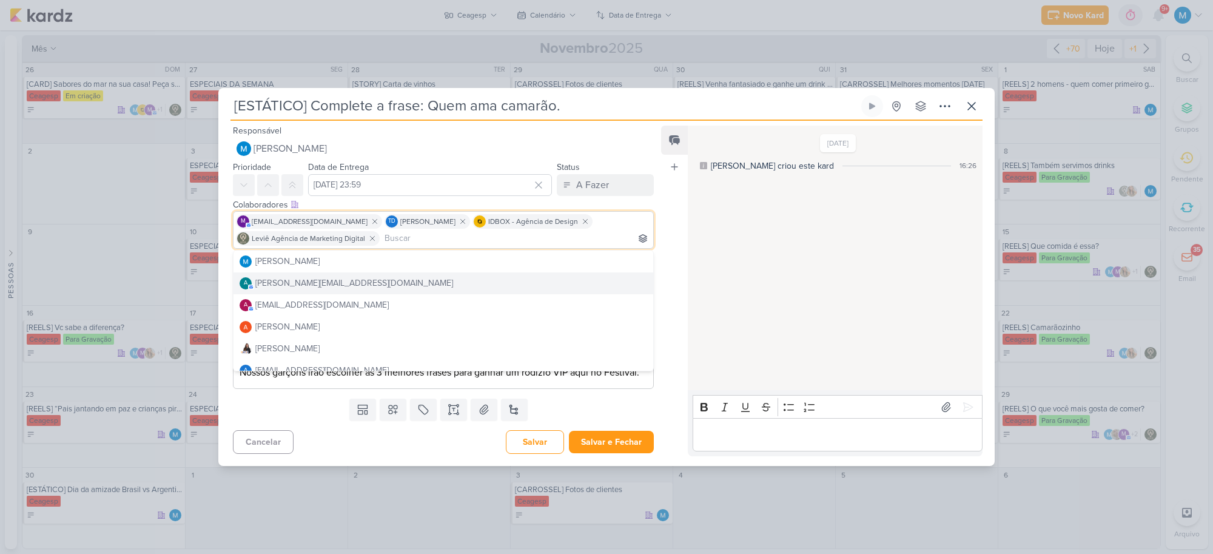
click at [674, 273] on div "Feed Atrelar email Solte o email para atrelar ao kard" at bounding box center [674, 291] width 27 height 330
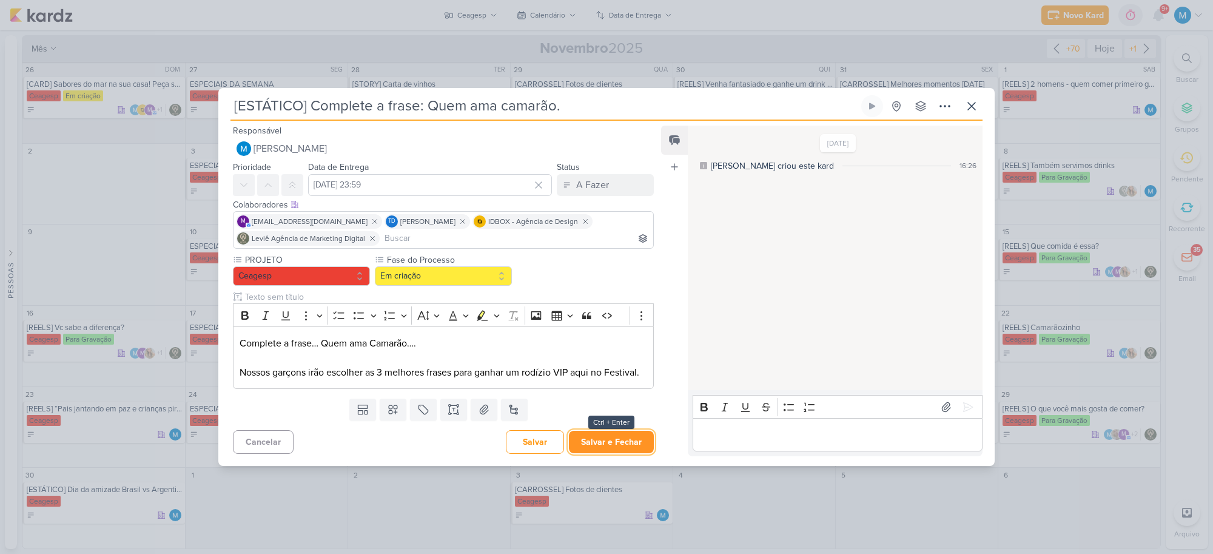
click at [623, 453] on button "Salvar e Fechar" at bounding box center [611, 441] width 85 height 22
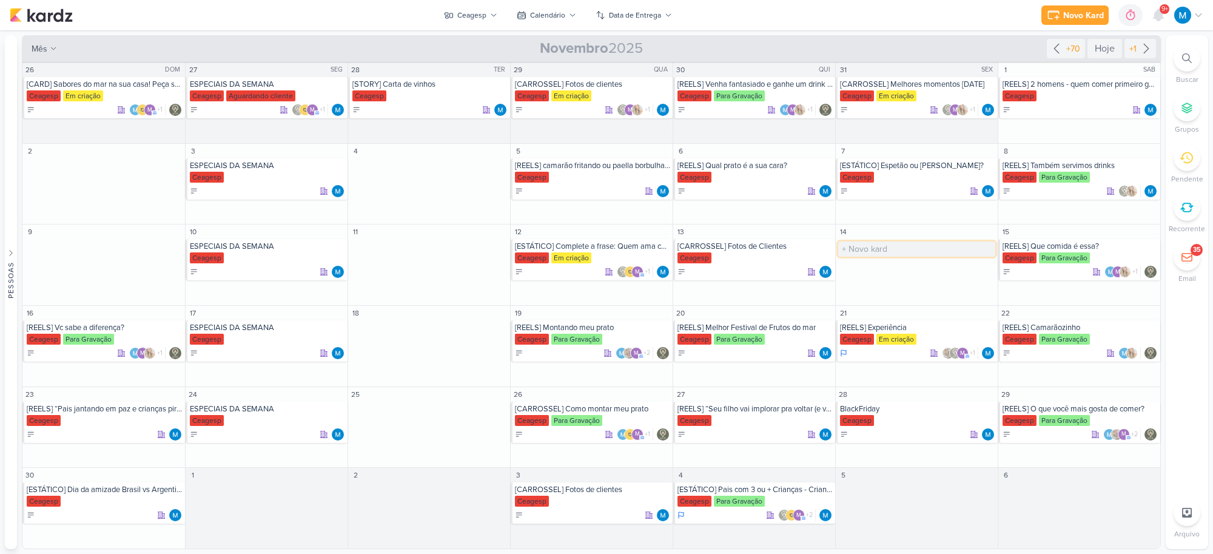
click at [869, 249] on input "text" at bounding box center [916, 248] width 157 height 15
type input "[ESTÁTICO] Revelação dos Ganhadores"
click at [899, 249] on div "[ESTÁTICO] Revelação dos Ganhadores" at bounding box center [917, 246] width 155 height 10
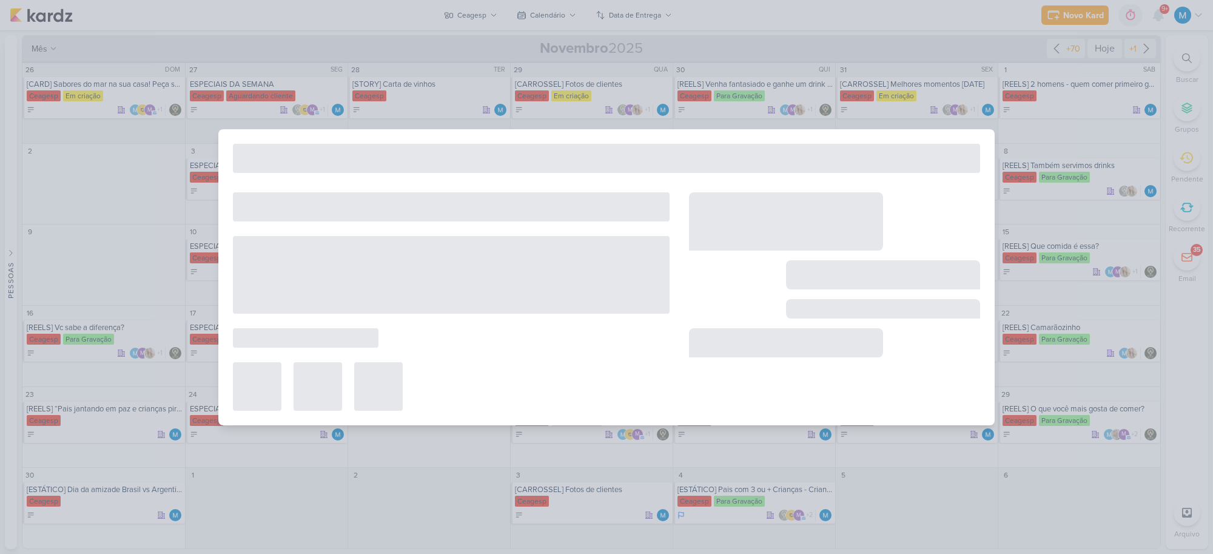
type input "[ESTÁTICO] Revelação dos Ganhadores"
type input "[DATE] 23:59"
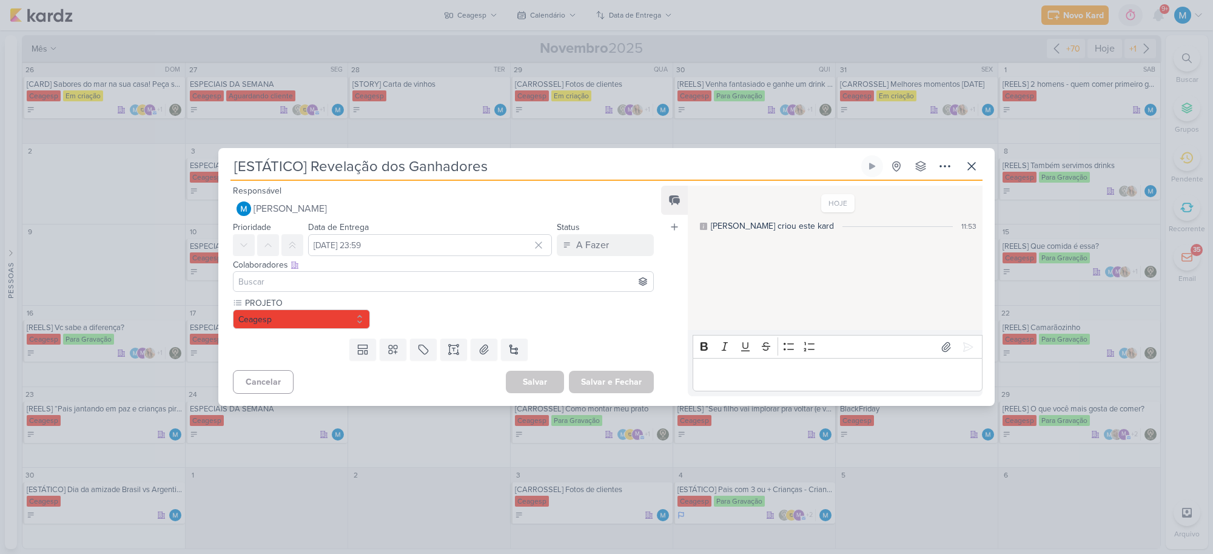
drag, startPoint x: 313, startPoint y: 164, endPoint x: 511, endPoint y: 164, distance: 197.7
click at [511, 164] on input "[ESTÁTICO] Revelação dos Ganhadores" at bounding box center [544, 166] width 628 height 22
click at [450, 347] on icon at bounding box center [453, 349] width 12 height 12
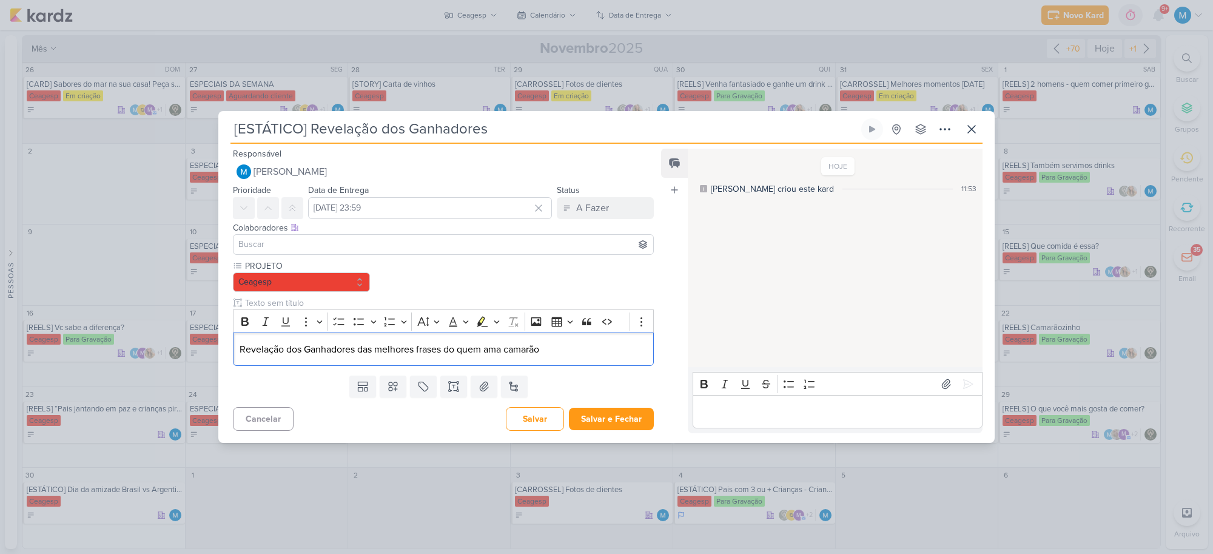
click at [316, 241] on input at bounding box center [443, 244] width 415 height 15
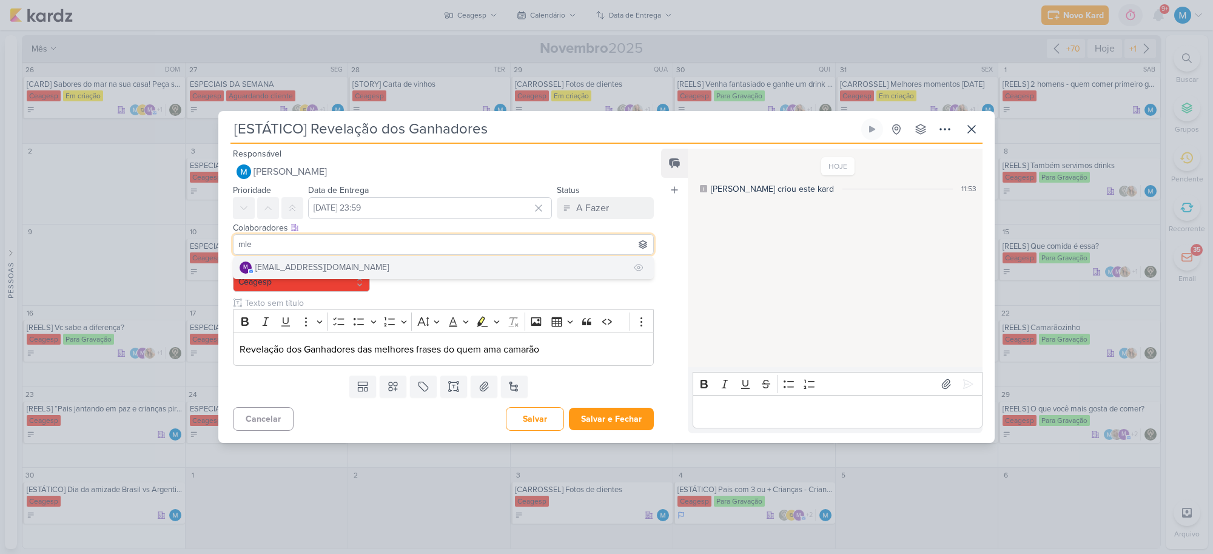
type input "mle"
click at [320, 261] on div "[EMAIL_ADDRESS][DOMAIN_NAME]" at bounding box center [321, 267] width 133 height 13
type input "thai"
click at [320, 261] on div "[PERSON_NAME]" at bounding box center [287, 267] width 64 height 13
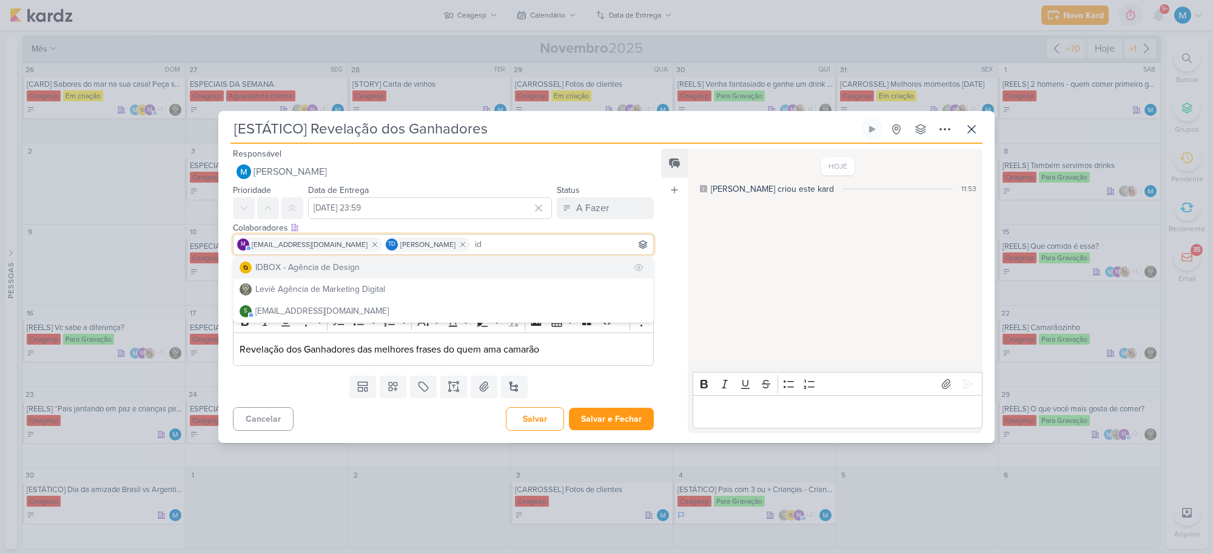
type input "id"
click at [320, 265] on div "IDBOX - Agência de Design" at bounding box center [307, 267] width 104 height 13
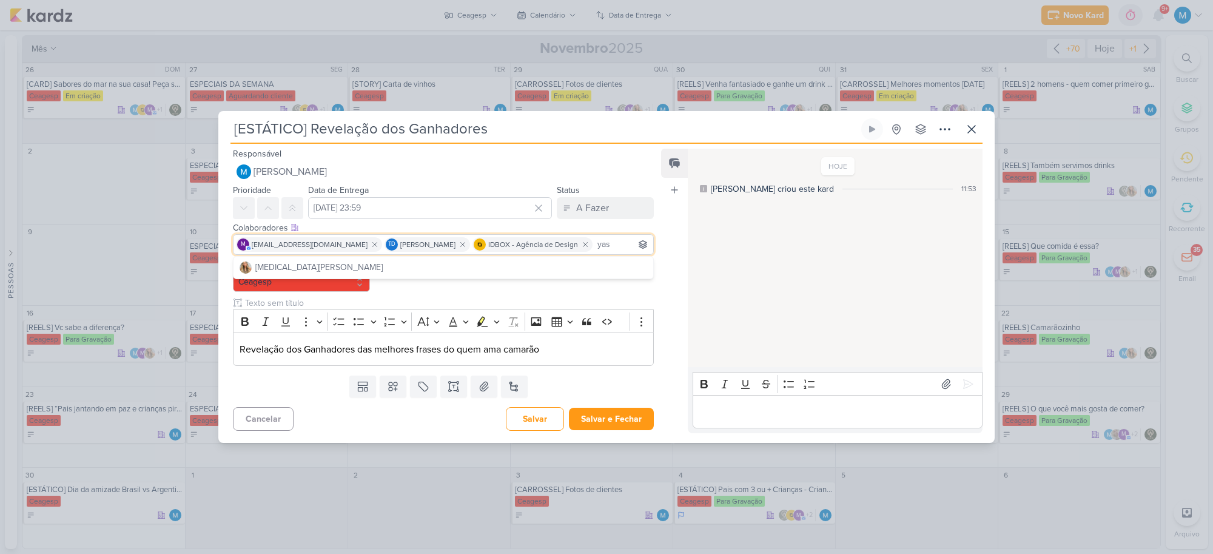
type input "yas"
click at [320, 265] on button "[MEDICAL_DATA][PERSON_NAME]" at bounding box center [443, 267] width 420 height 22
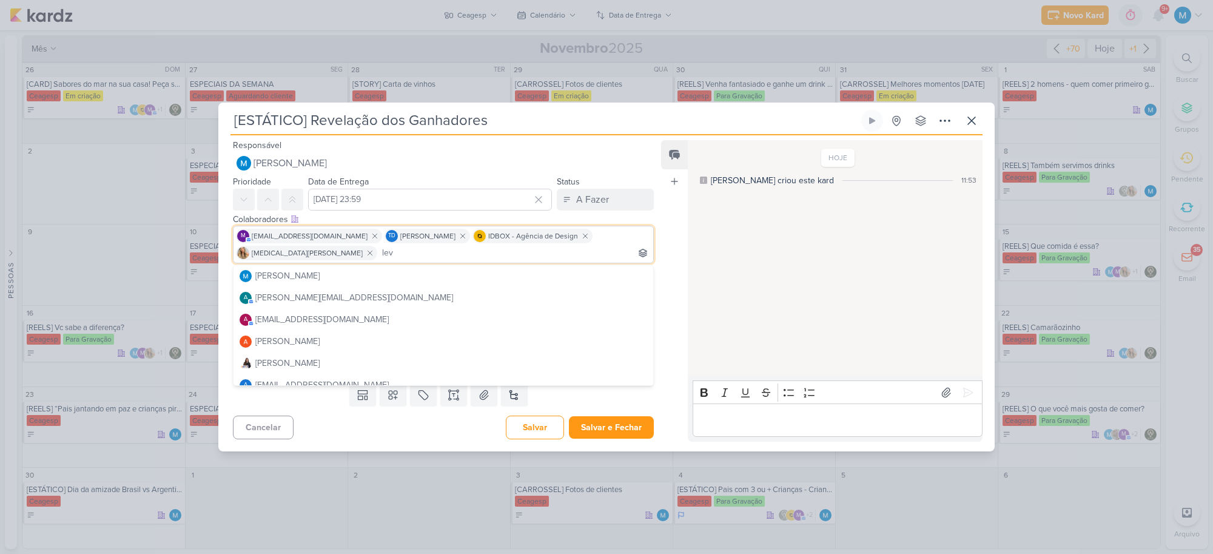
scroll to position [0, 8]
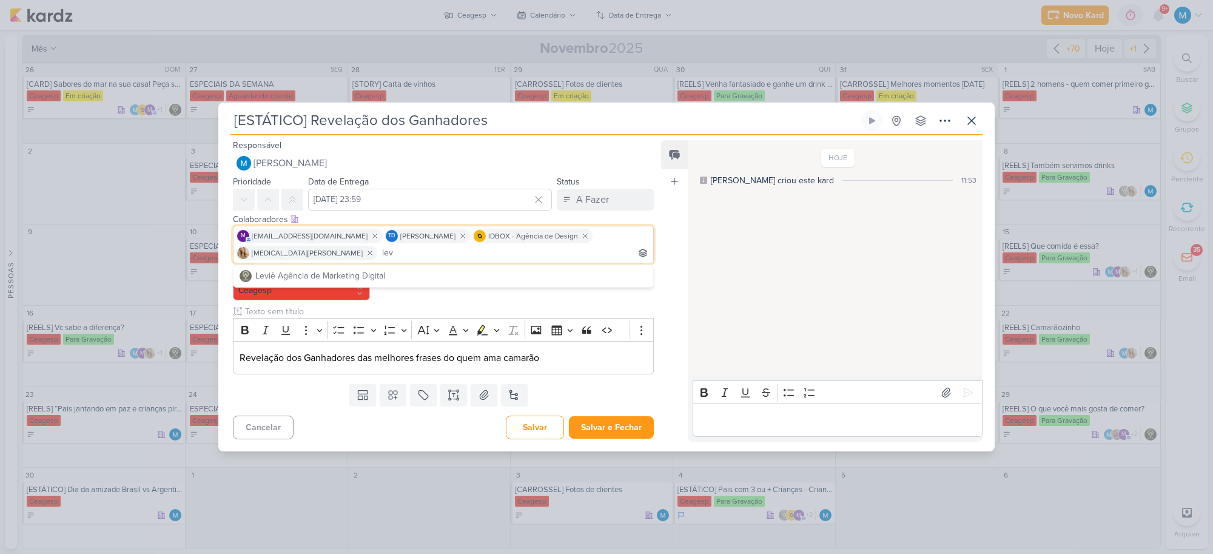
type input "lev"
click at [320, 269] on div "Leviê Agência de Marketing Digital" at bounding box center [320, 275] width 130 height 13
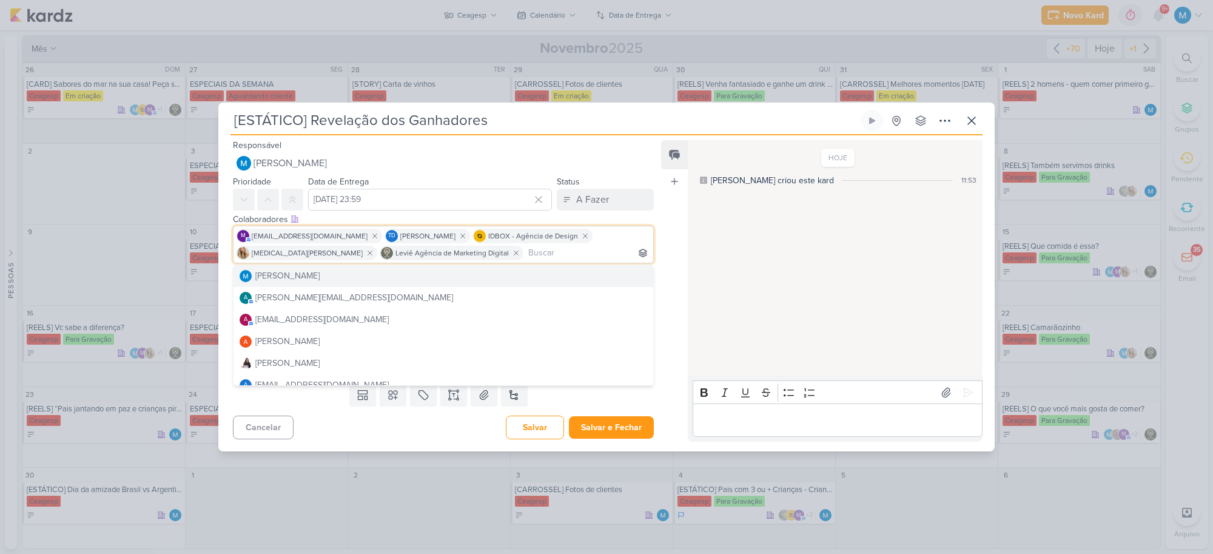
click at [684, 280] on div "Feed Atrelar email Solte o email para atrelar ao kard" at bounding box center [674, 290] width 27 height 301
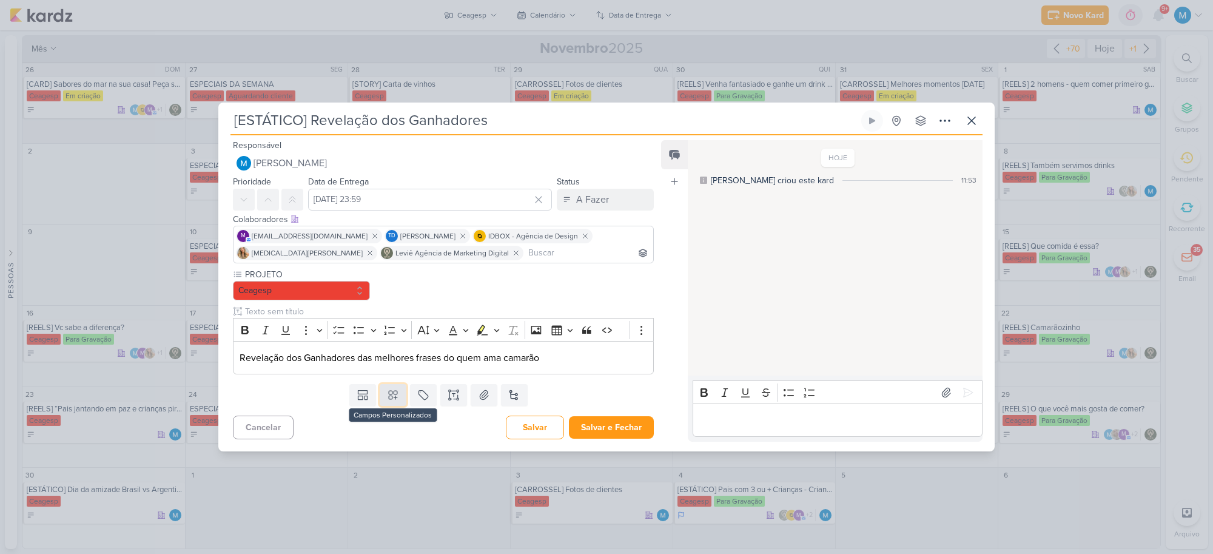
click at [391, 396] on icon at bounding box center [393, 395] width 12 height 12
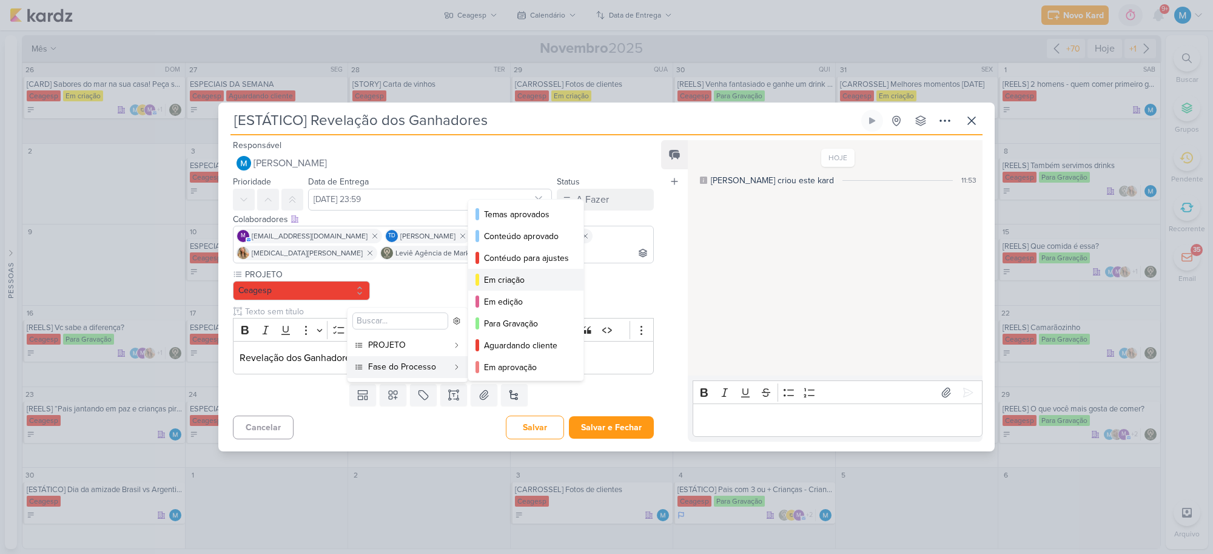
click at [527, 284] on div "Em criação" at bounding box center [526, 279] width 85 height 13
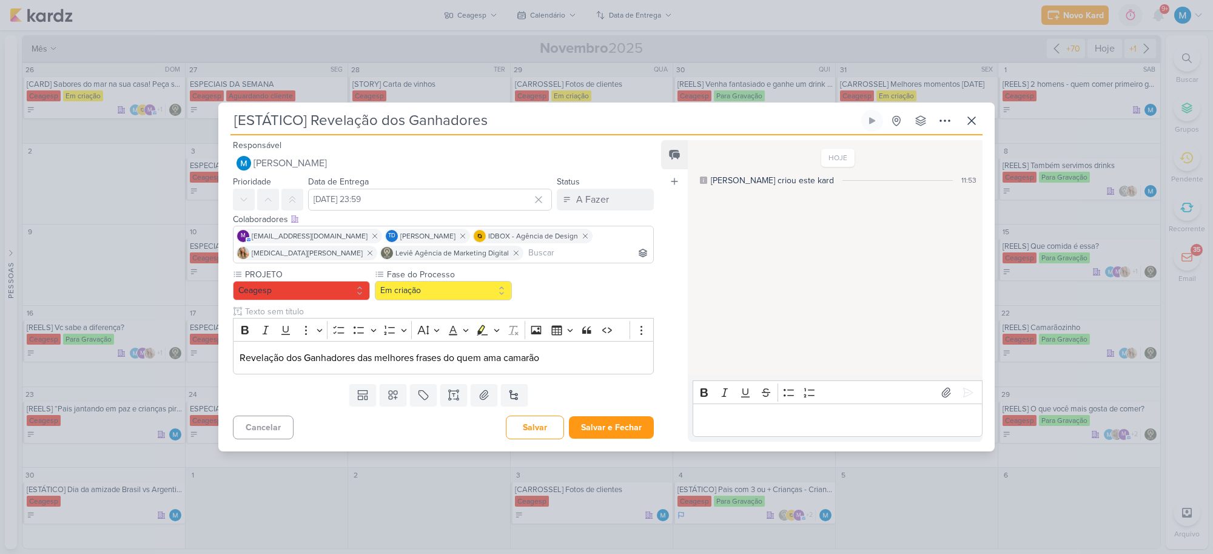
click at [674, 286] on div "Feed Atrelar email Solte o email para atrelar ao kard" at bounding box center [674, 290] width 27 height 301
click at [622, 425] on button "Salvar e Fechar" at bounding box center [611, 427] width 85 height 22
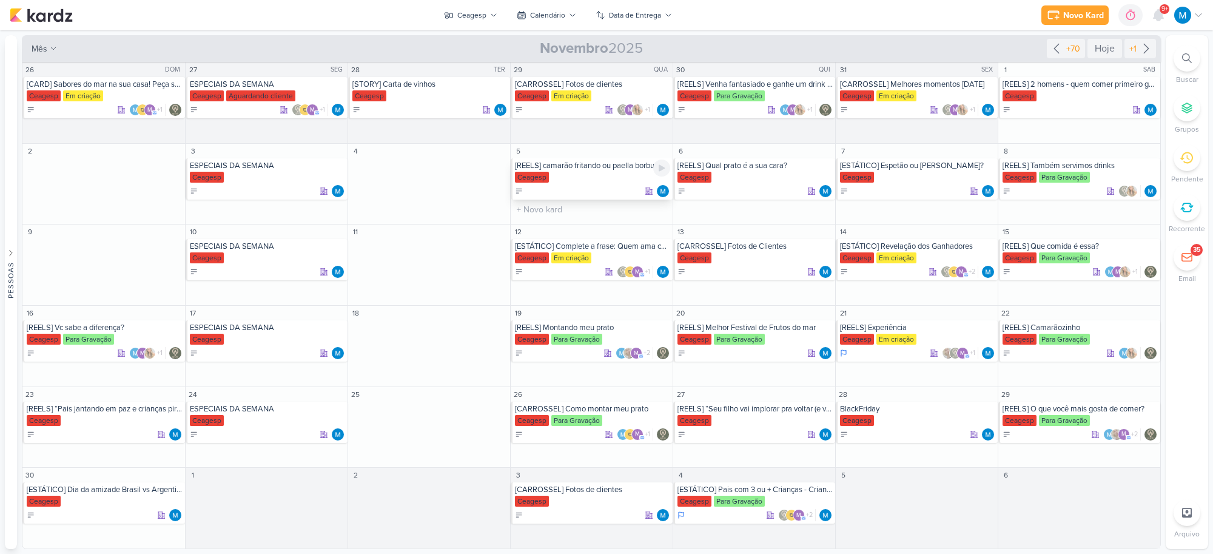
click at [599, 168] on div "[REELS] camarão fritando ou paella borbulhando." at bounding box center [592, 166] width 155 height 10
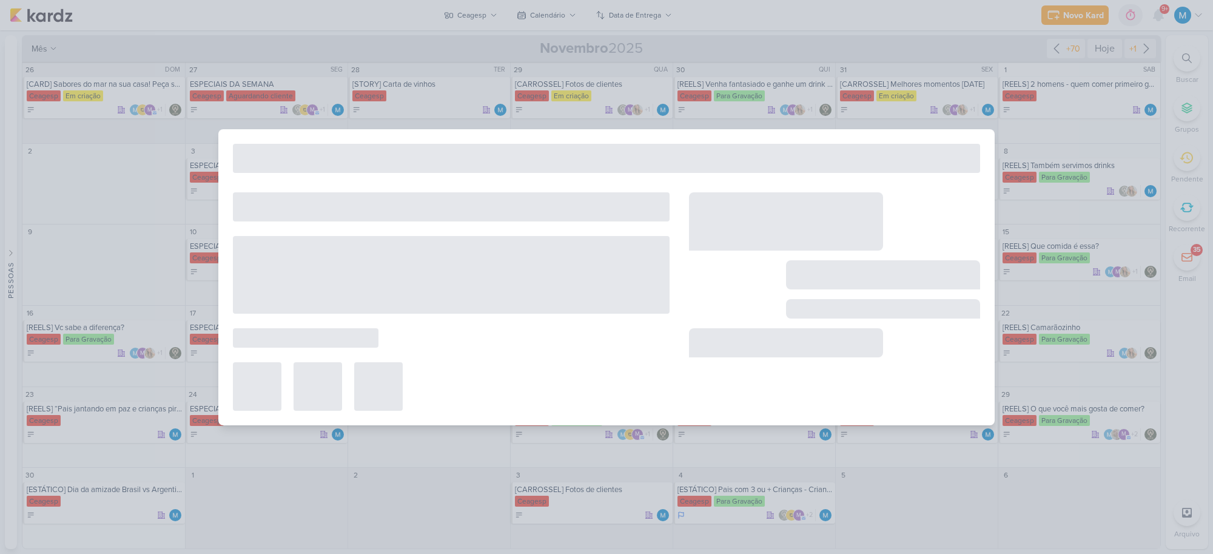
type input "[REELS] camarão fritando ou paella borbulhando."
type input "[DATE] 23:59"
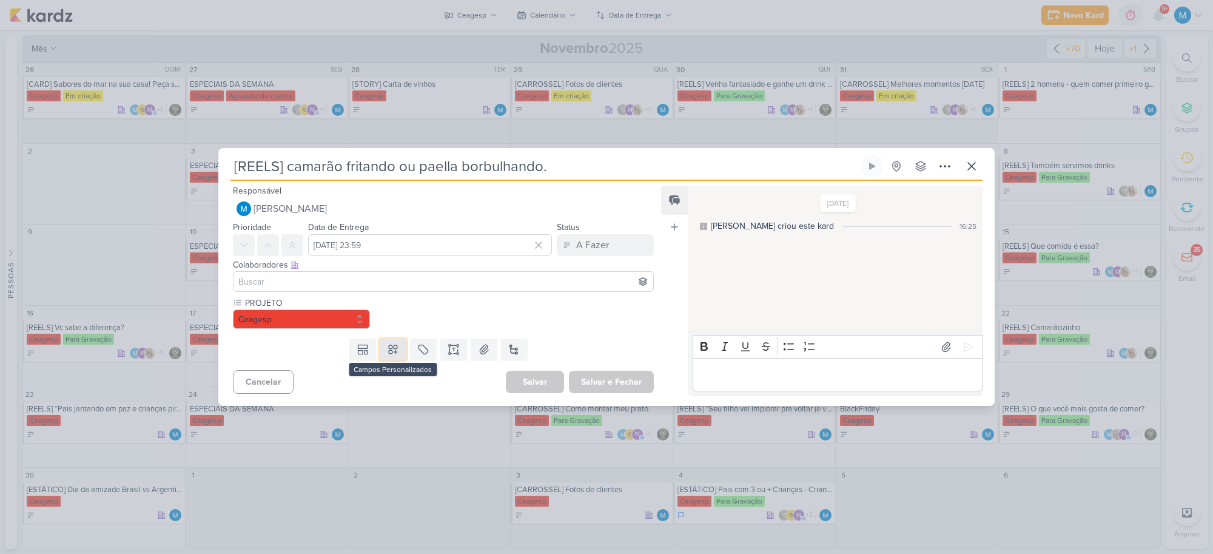
click at [395, 350] on icon at bounding box center [393, 349] width 12 height 12
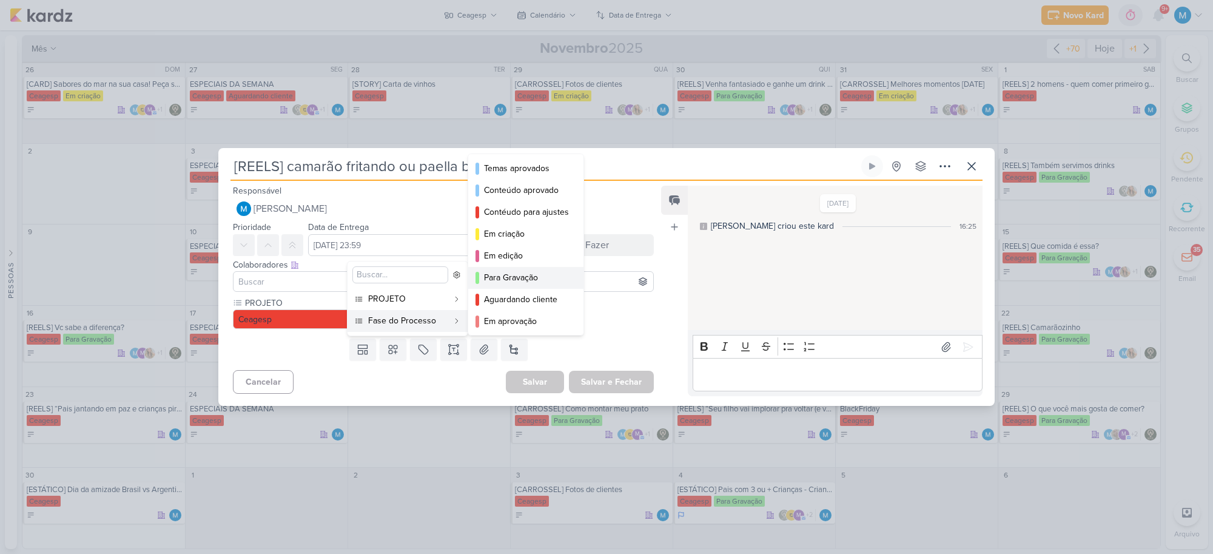
click at [501, 275] on div "Para Gravação" at bounding box center [526, 277] width 85 height 13
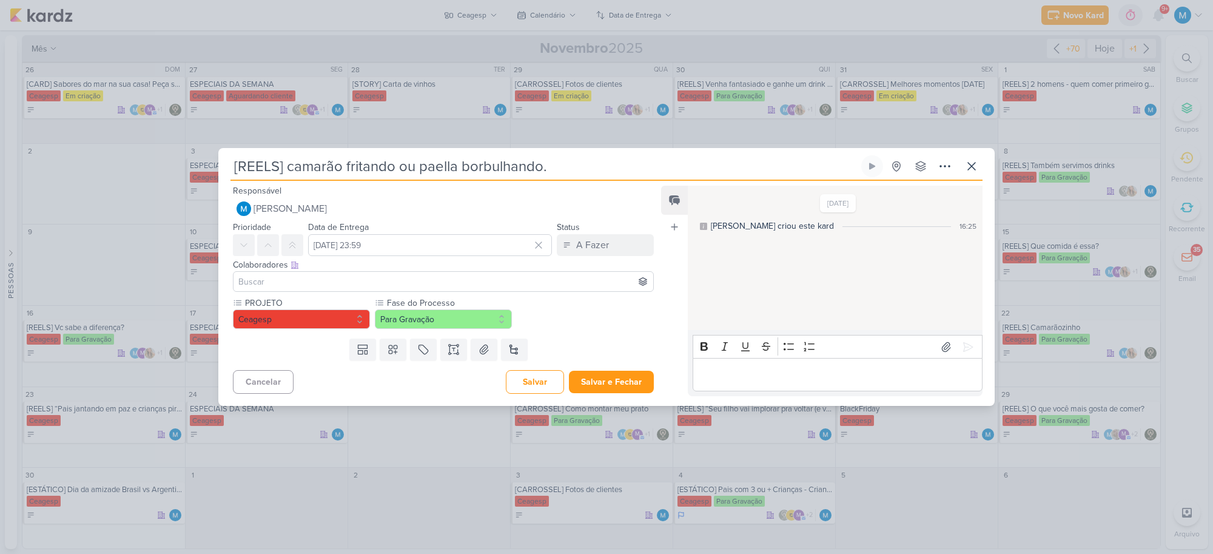
click at [289, 279] on input at bounding box center [443, 281] width 415 height 15
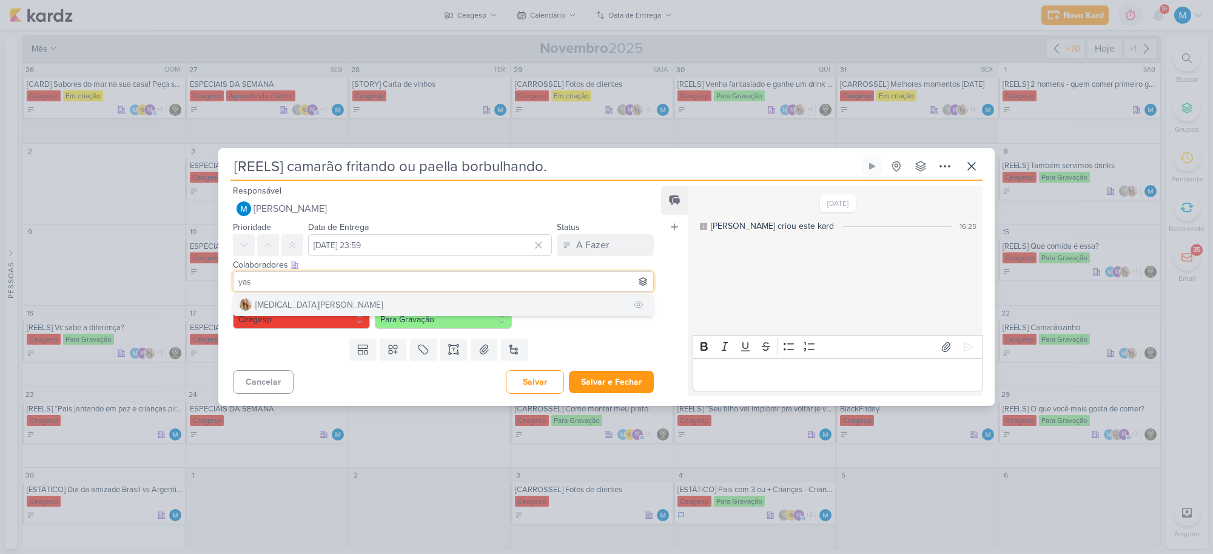
type input "yas"
click at [288, 302] on div "[MEDICAL_DATA][PERSON_NAME]" at bounding box center [318, 304] width 127 height 13
type input "vie"
click at [302, 300] on div "Leviê Agência de Marketing Digital" at bounding box center [320, 304] width 130 height 13
type input "tha"
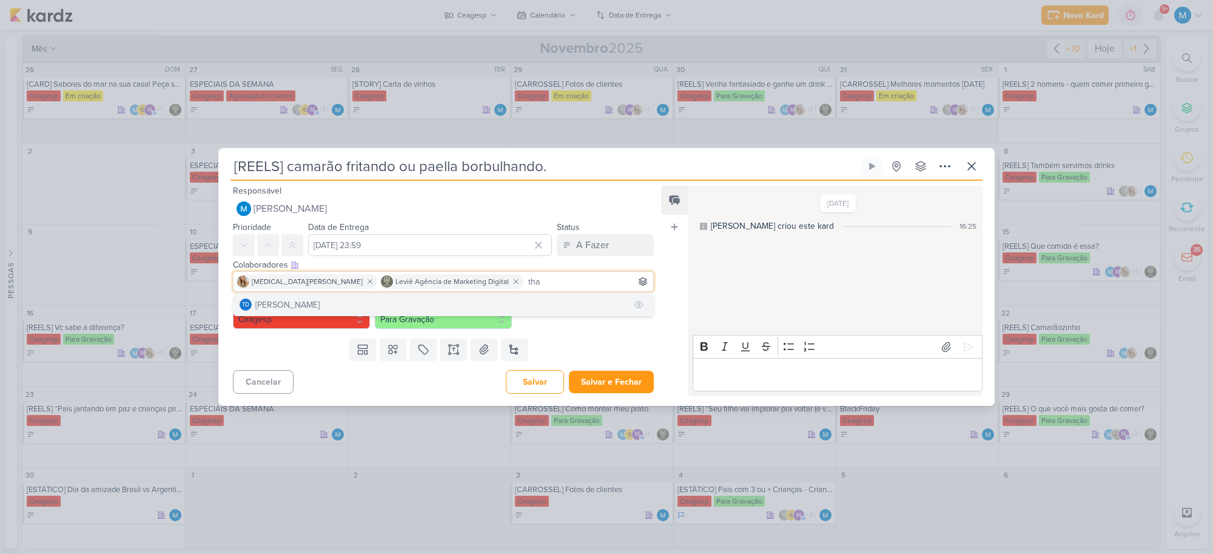
click at [307, 300] on div "[PERSON_NAME]" at bounding box center [287, 304] width 64 height 13
type input "mle"
click at [310, 305] on div "[EMAIL_ADDRESS][DOMAIN_NAME]" at bounding box center [321, 304] width 133 height 13
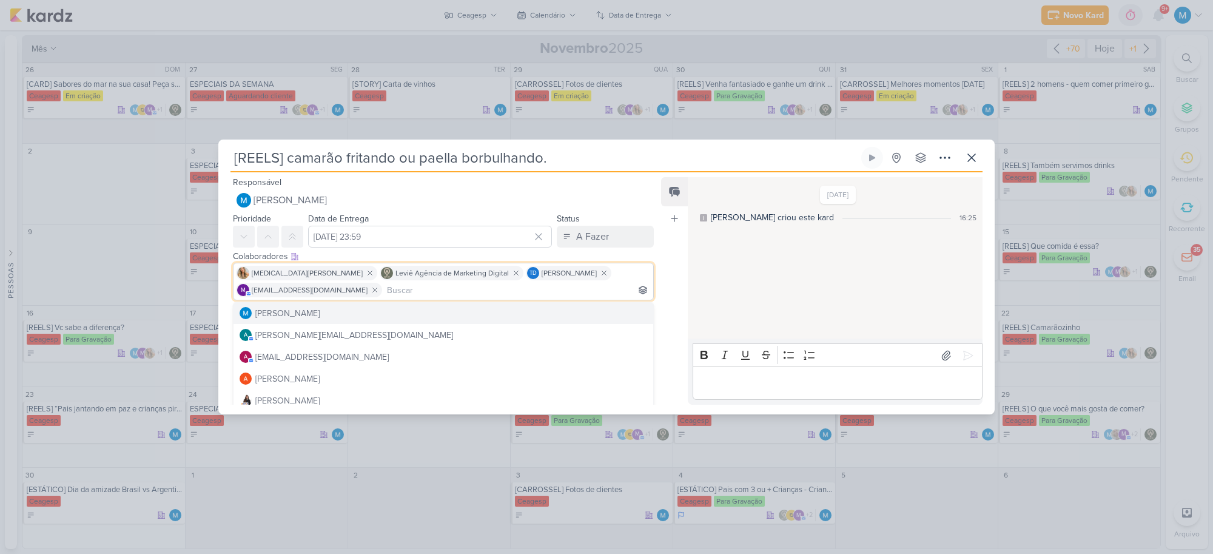
click at [661, 249] on div "Feed Atrelar email Solte o email para atrelar ao kard" at bounding box center [674, 290] width 27 height 227
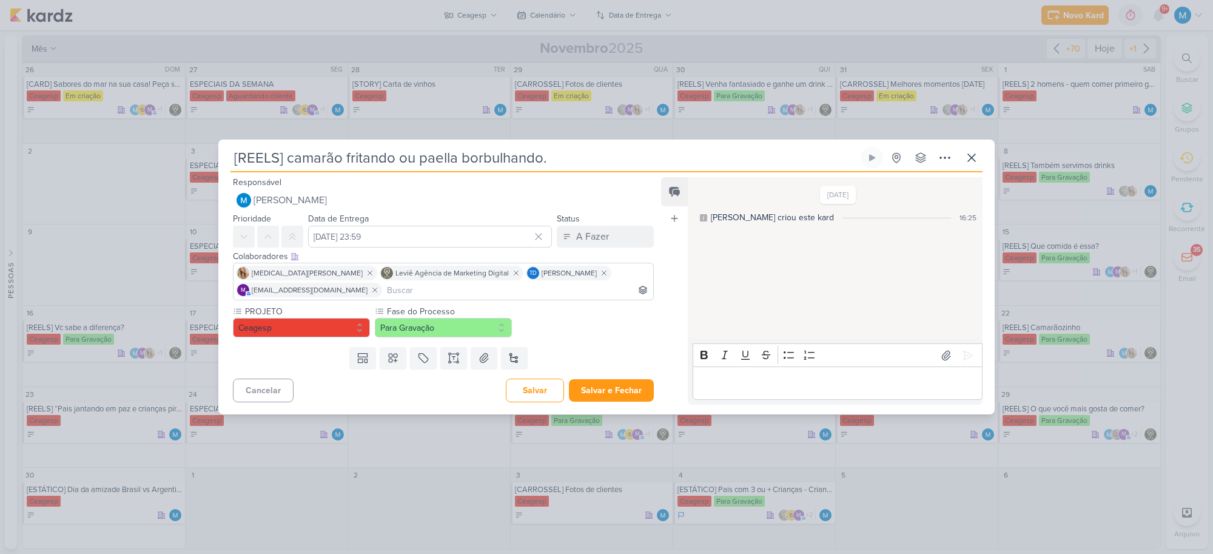
click at [661, 249] on div "Feed Atrelar email Solte o email para atrelar ao kard" at bounding box center [674, 290] width 27 height 227
drag, startPoint x: 608, startPoint y: 386, endPoint x: 614, endPoint y: 383, distance: 6.8
click at [609, 386] on button "Salvar e Fechar" at bounding box center [611, 390] width 85 height 22
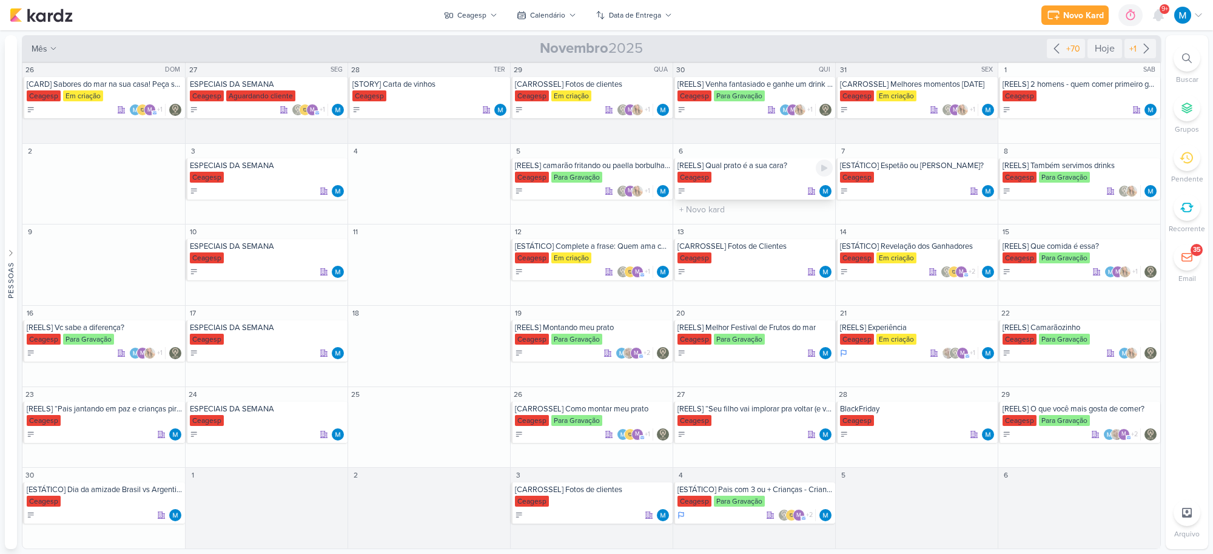
click at [771, 168] on div "[REELS] Qual prato é a sua cara?" at bounding box center [754, 166] width 155 height 10
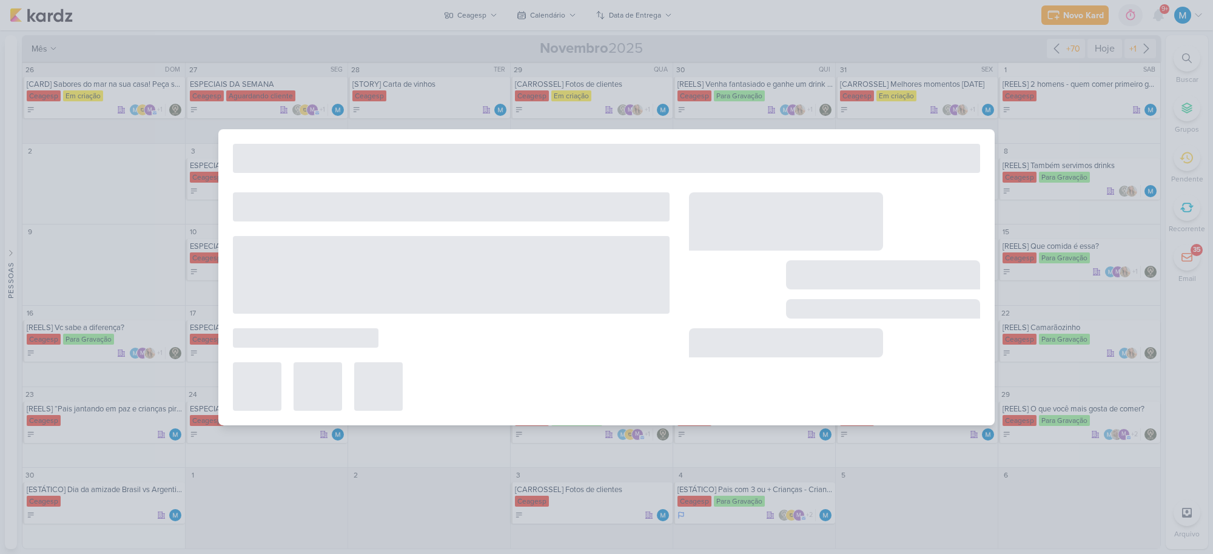
type input "[REELS] Qual prato é a sua cara?"
type input "[DATE] 23:59"
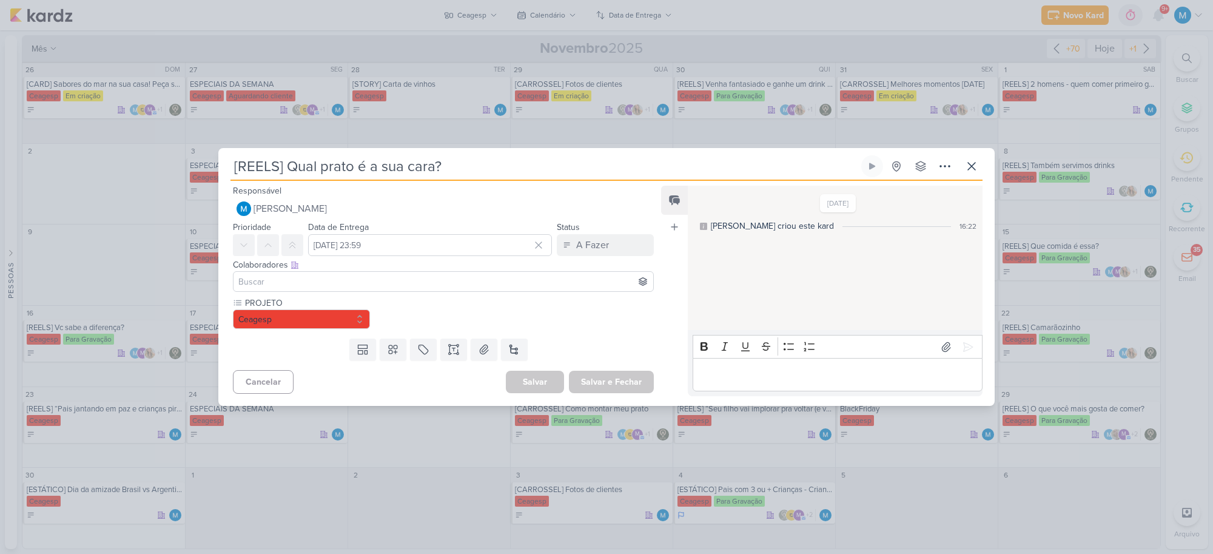
click at [313, 281] on input at bounding box center [443, 281] width 415 height 15
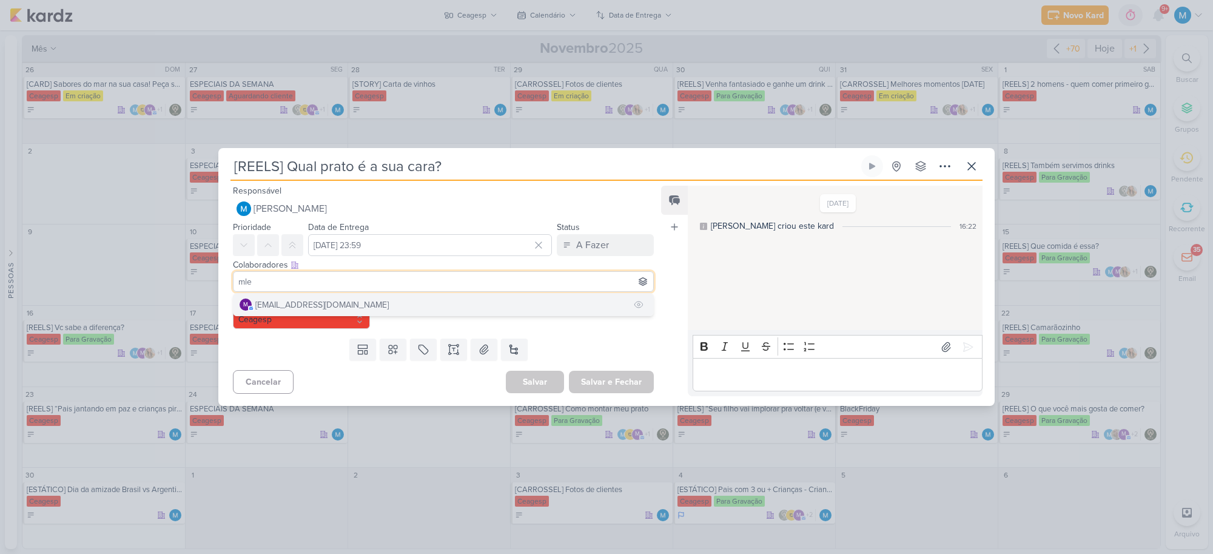
type input "mle"
click at [333, 304] on div "[EMAIL_ADDRESS][DOMAIN_NAME]" at bounding box center [321, 304] width 133 height 13
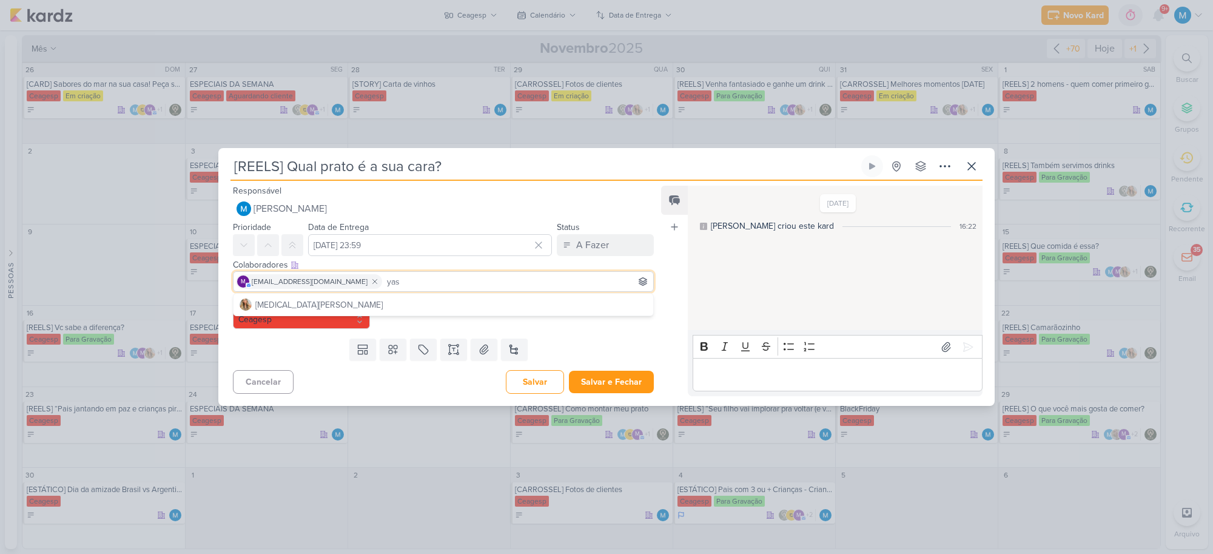
type input "yas"
click at [333, 304] on button "[MEDICAL_DATA][PERSON_NAME]" at bounding box center [443, 304] width 420 height 22
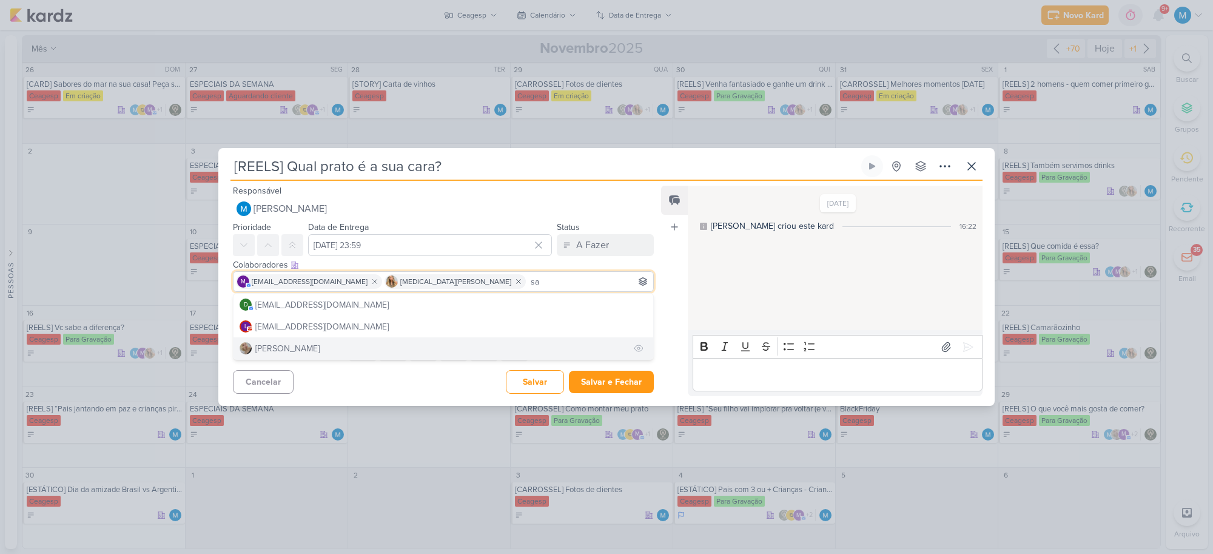
type input "sa"
click at [334, 344] on button "[PERSON_NAME]" at bounding box center [443, 348] width 420 height 22
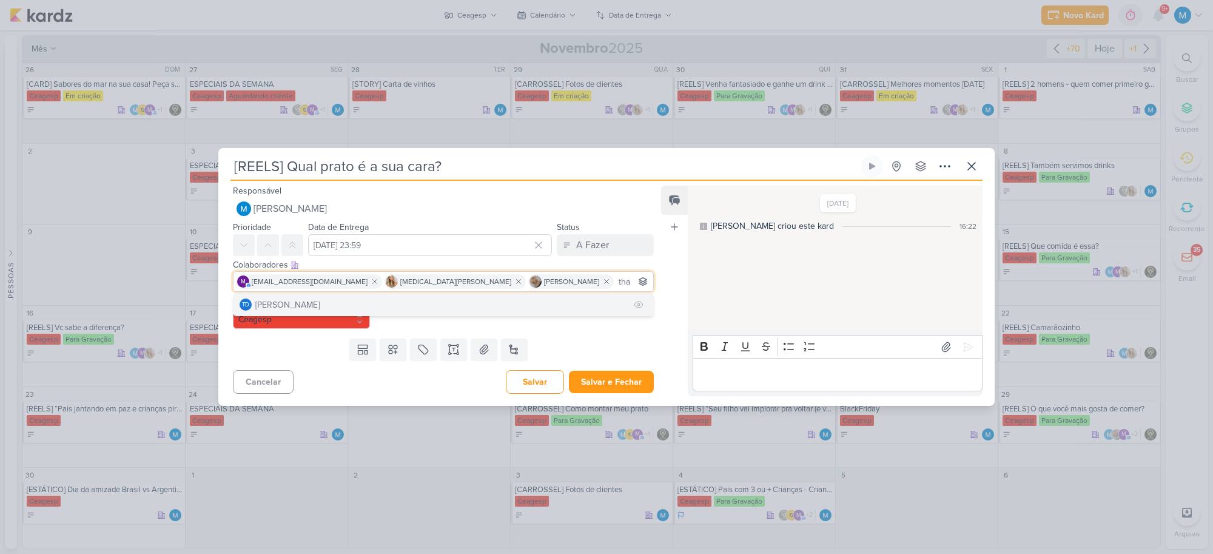
type input "tha"
click at [334, 301] on button "Td Thais de carvalho" at bounding box center [443, 304] width 420 height 22
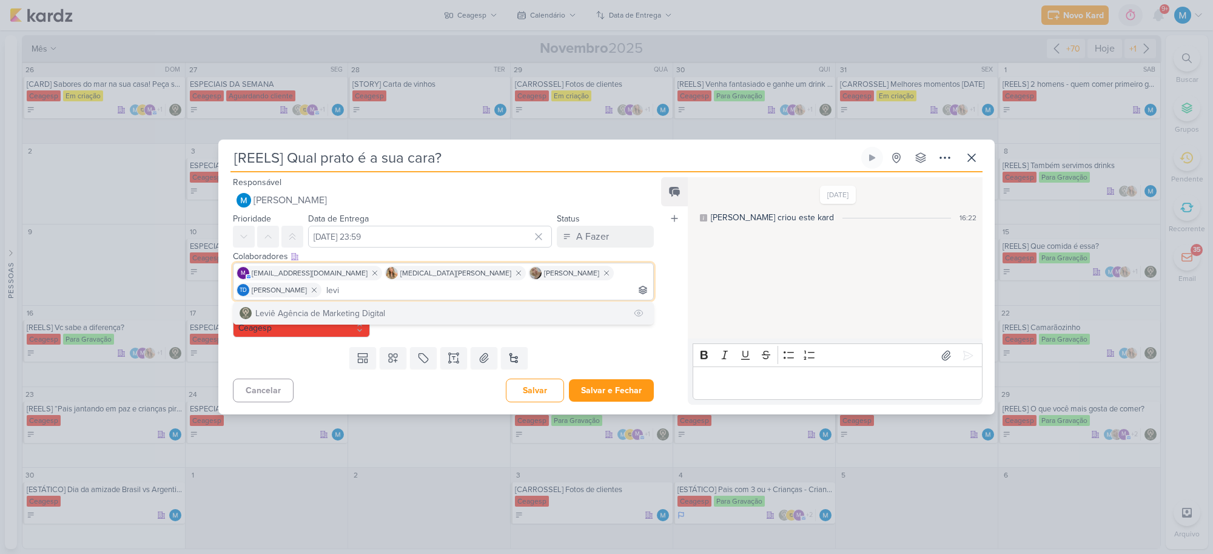
type input "levi"
click at [336, 307] on div "Leviê Agência de Marketing Digital" at bounding box center [320, 313] width 130 height 13
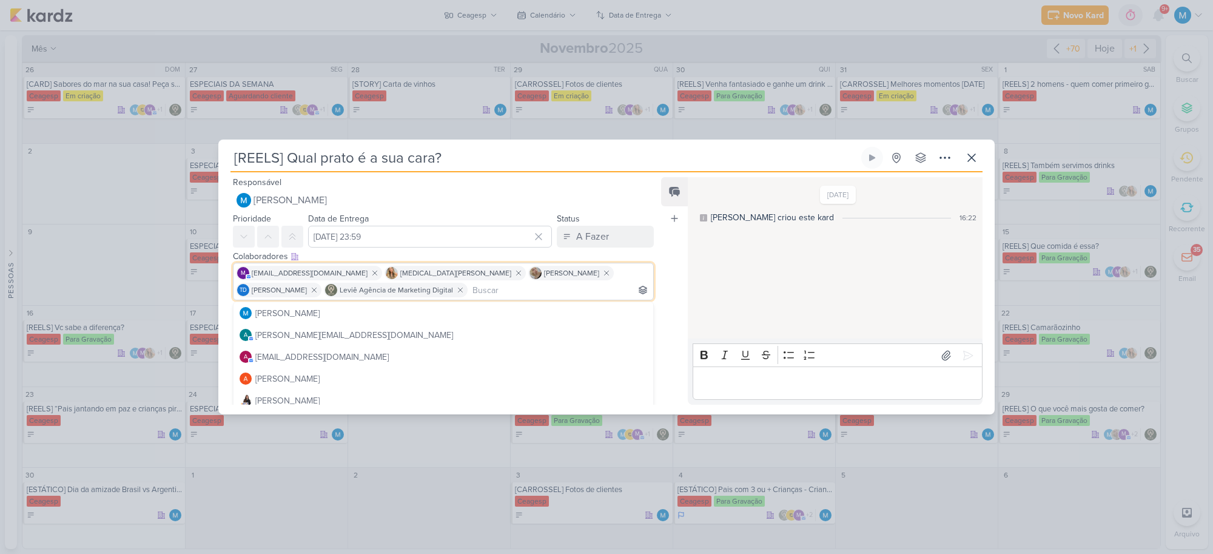
click at [671, 277] on div "Feed Atrelar email Solte o email para atrelar ao kard" at bounding box center [674, 290] width 27 height 227
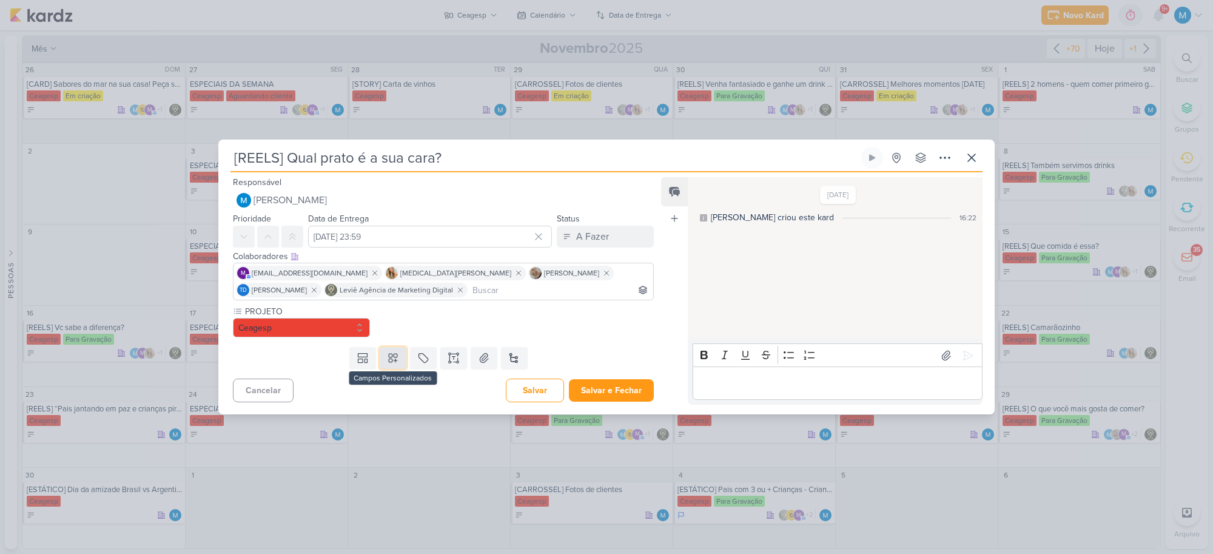
click at [387, 356] on icon at bounding box center [393, 358] width 12 height 12
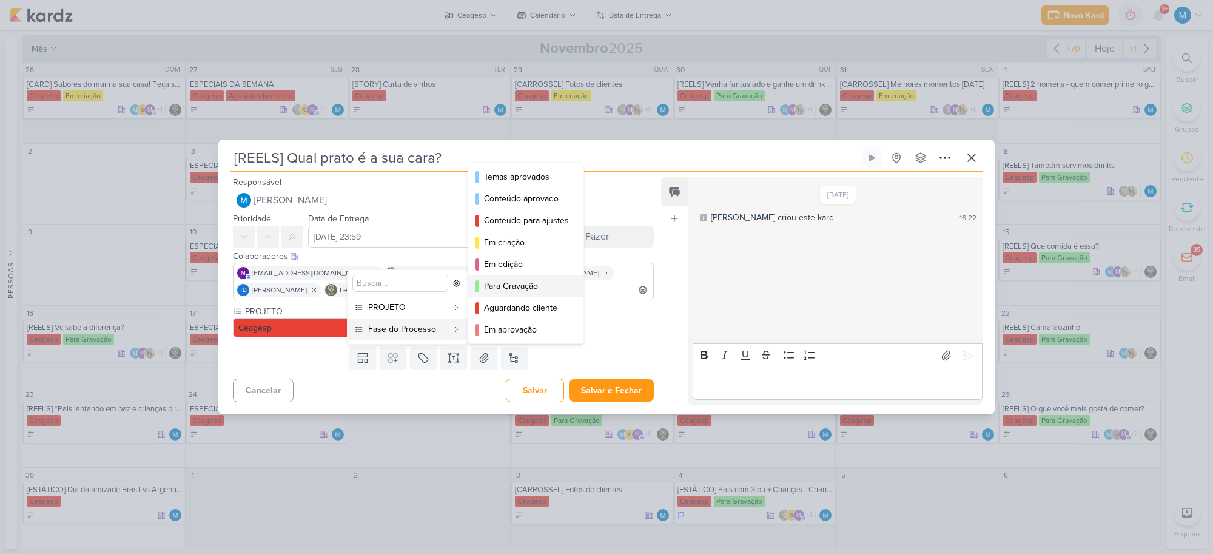
click at [516, 288] on div "Para Gravação" at bounding box center [526, 286] width 85 height 13
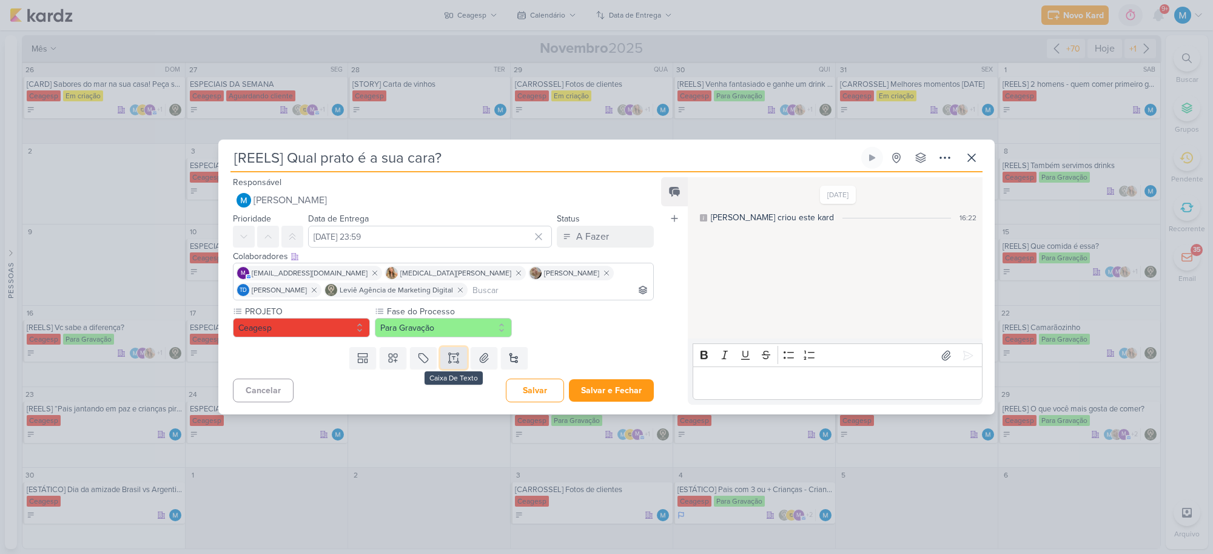
click at [447, 359] on icon at bounding box center [453, 358] width 12 height 12
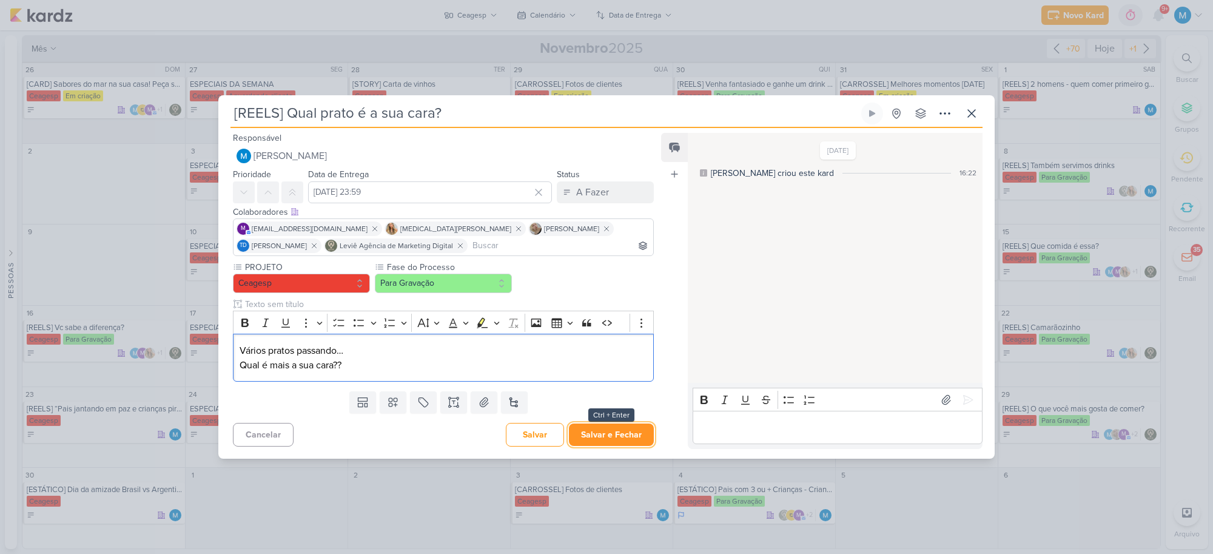
click at [631, 437] on button "Salvar e Fechar" at bounding box center [611, 434] width 85 height 22
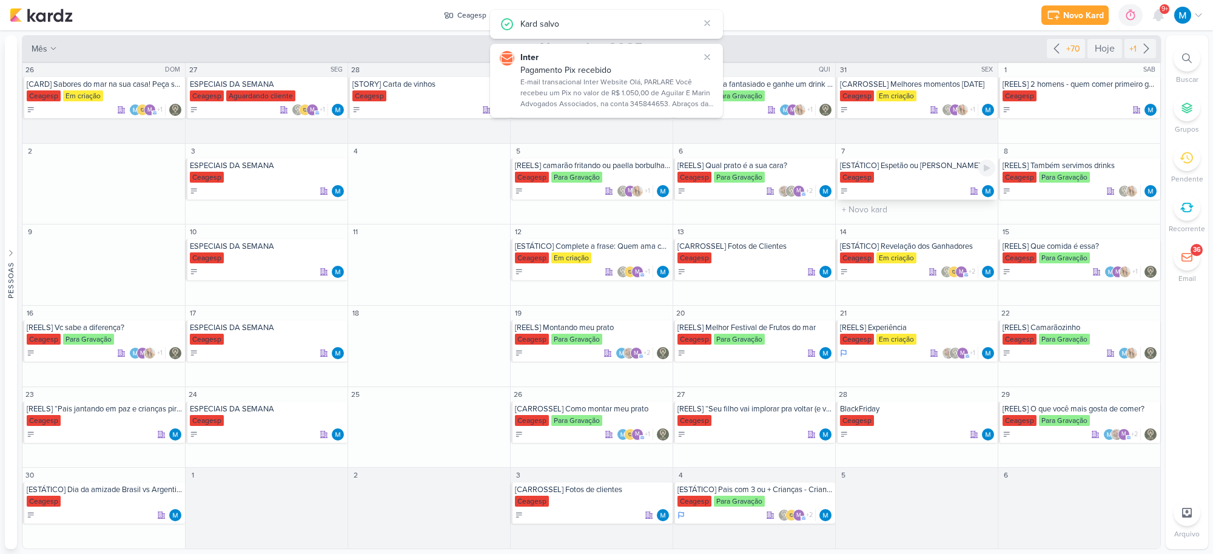
click at [932, 165] on div "[ESTÁTICO] Espetão ou [PERSON_NAME]?" at bounding box center [917, 166] width 155 height 10
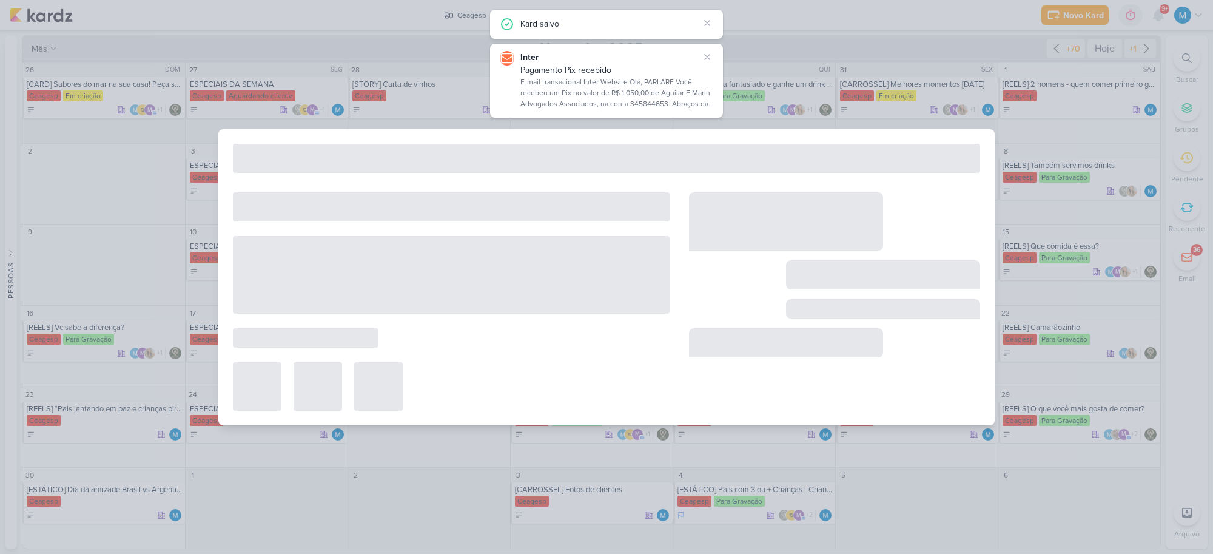
type input "[ESTÁTICO] Espetão ou [PERSON_NAME]?"
type input "[DATE] 23:59"
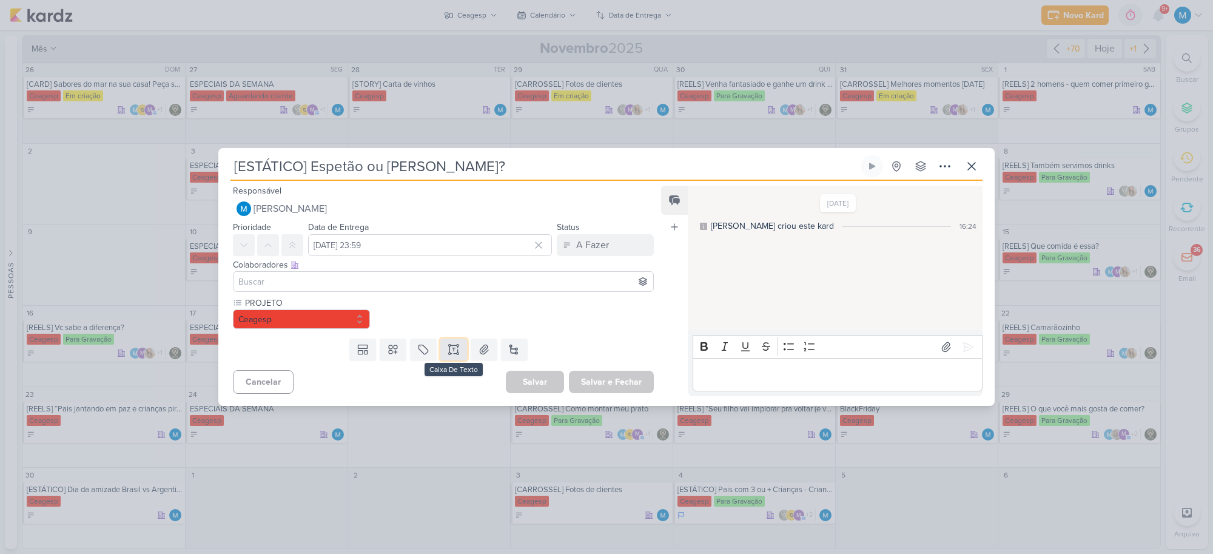
click at [449, 350] on icon at bounding box center [453, 349] width 12 height 12
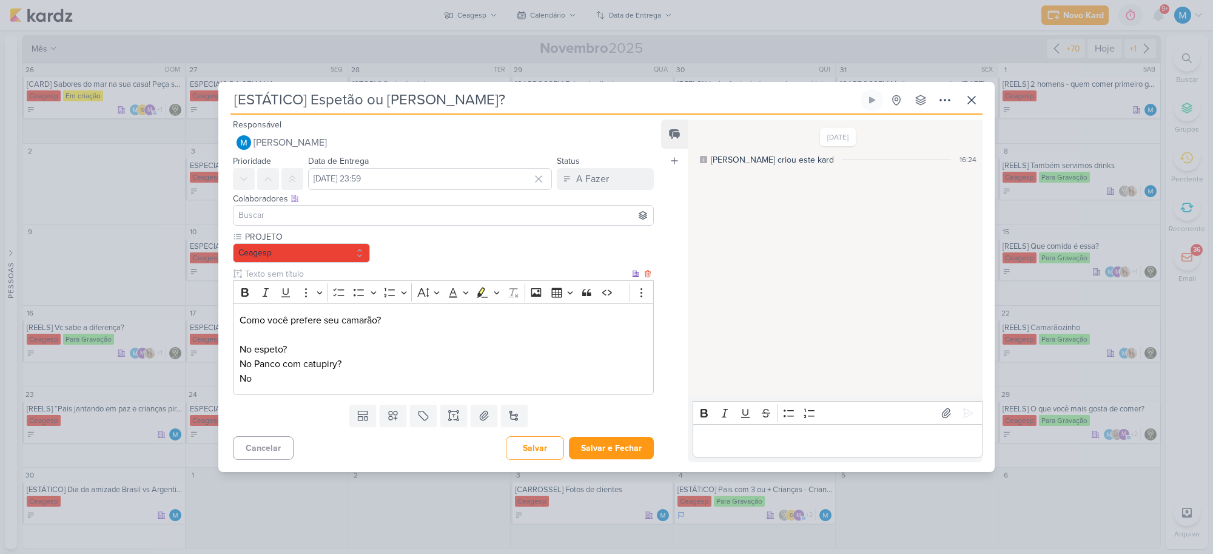
click at [301, 377] on p "No" at bounding box center [442, 378] width 407 height 15
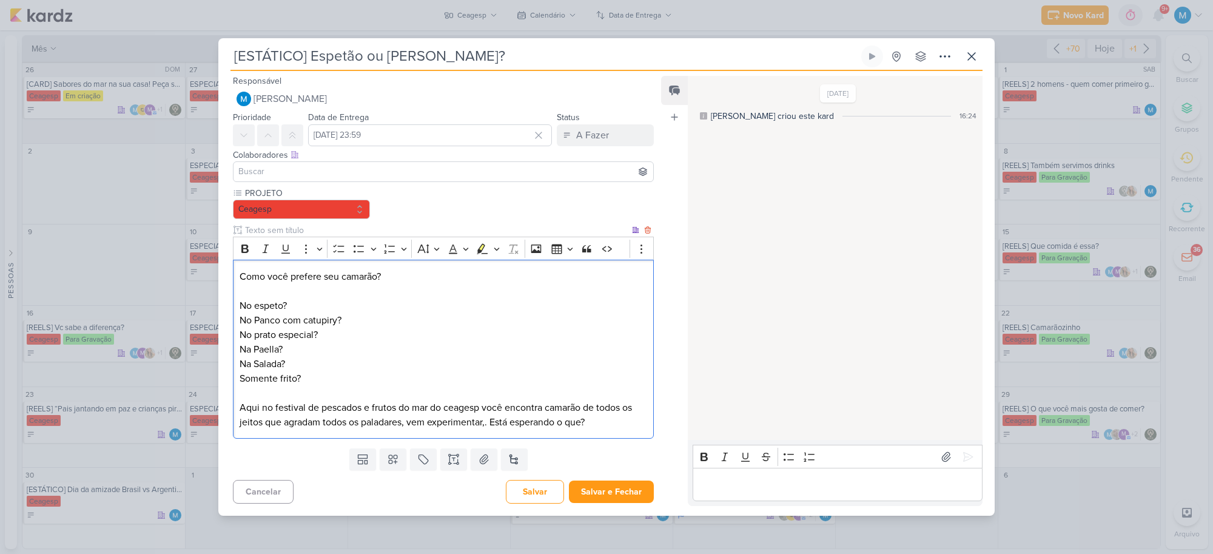
click at [410, 420] on p "Aqui no festival de pescados e frutos do mar do ceagesp você encontra camarão d…" at bounding box center [442, 414] width 407 height 29
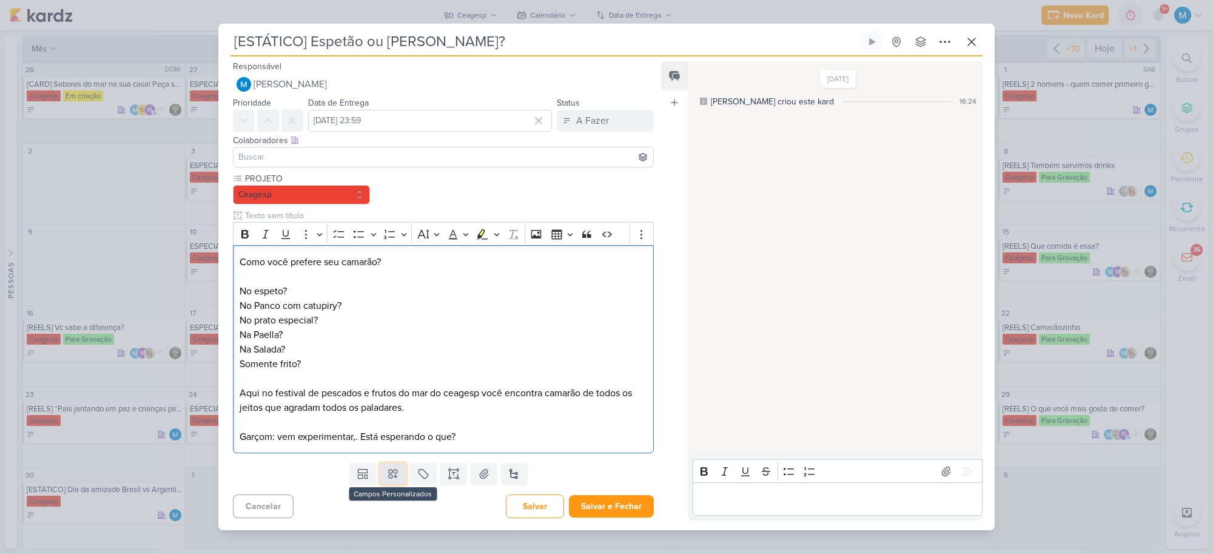
click at [389, 470] on icon at bounding box center [393, 473] width 12 height 12
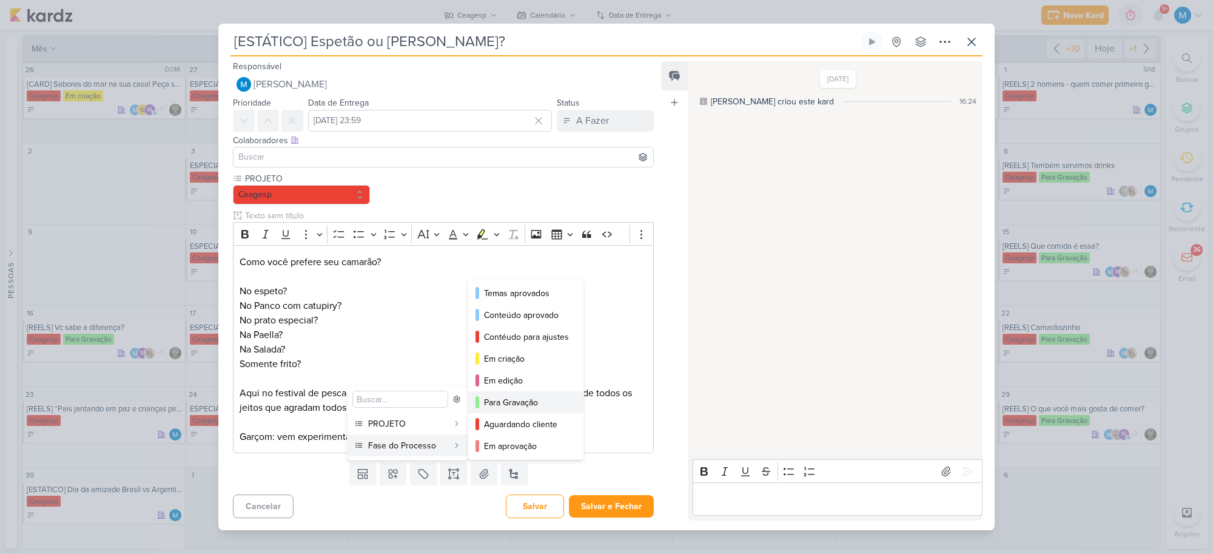
click at [515, 403] on div "Para Gravação" at bounding box center [526, 402] width 85 height 13
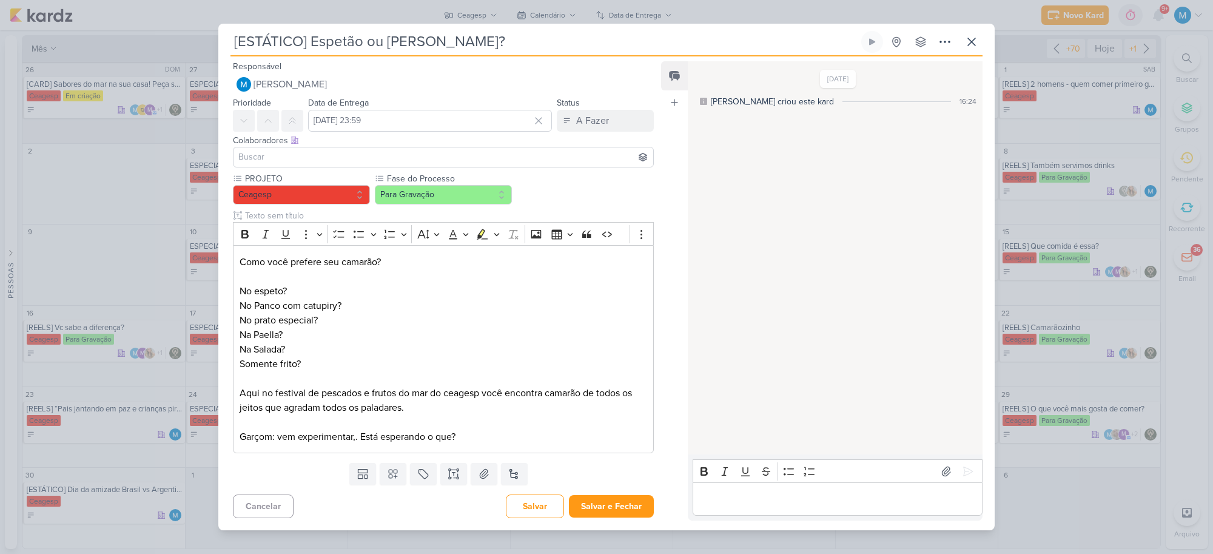
click at [326, 153] on input at bounding box center [443, 157] width 415 height 15
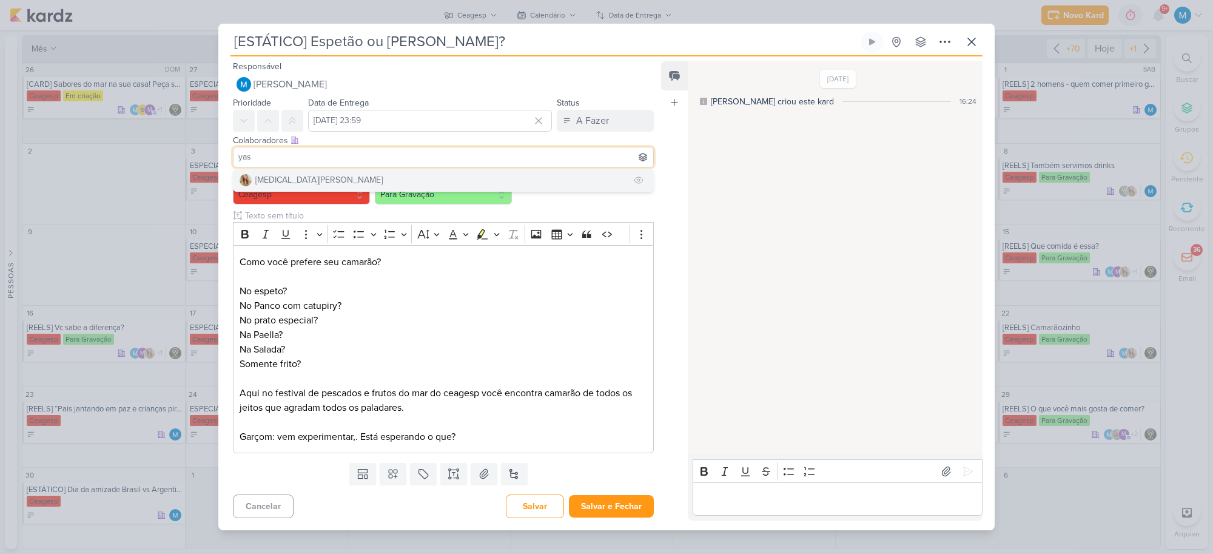
type input "yas"
click at [327, 178] on button "[MEDICAL_DATA][PERSON_NAME]" at bounding box center [443, 180] width 420 height 22
type input "levi"
click at [337, 176] on div "Leviê Agência de Marketing Digital" at bounding box center [320, 179] width 130 height 13
type input "tha"
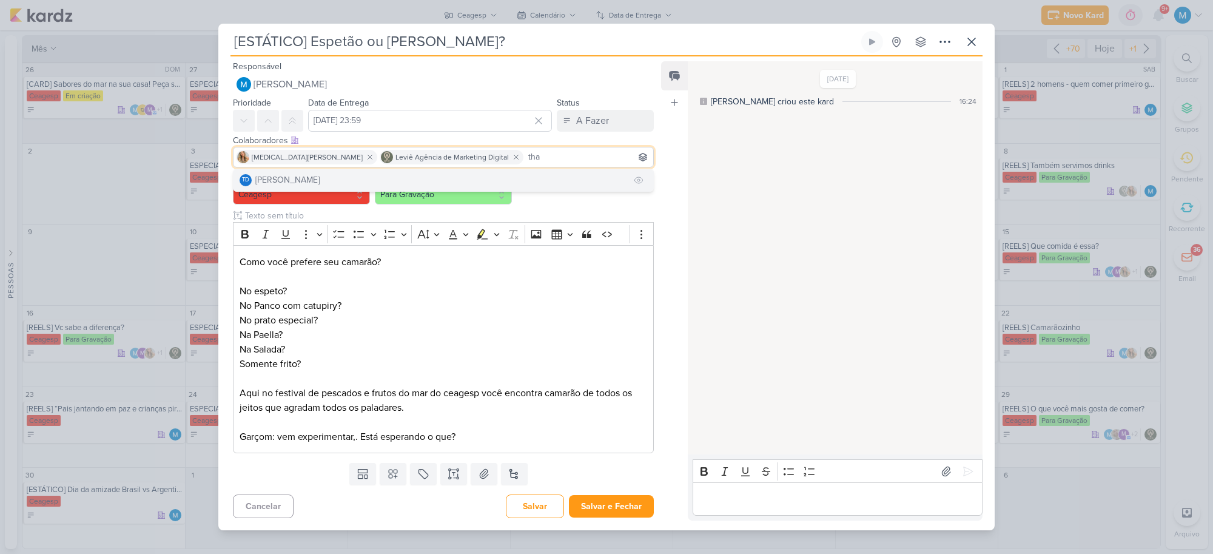
click at [347, 176] on button "Td Thais de carvalho" at bounding box center [443, 180] width 420 height 22
type input "sar"
click at [364, 176] on button "[PERSON_NAME]" at bounding box center [443, 180] width 420 height 22
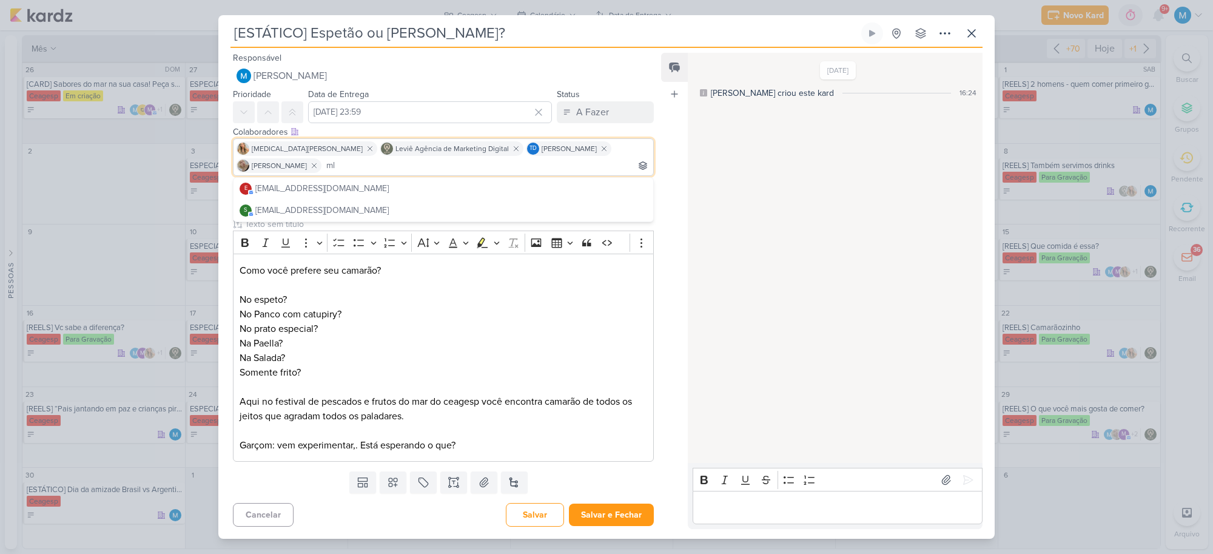
scroll to position [0, 10]
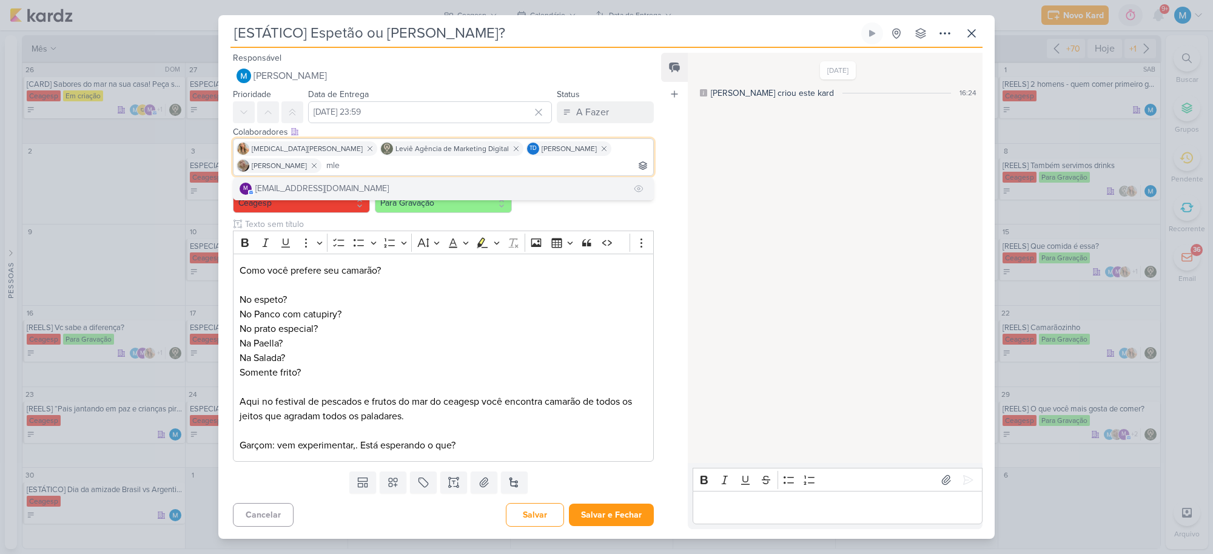
type input "mle"
click at [363, 178] on button "m [EMAIL_ADDRESS][DOMAIN_NAME]" at bounding box center [443, 189] width 420 height 22
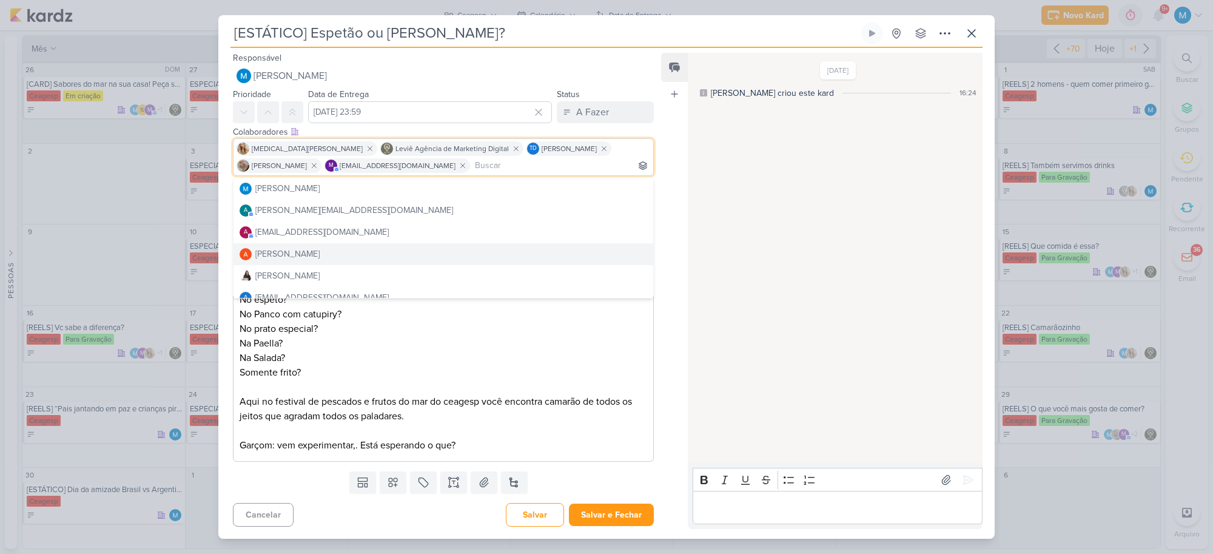
click at [664, 299] on div "Feed Atrelar email Solte o email para atrelar ao kard" at bounding box center [674, 291] width 27 height 476
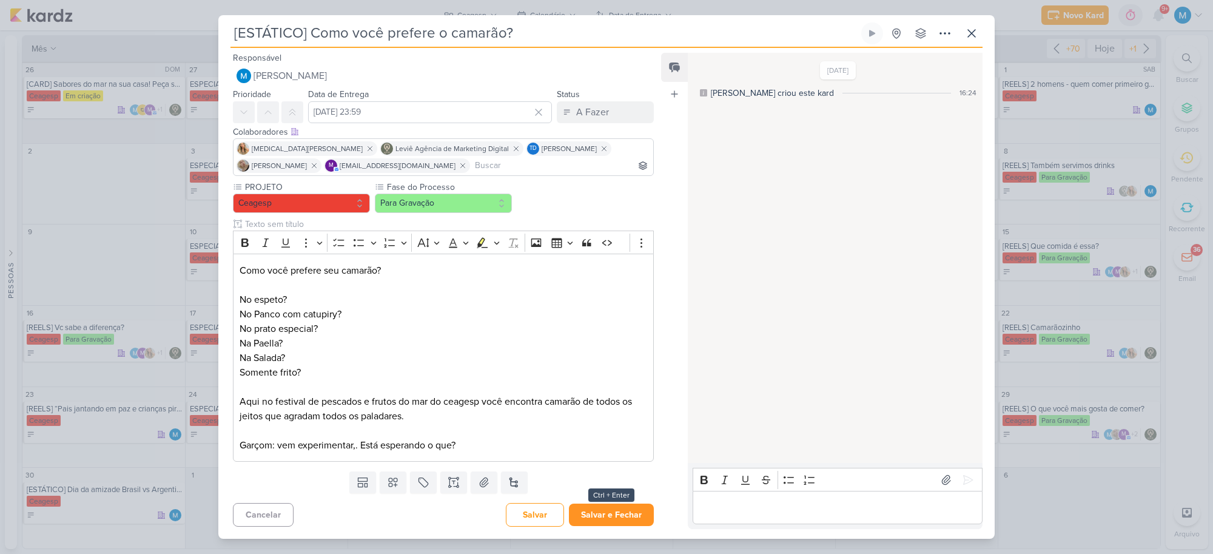
type input "[ESTÁTICO] Como você prefere o camarão?"
click at [597, 515] on button "Salvar e Fechar" at bounding box center [611, 514] width 85 height 22
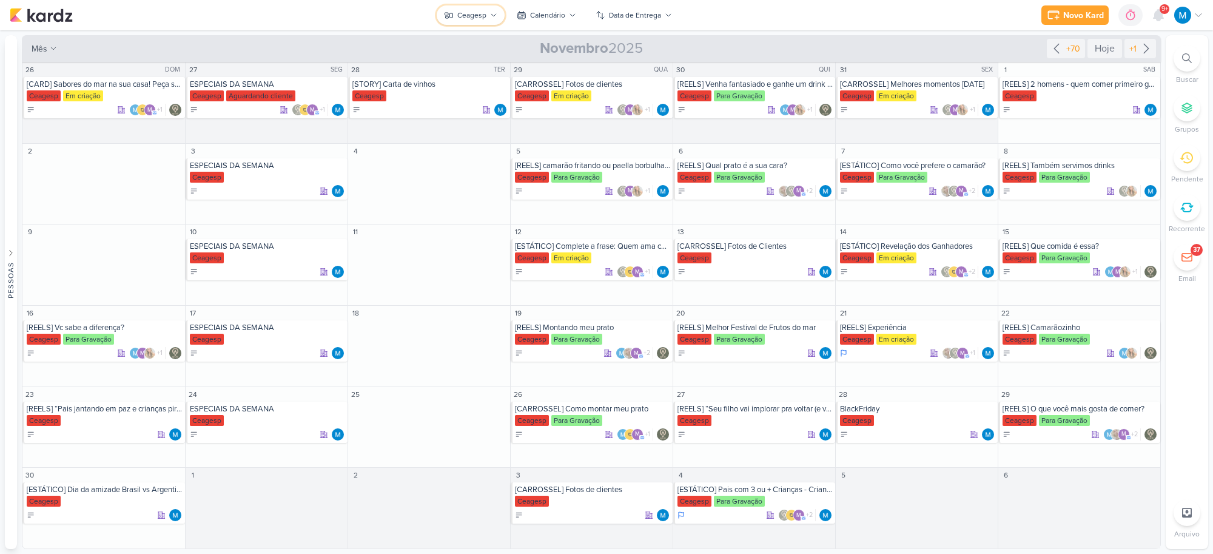
click at [488, 13] on button "Ceagesp" at bounding box center [471, 14] width 68 height 19
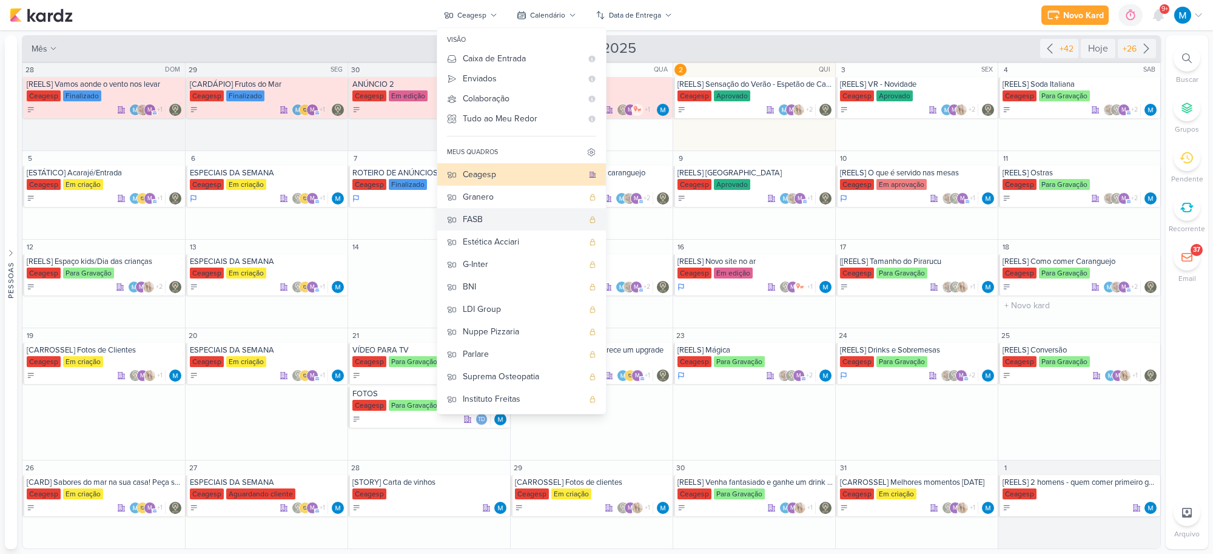
click at [488, 215] on div "FASB" at bounding box center [523, 219] width 120 height 13
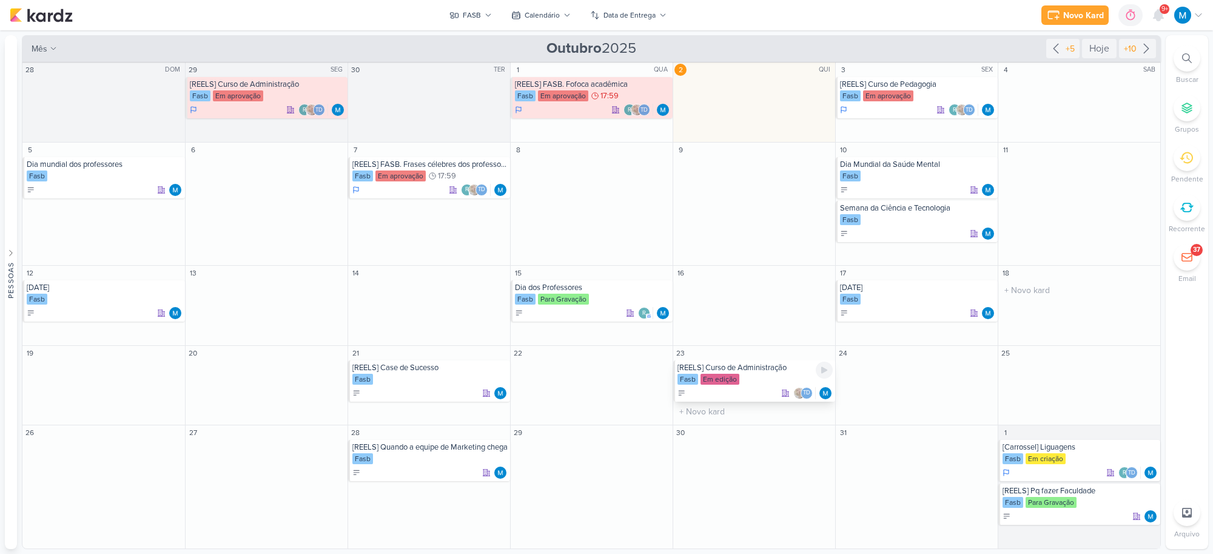
click at [765, 369] on div "[REELS] Curso de Administração" at bounding box center [754, 368] width 155 height 10
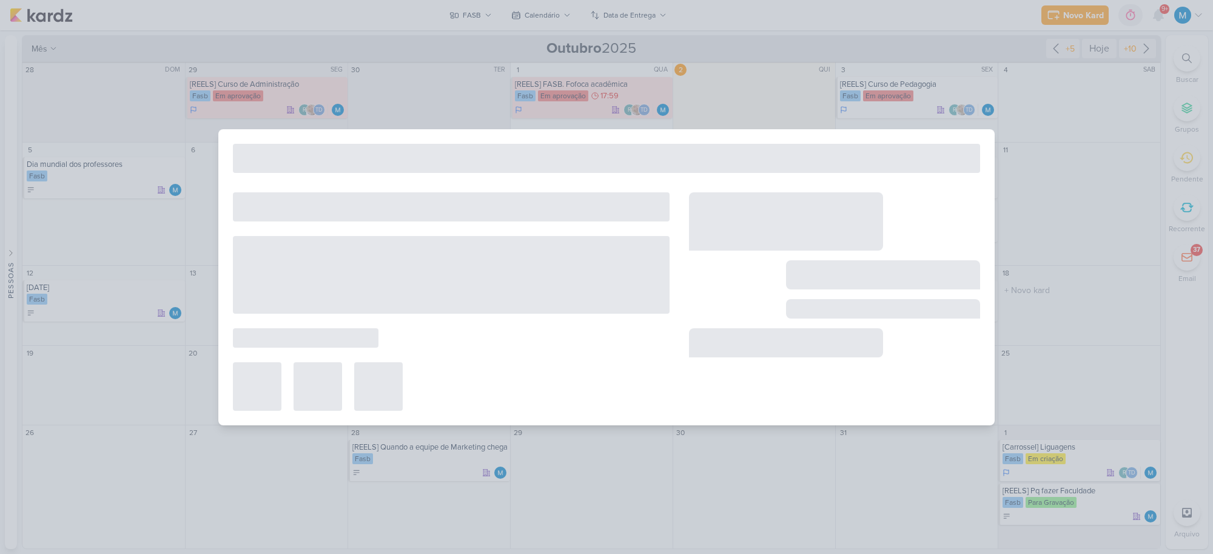
type input "[REELS] Curso de Administração"
type input "23 de outubro de 2025 às 23:59"
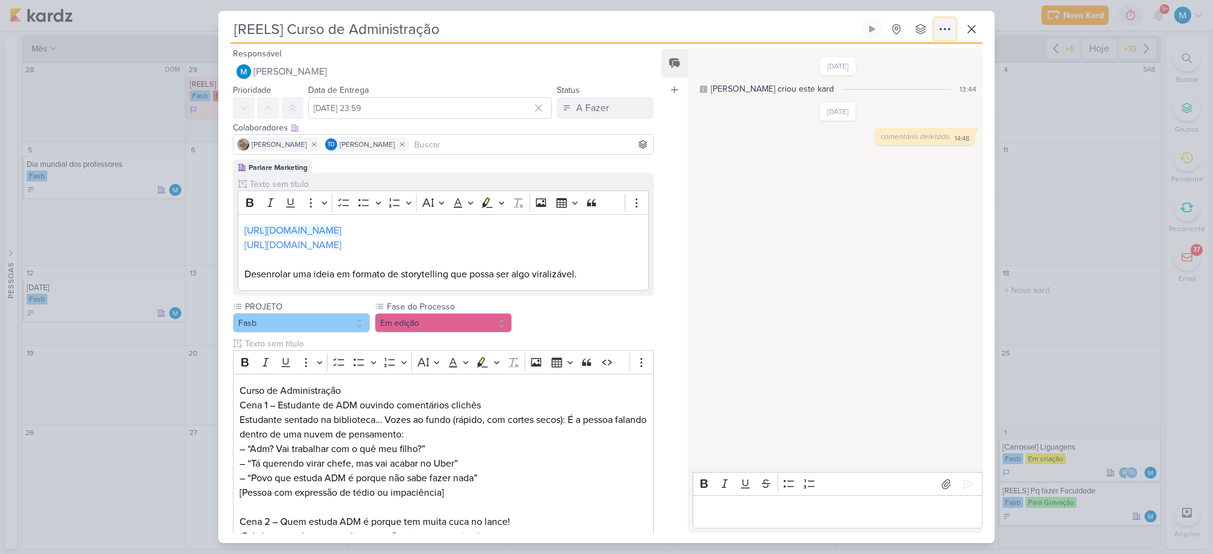
click at [941, 32] on icon at bounding box center [944, 29] width 15 height 15
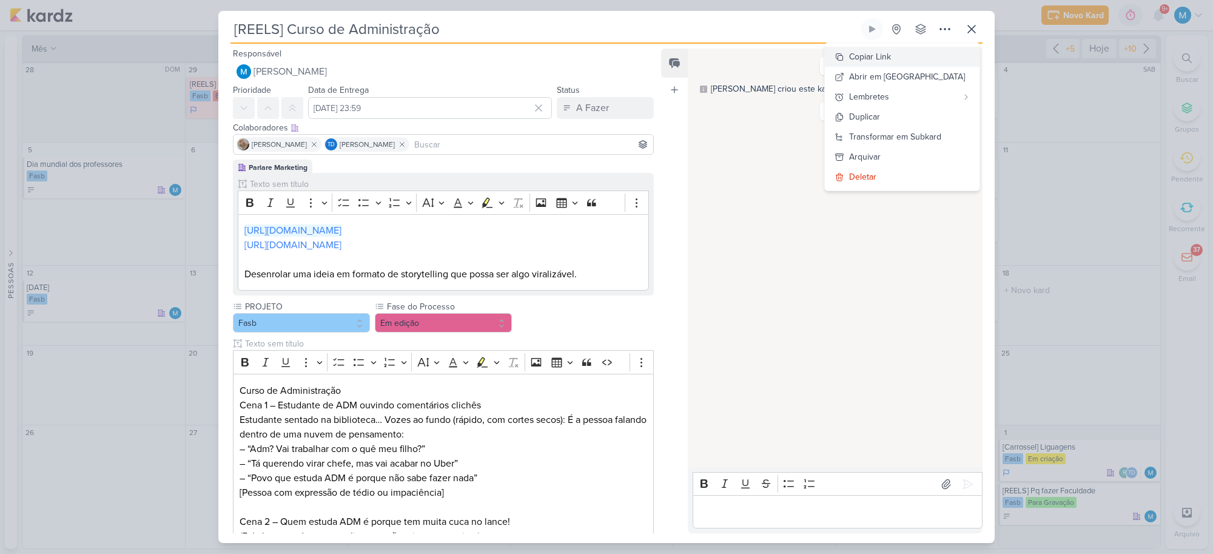
click at [891, 53] on div "Copiar Link" at bounding box center [870, 56] width 42 height 13
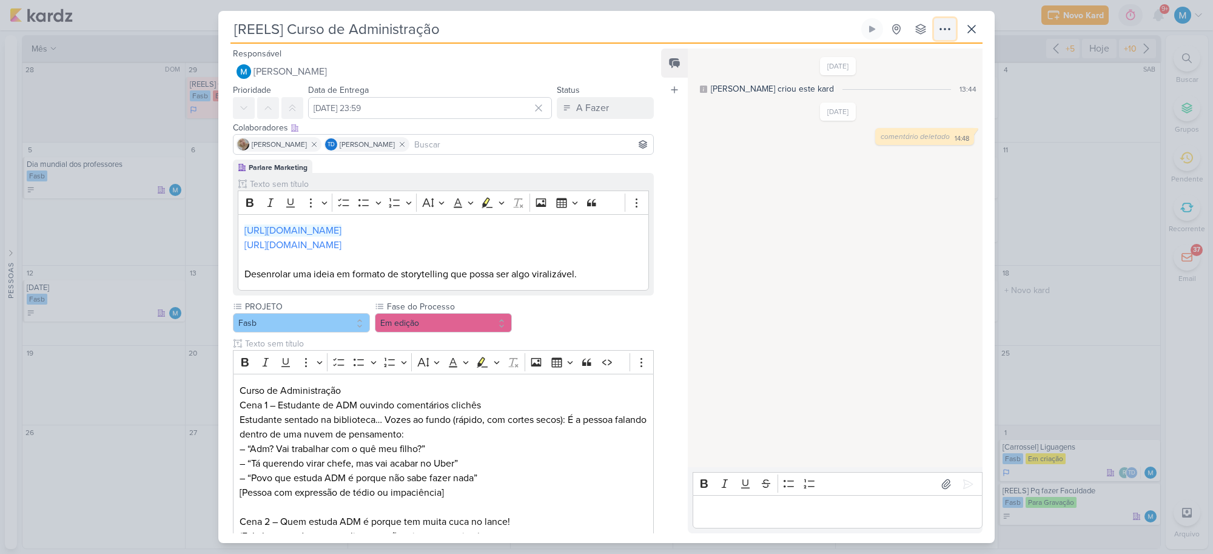
click at [941, 25] on icon at bounding box center [944, 29] width 15 height 15
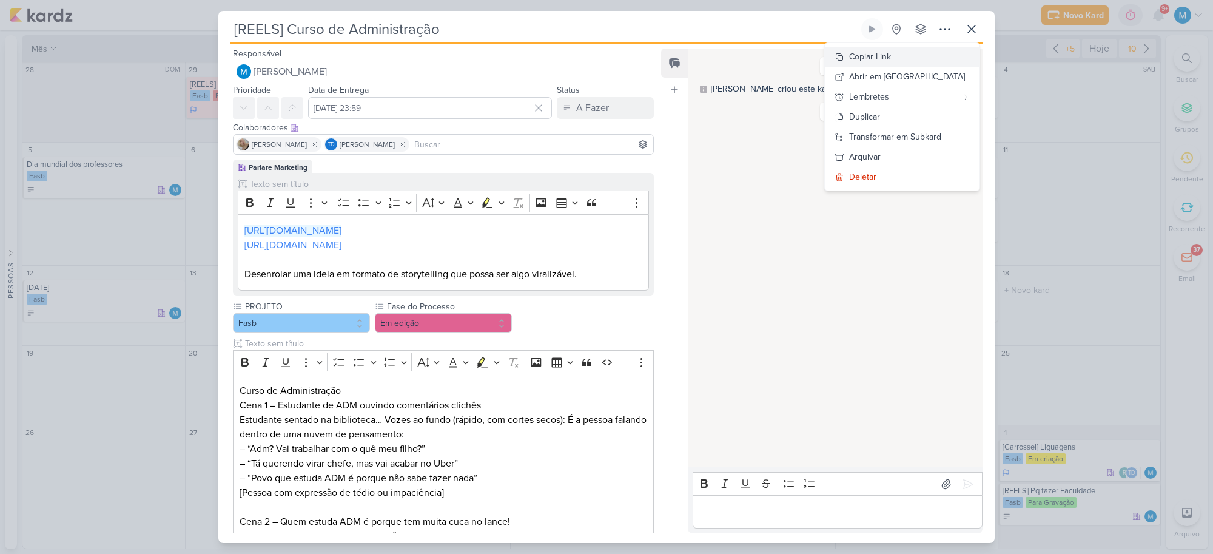
click at [891, 50] on div "Copiar Link" at bounding box center [870, 56] width 42 height 13
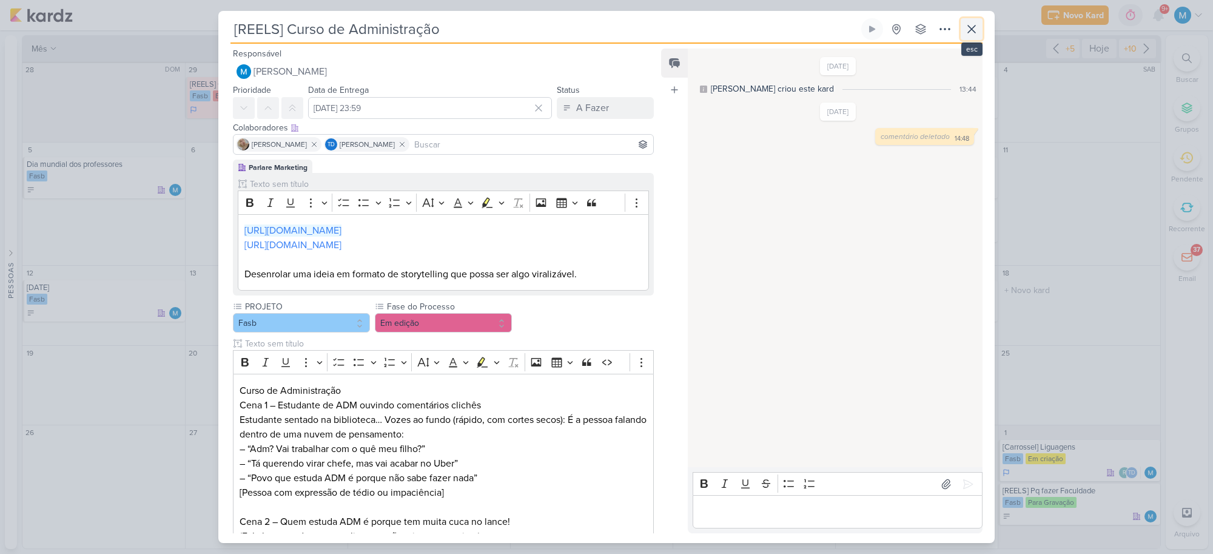
click at [974, 28] on icon at bounding box center [971, 29] width 15 height 15
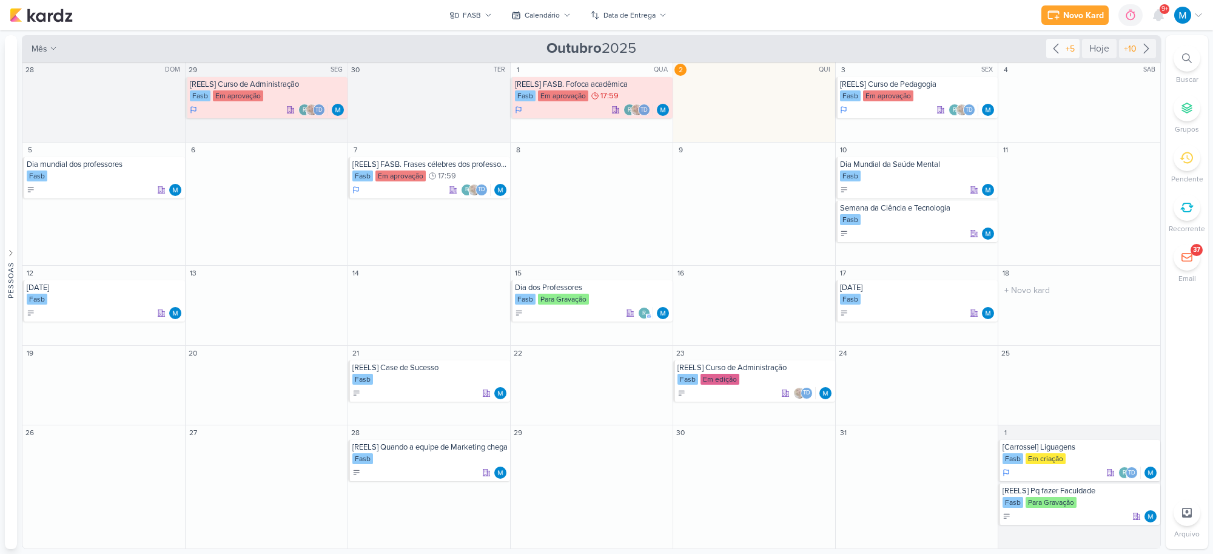
click at [1050, 52] on icon at bounding box center [1055, 48] width 15 height 15
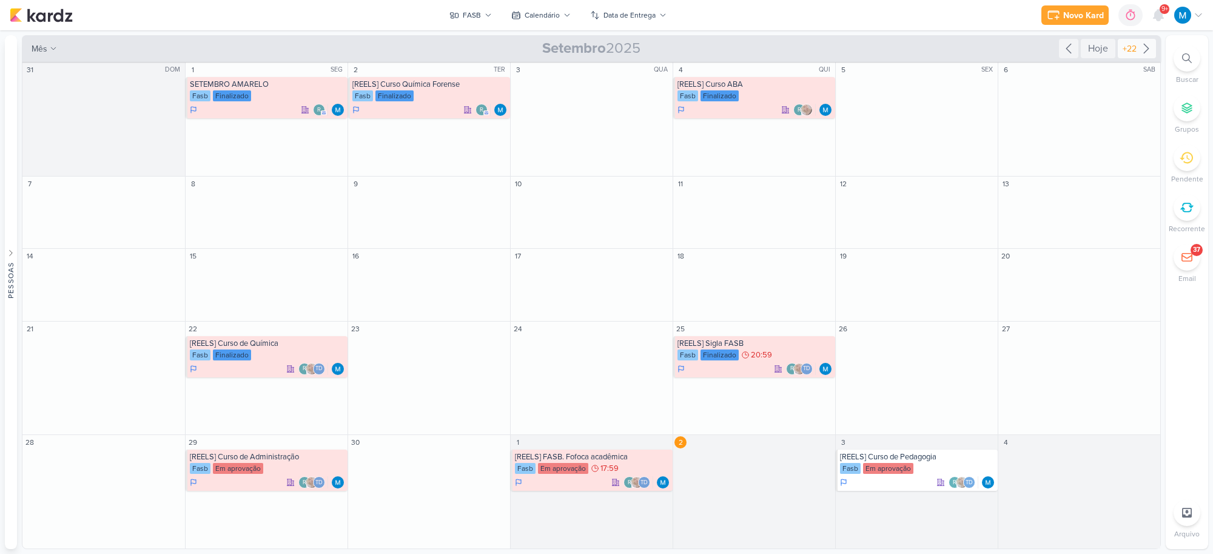
click at [1146, 44] on icon at bounding box center [1146, 48] width 15 height 15
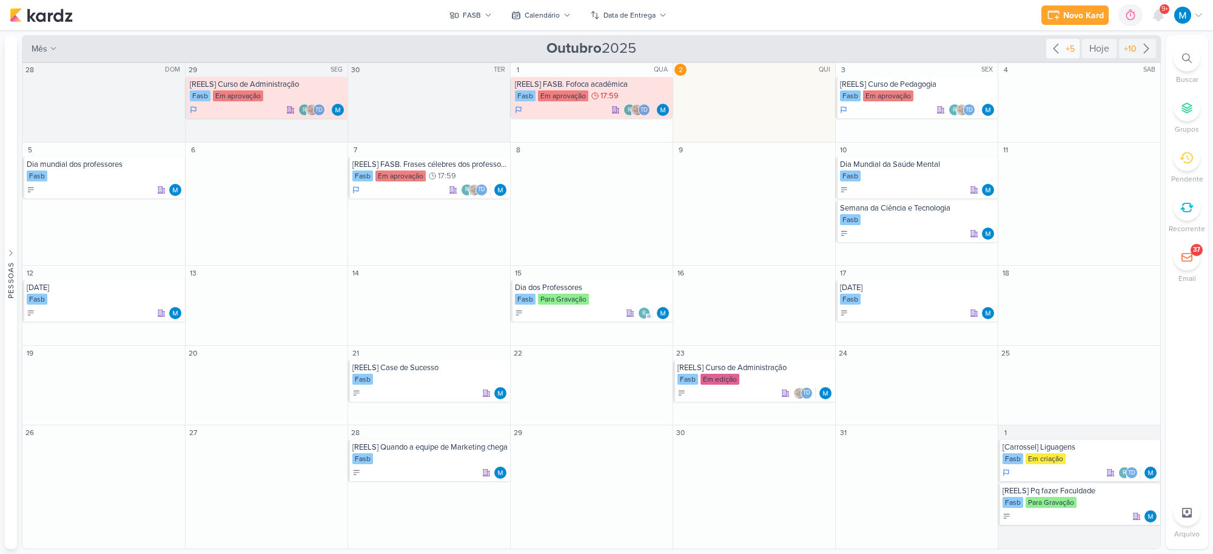
click at [1056, 44] on icon at bounding box center [1055, 48] width 15 height 15
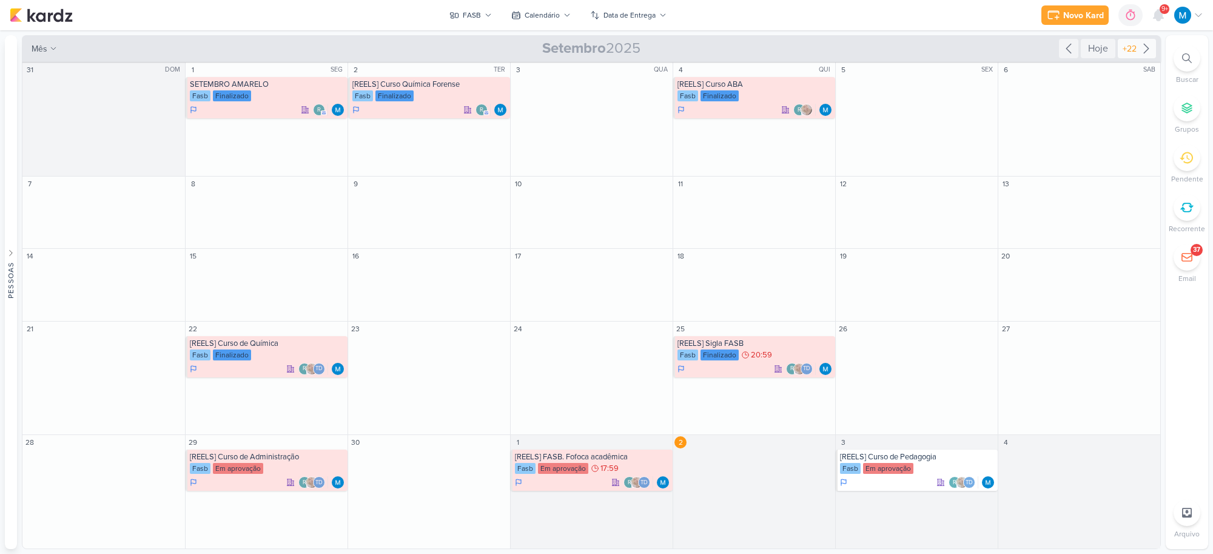
click at [1149, 43] on icon at bounding box center [1146, 48] width 15 height 15
